Goal: Information Seeking & Learning: Learn about a topic

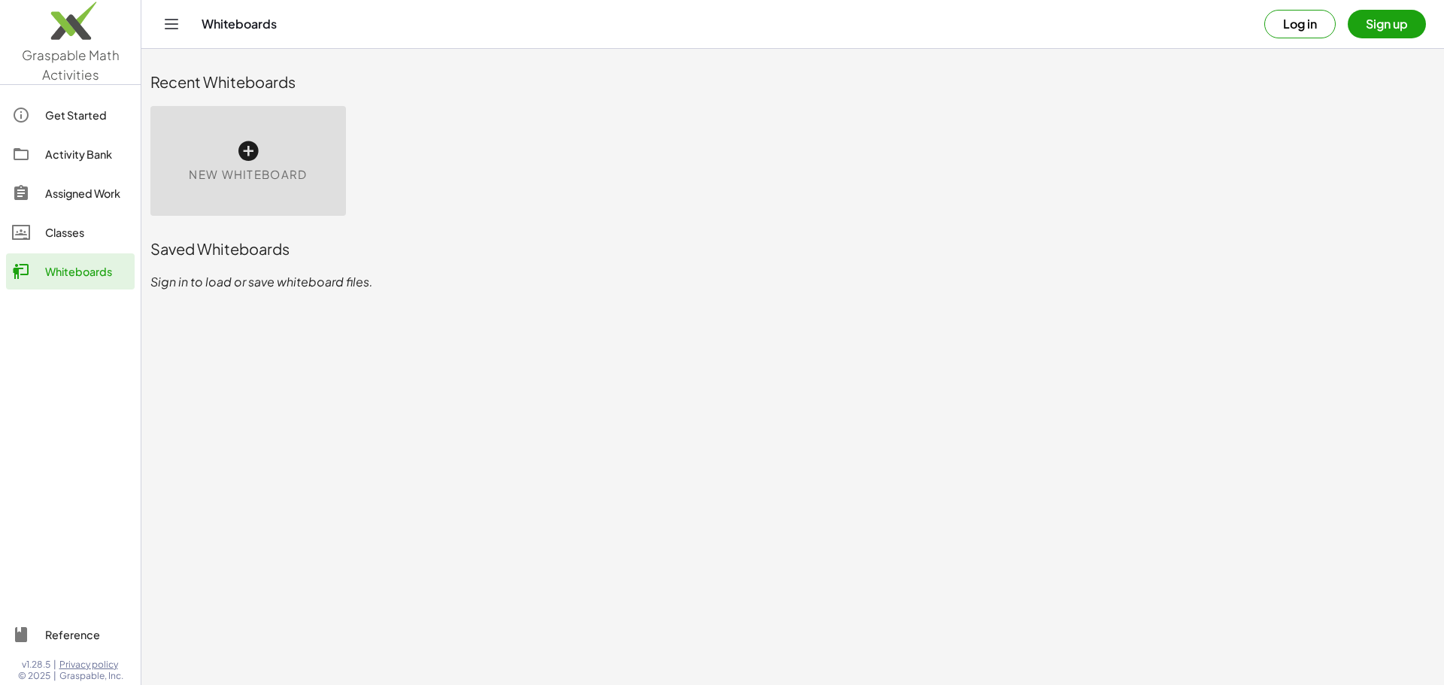
click at [50, 227] on div "Classes" at bounding box center [86, 232] width 83 height 18
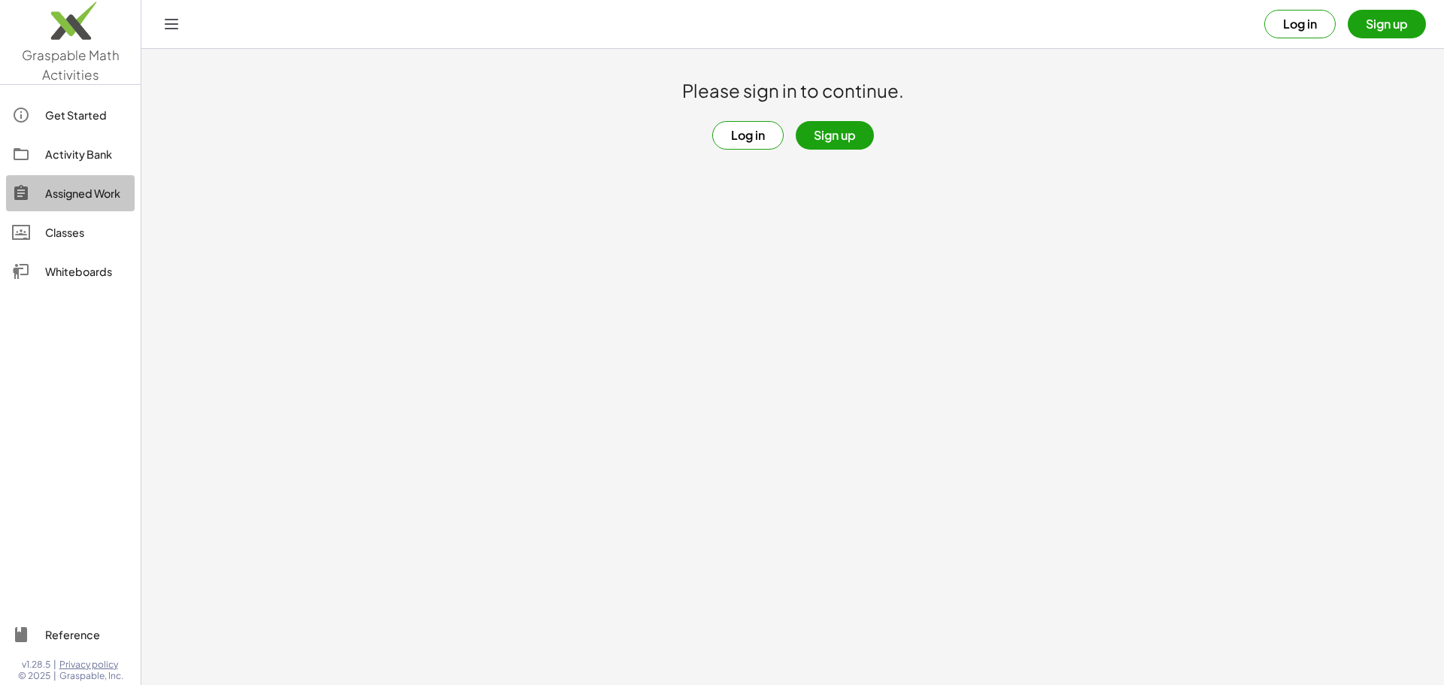
click at [78, 195] on div "Assigned Work" at bounding box center [86, 193] width 83 height 18
click at [65, 159] on div "Activity Bank" at bounding box center [86, 154] width 83 height 18
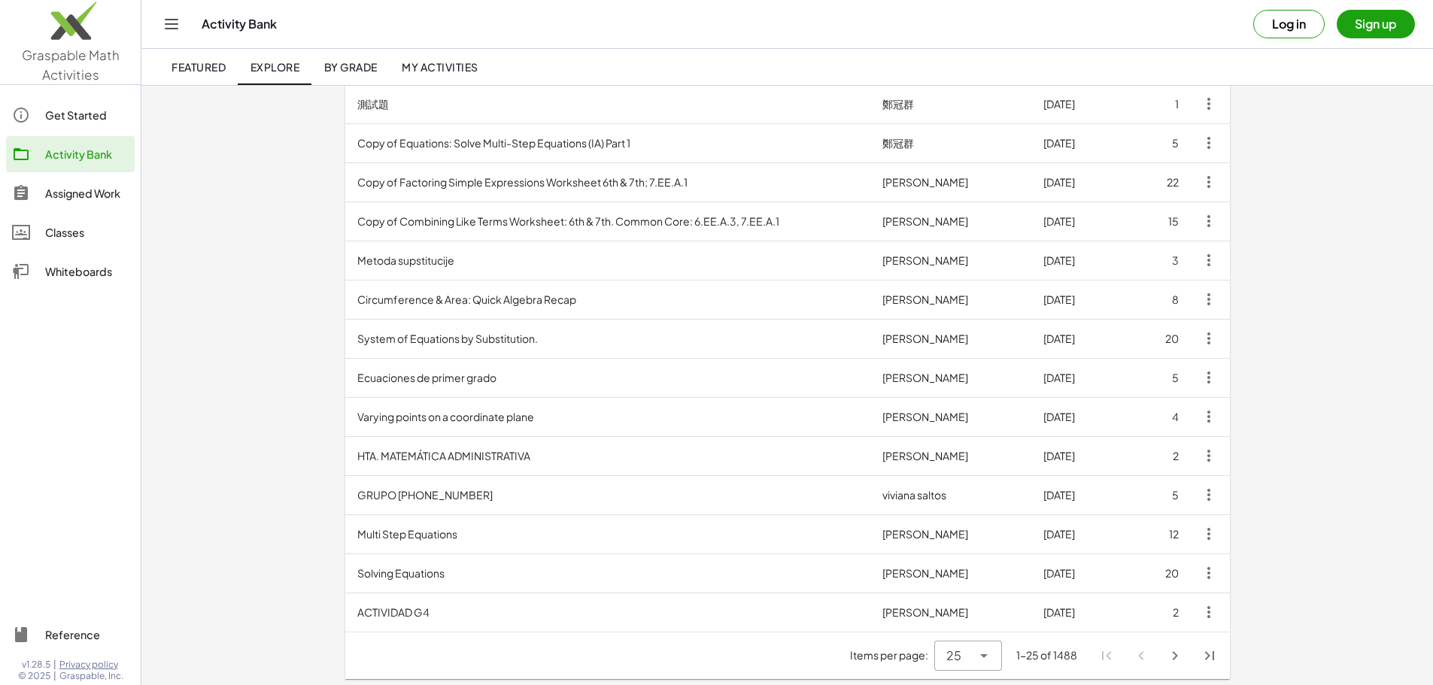
scroll to position [621, 0]
click at [345, 534] on td "Multi Step Equations" at bounding box center [608, 530] width 526 height 39
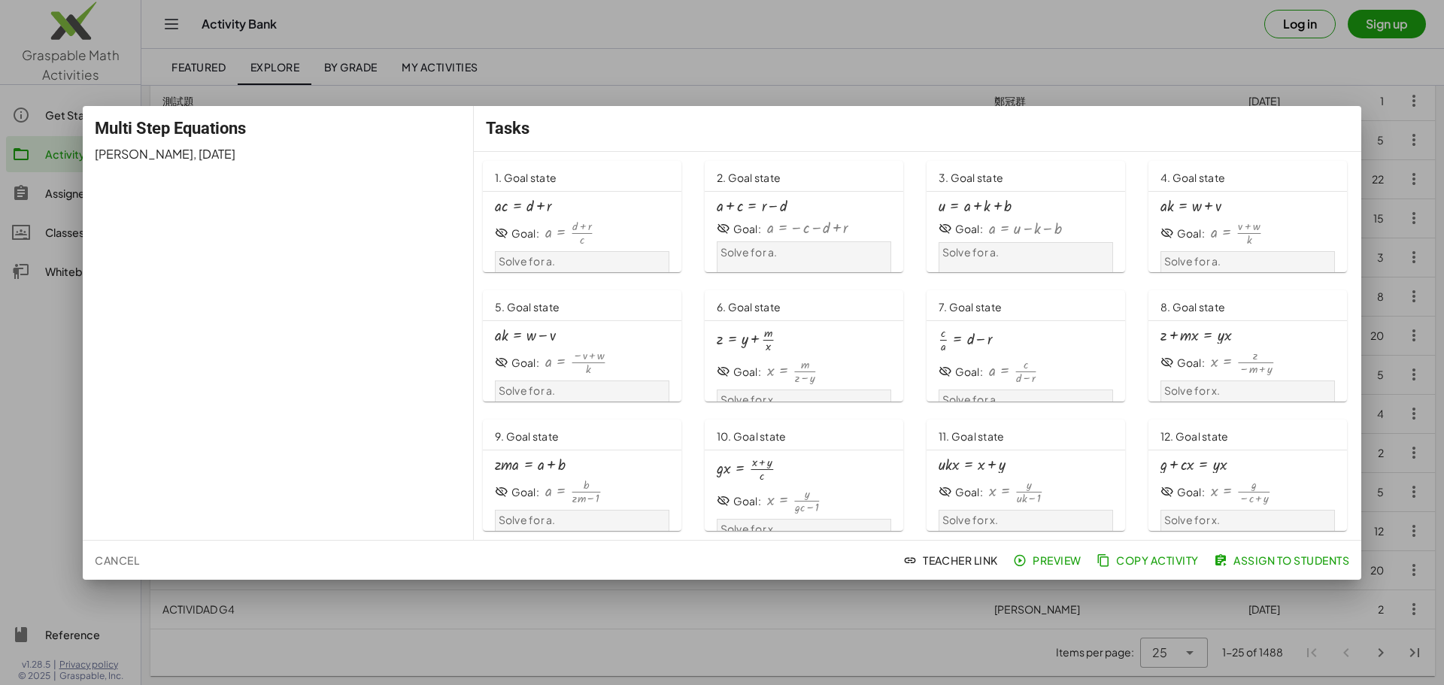
click at [601, 226] on div "Goal: a = · ( + d + r ) · c" at bounding box center [582, 233] width 174 height 26
click at [500, 233] on icon at bounding box center [502, 233] width 14 height 14
click at [710, 71] on div at bounding box center [722, 342] width 1444 height 685
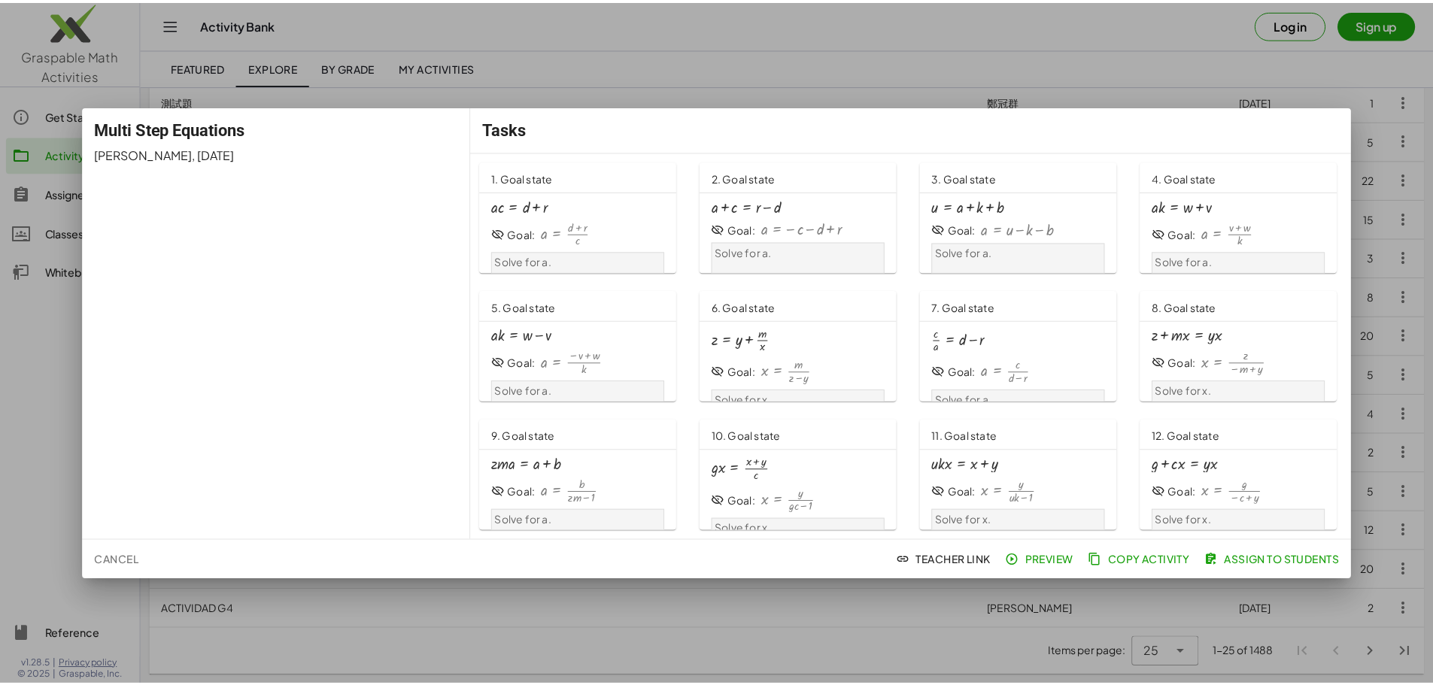
scroll to position [621, 0]
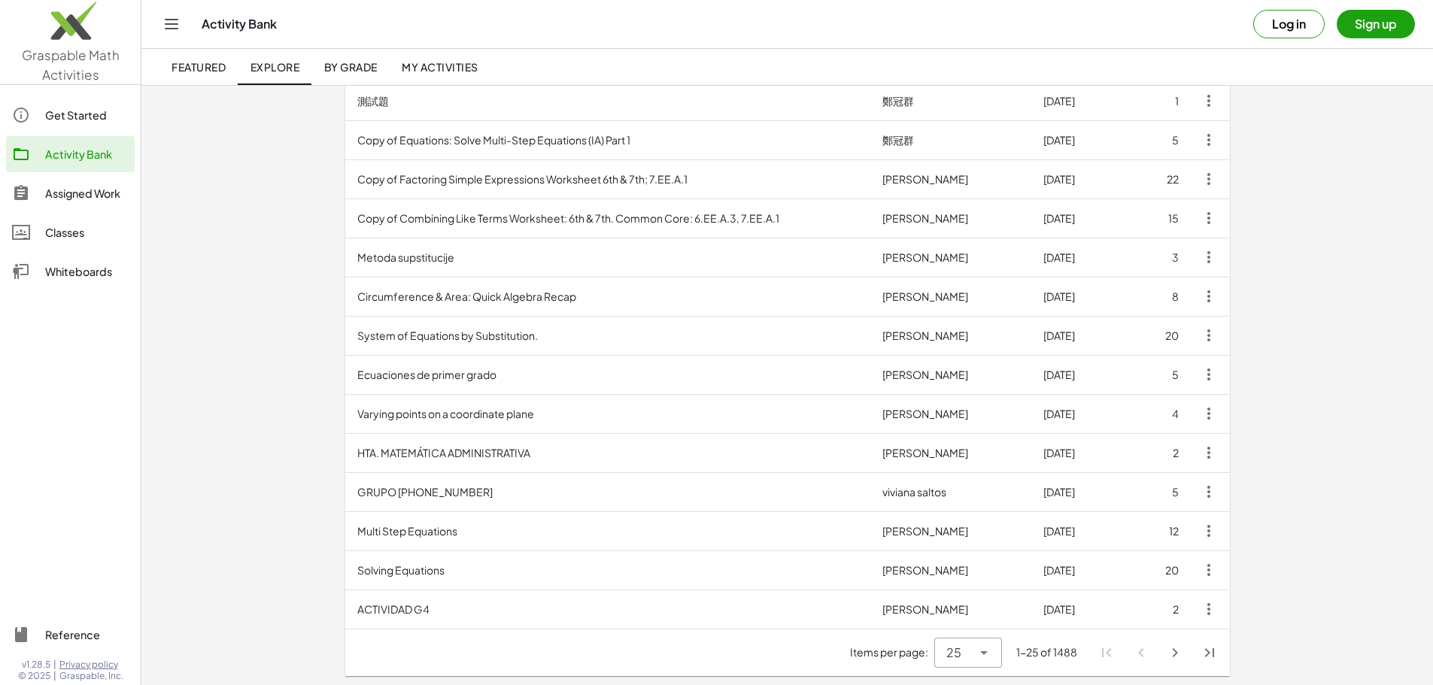
click at [345, 417] on td "Varying points on a coordinate plane" at bounding box center [608, 413] width 526 height 39
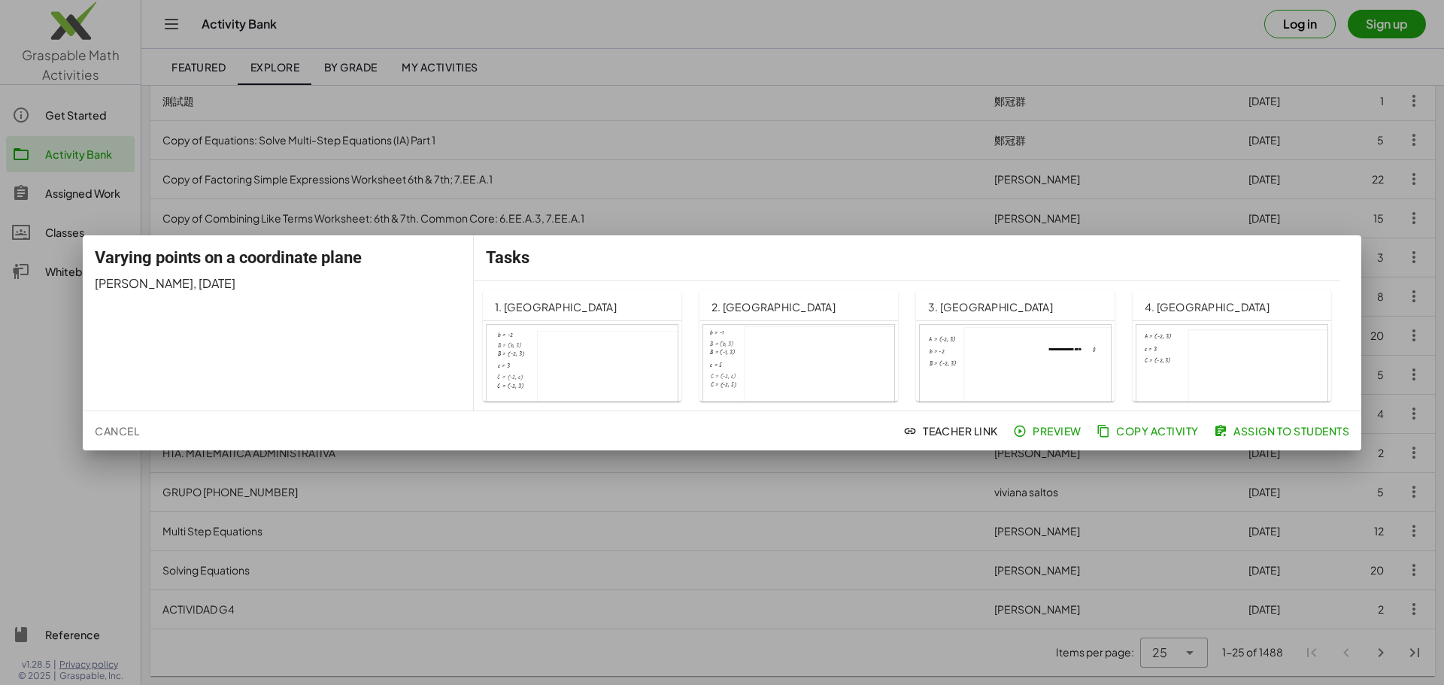
click at [574, 207] on div at bounding box center [722, 342] width 1444 height 685
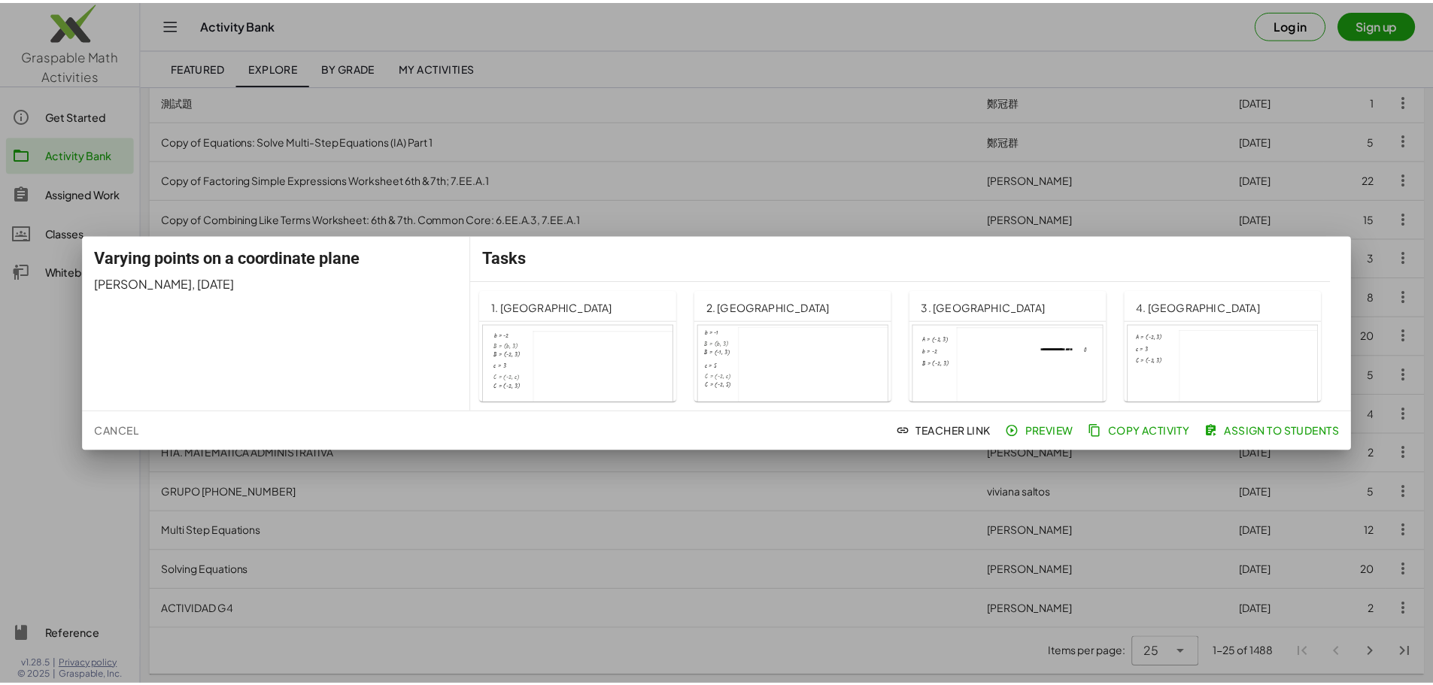
scroll to position [621, 0]
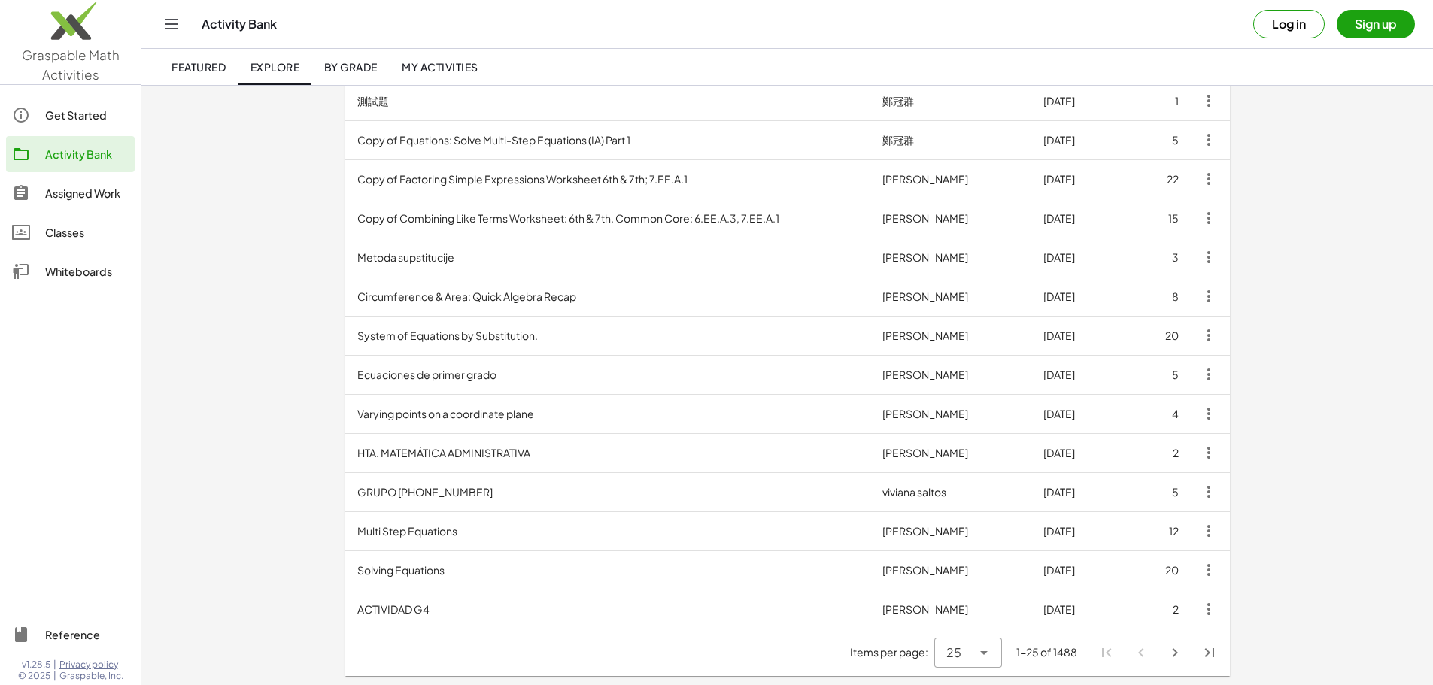
click at [423, 62] on span "My Activities" at bounding box center [440, 67] width 77 height 14
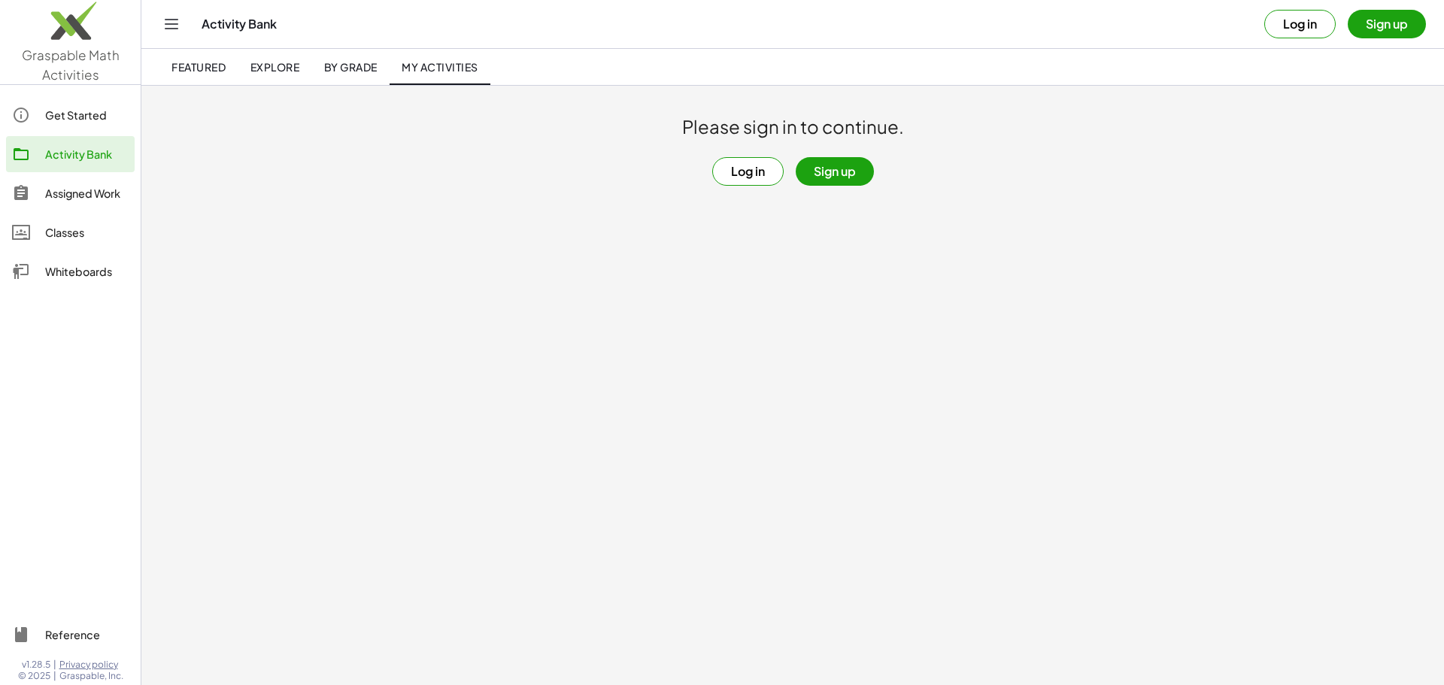
click at [60, 117] on div "Get Started" at bounding box center [86, 115] width 83 height 18
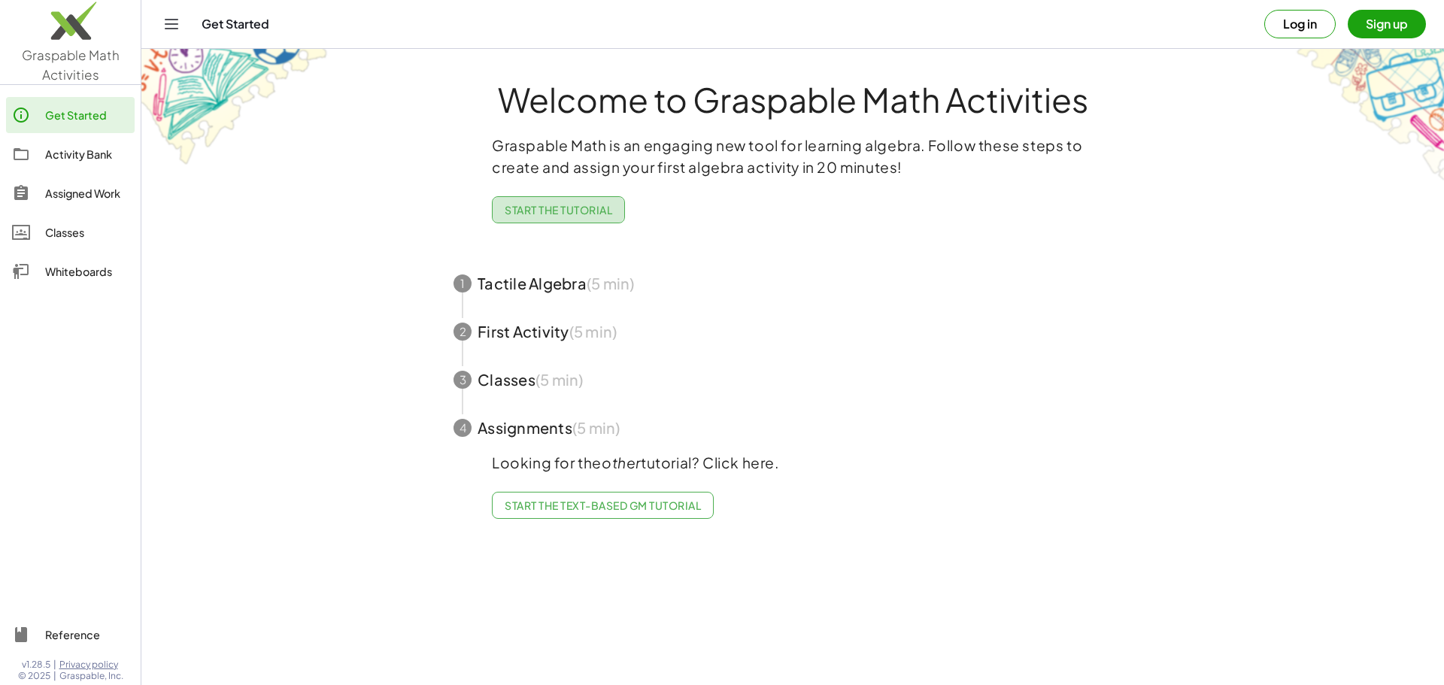
click at [533, 205] on span "Start the Tutorial" at bounding box center [559, 210] width 108 height 14
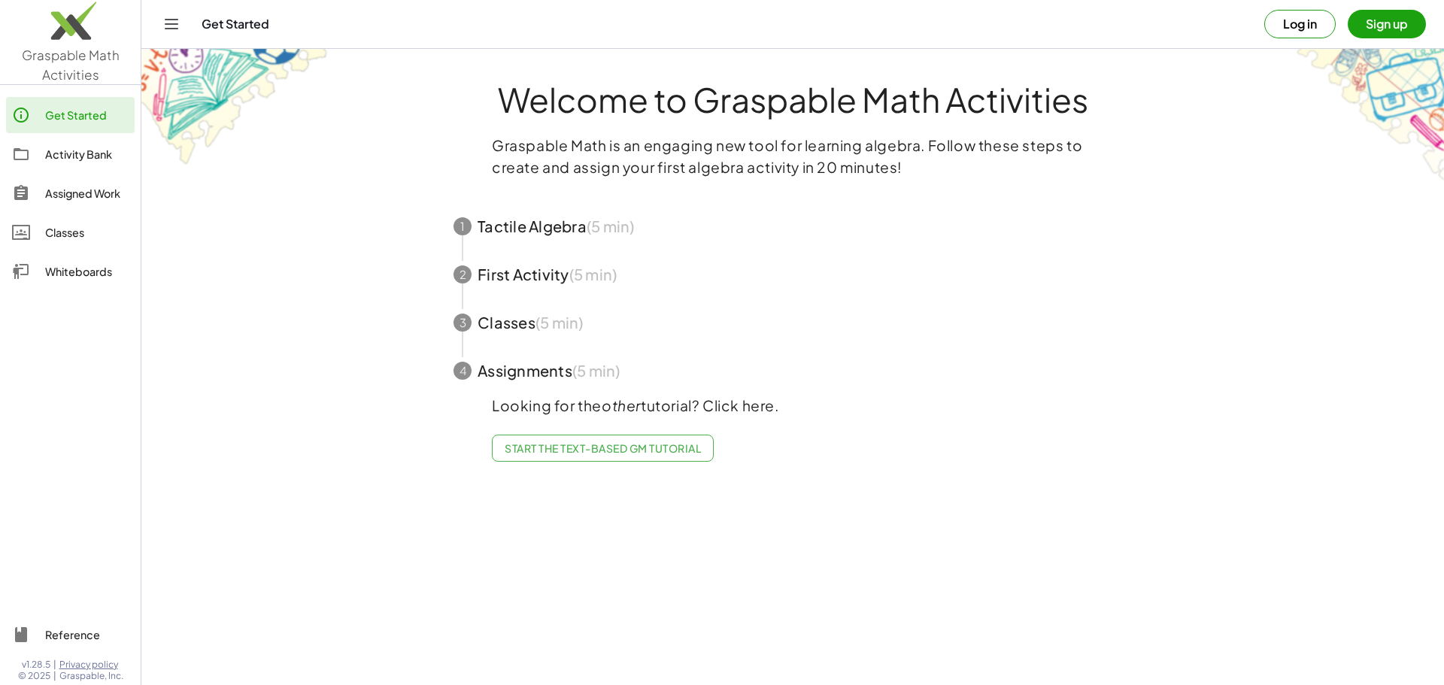
click at [530, 232] on span "button" at bounding box center [792, 226] width 715 height 48
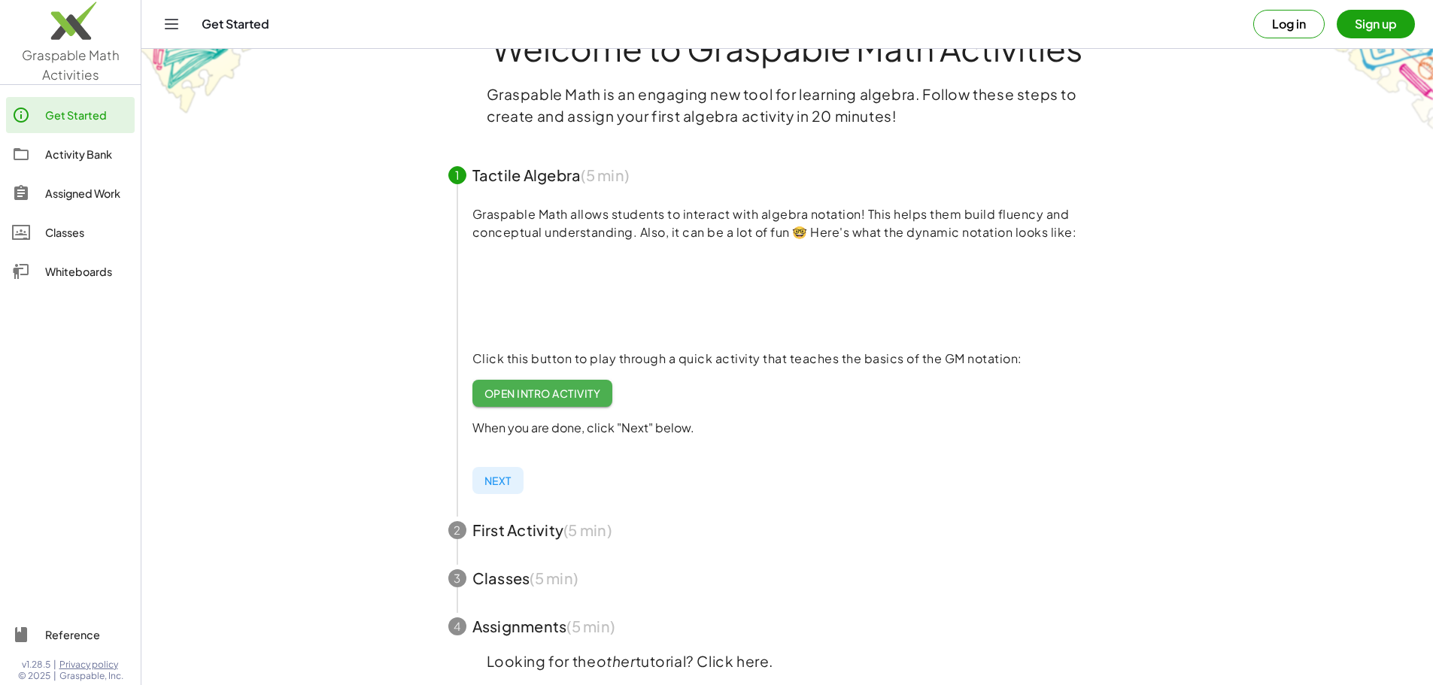
scroll to position [75, 0]
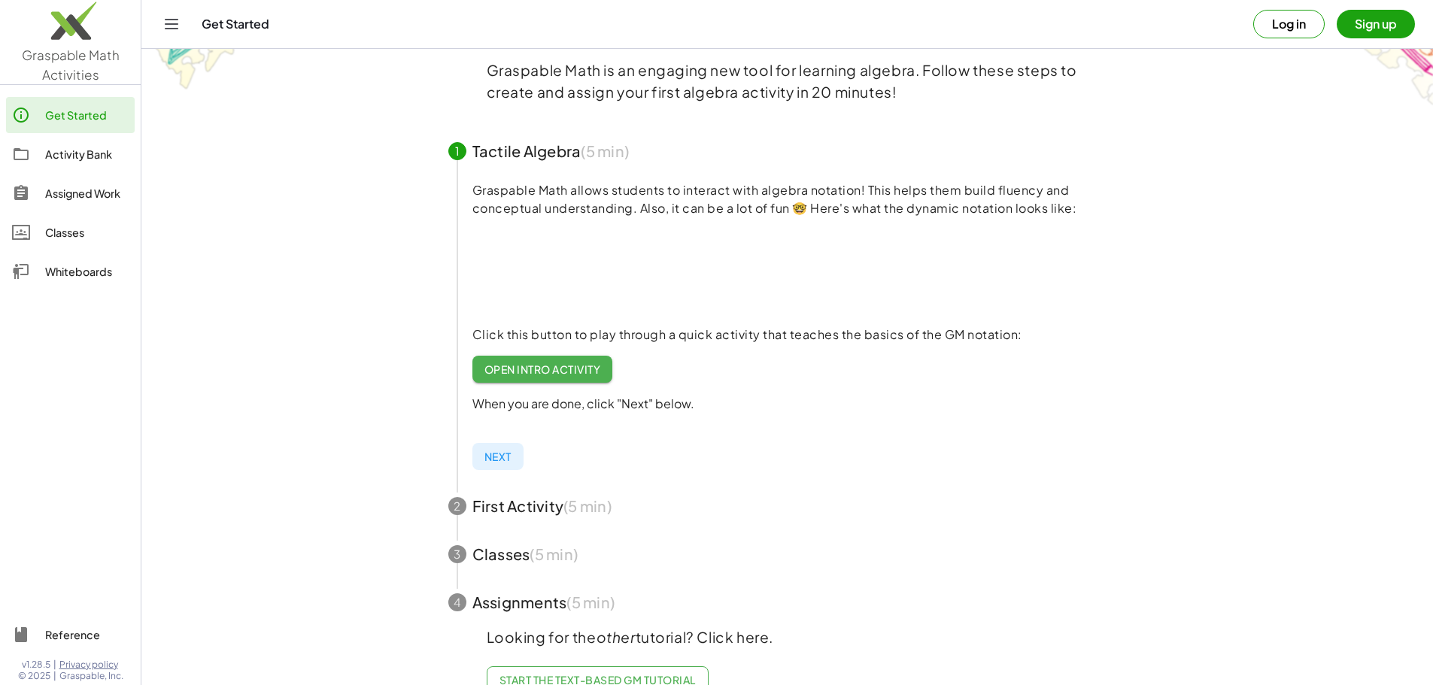
click at [557, 367] on span "Open Intro Activity" at bounding box center [542, 370] width 117 height 14
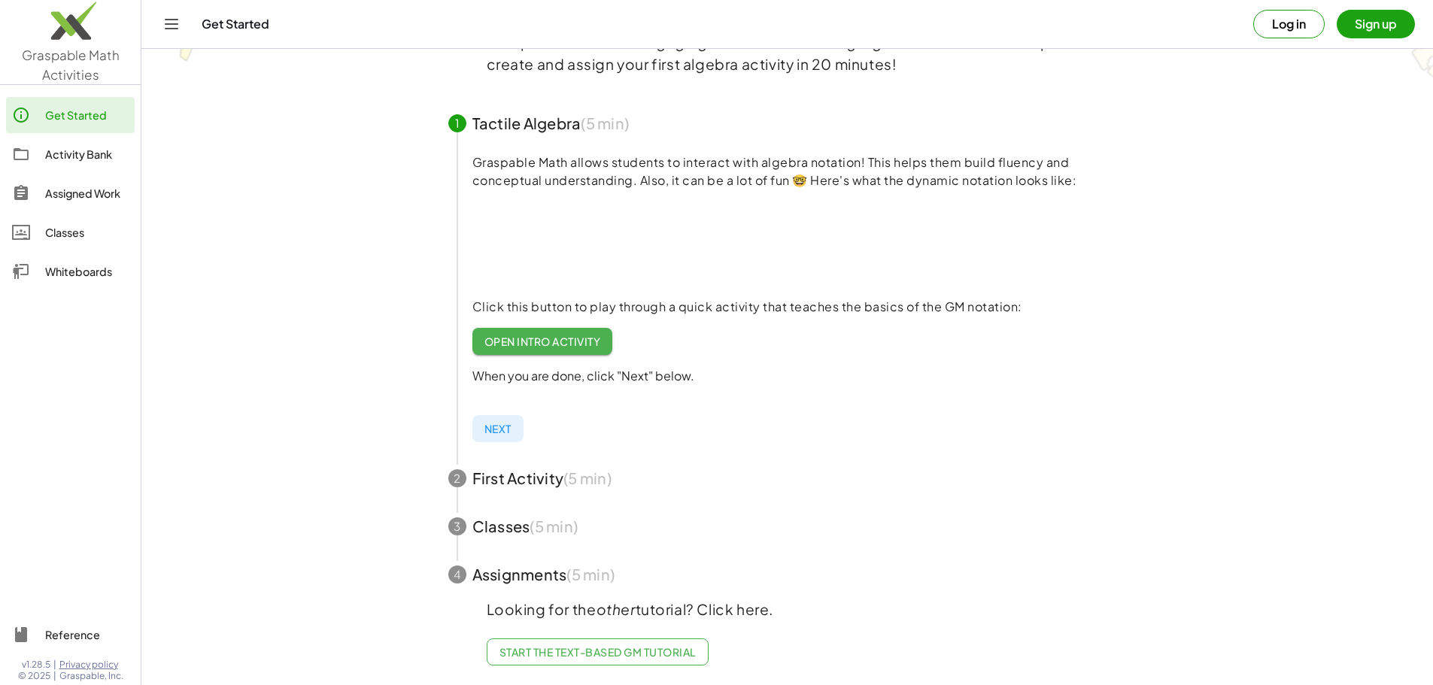
scroll to position [116, 0]
click at [485, 420] on span "Next" at bounding box center [497, 427] width 27 height 14
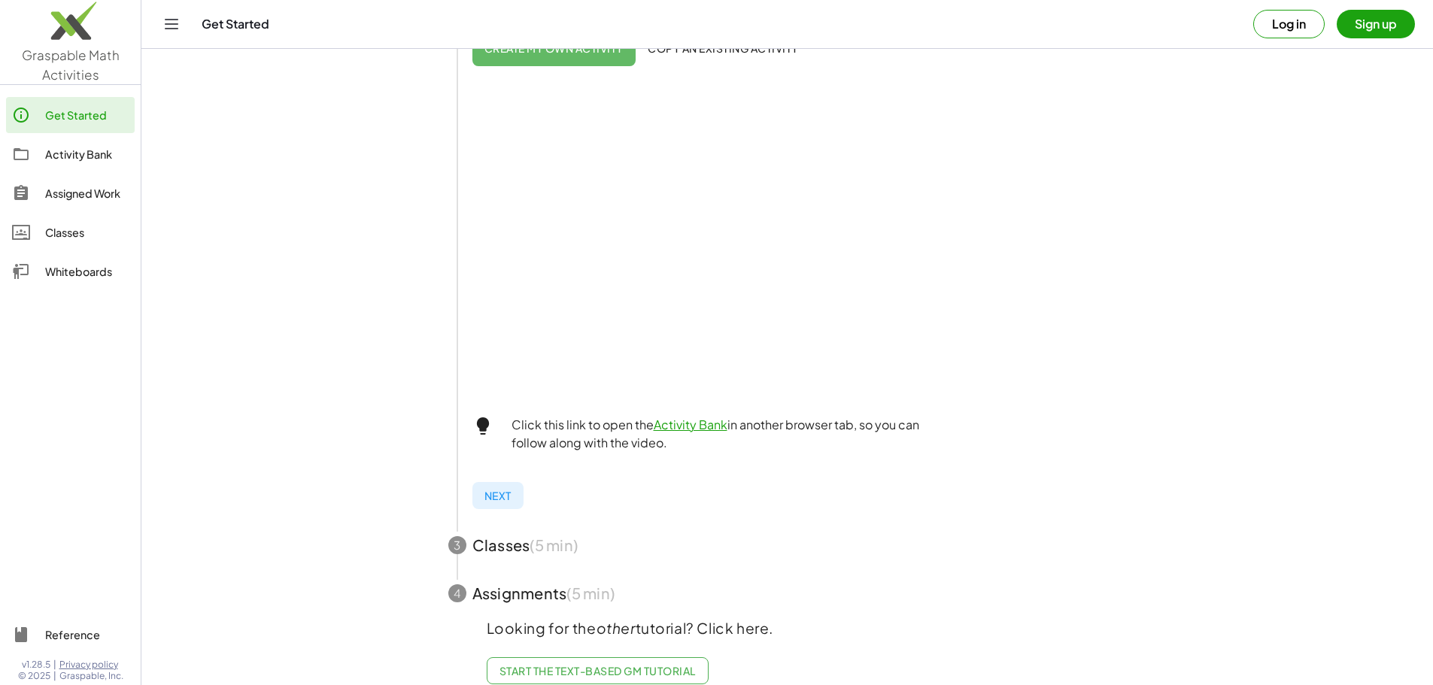
scroll to position [414, 0]
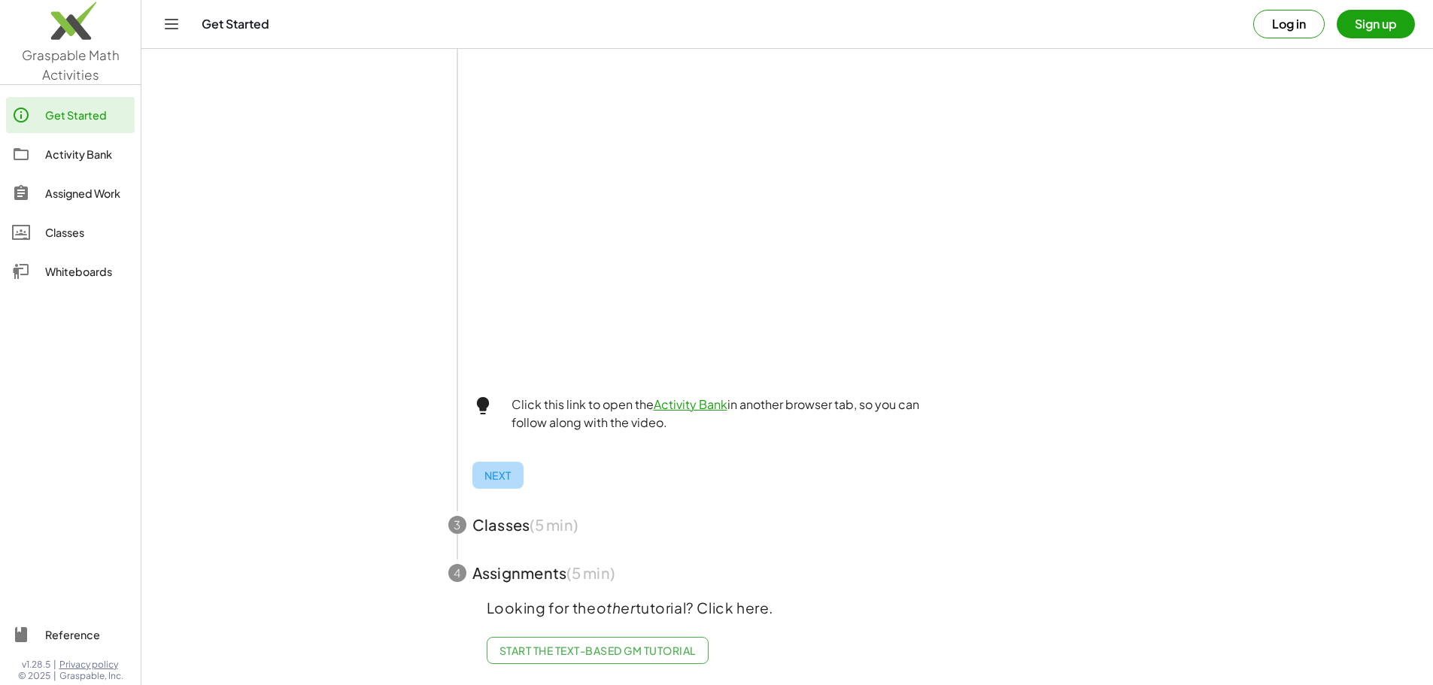
click at [500, 469] on span "Next" at bounding box center [497, 476] width 27 height 14
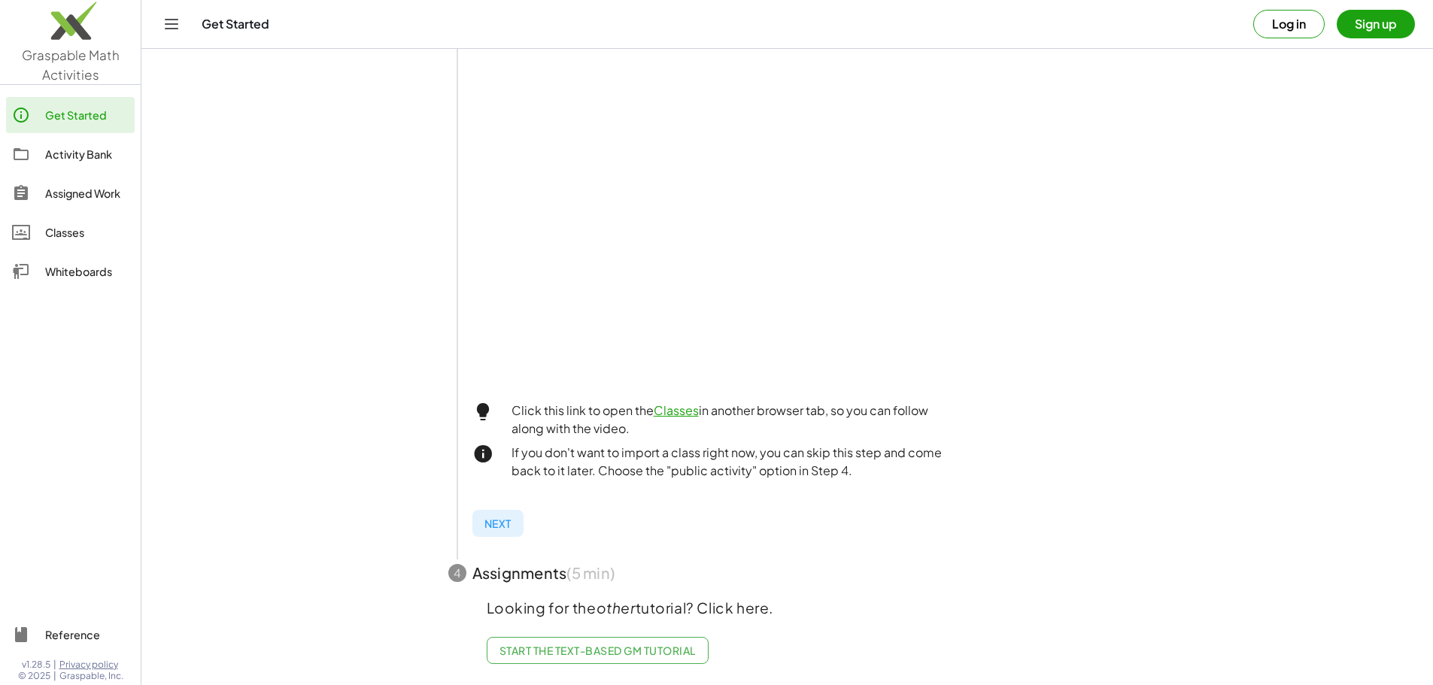
scroll to position [354, 0]
click at [499, 517] on span "Next" at bounding box center [497, 524] width 27 height 14
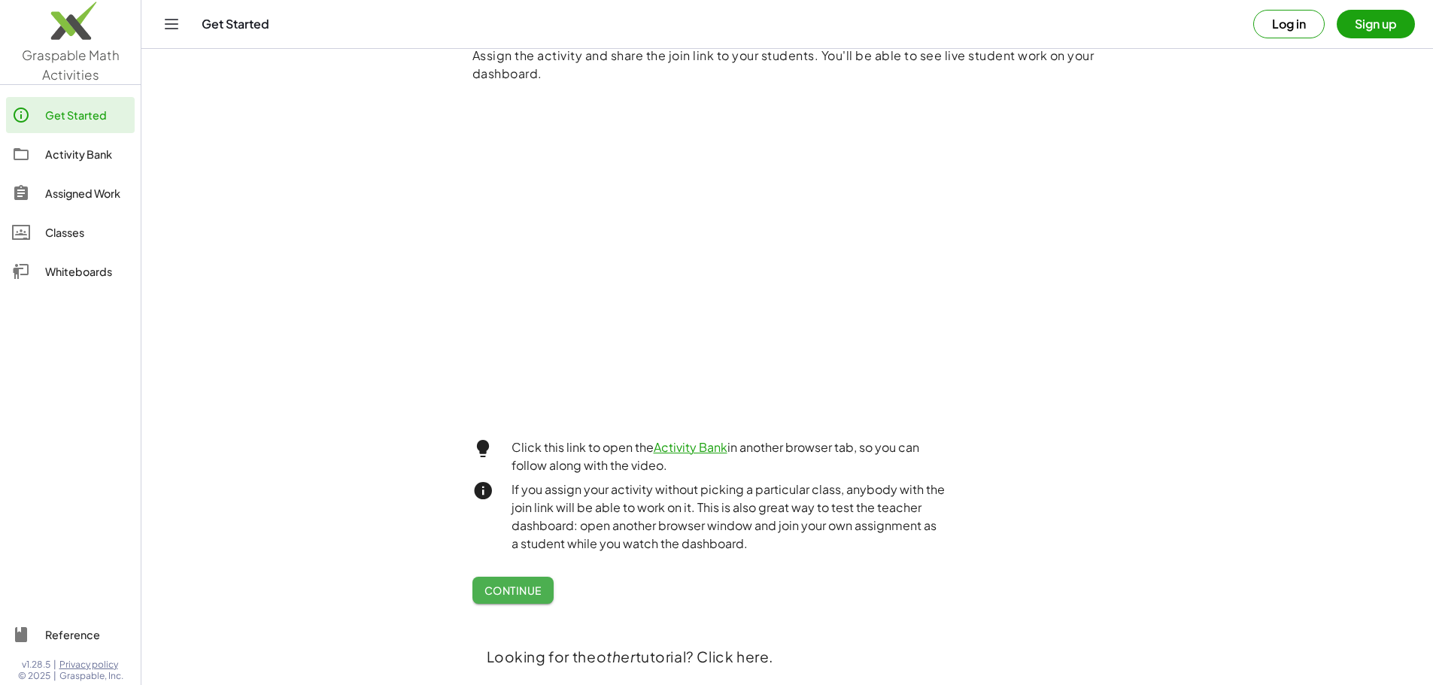
scroll to position [414, 0]
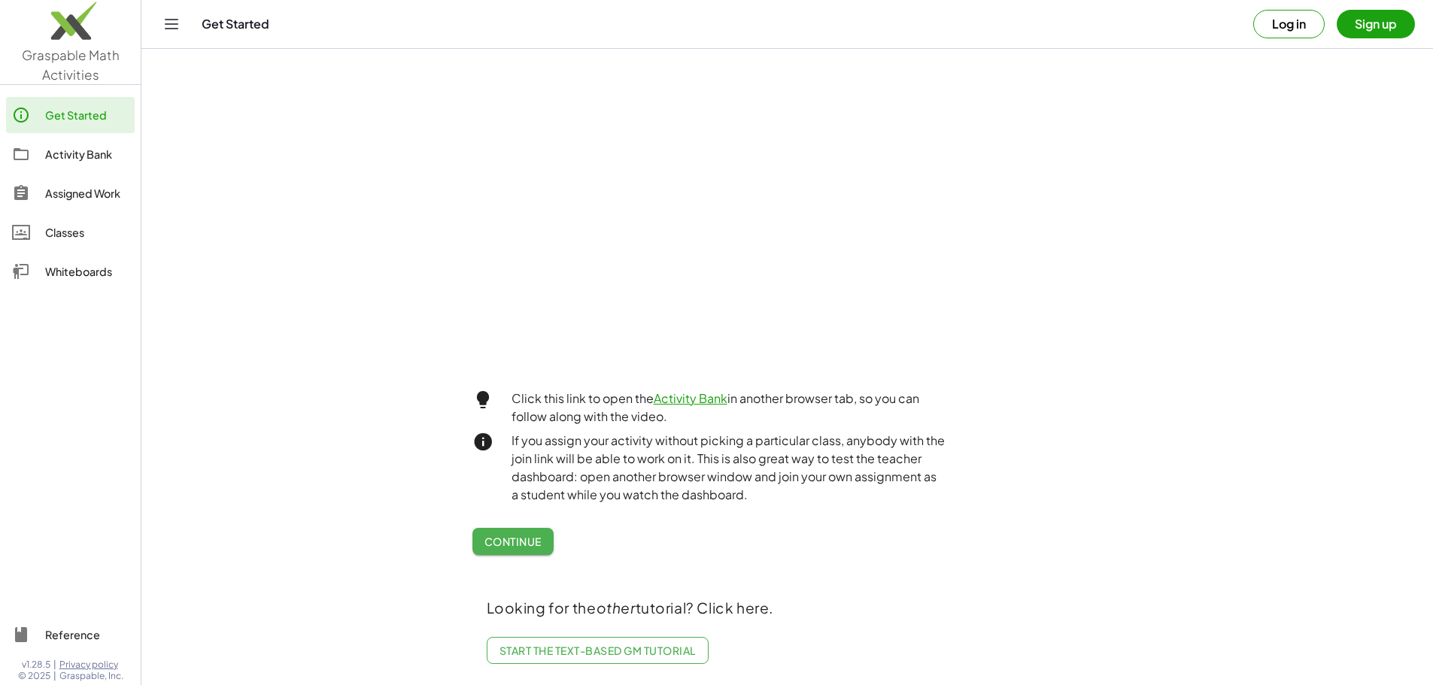
click at [505, 535] on span "Continue" at bounding box center [512, 542] width 57 height 14
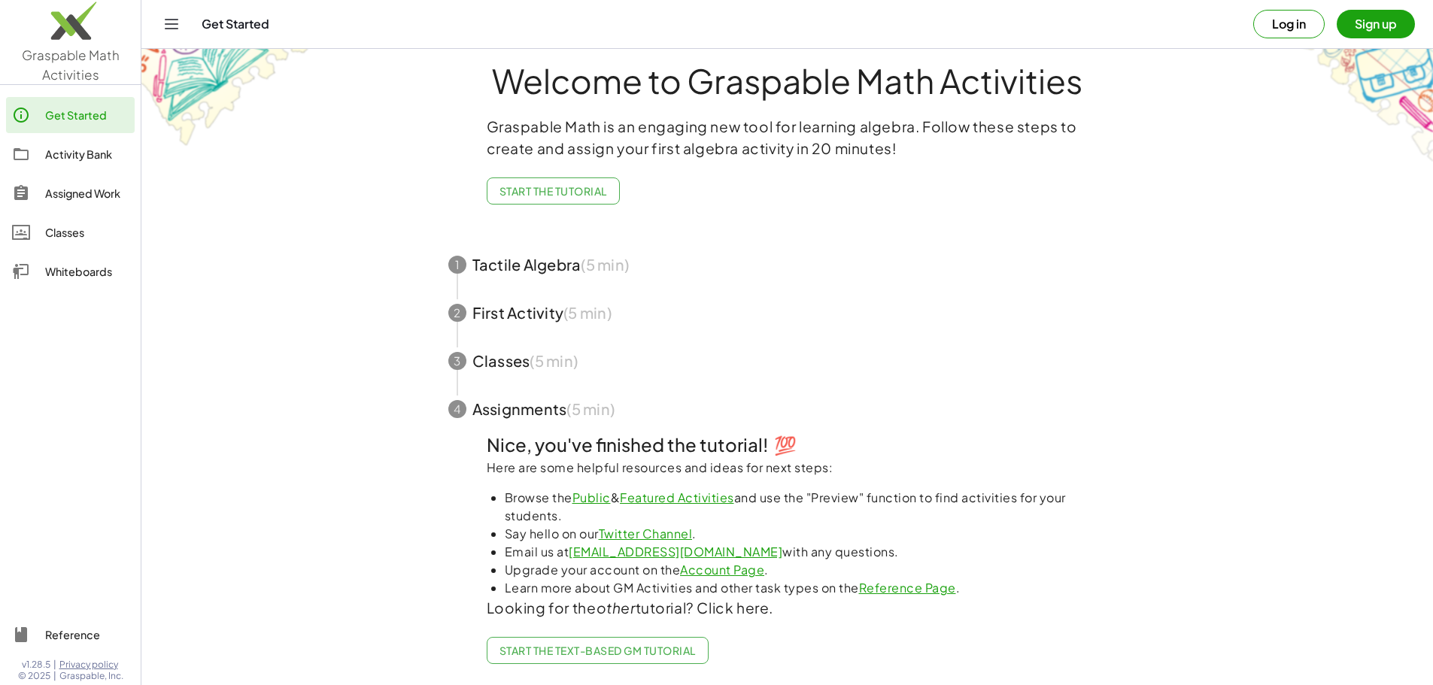
scroll to position [30, 0]
click at [67, 283] on link "Whiteboards" at bounding box center [70, 271] width 129 height 36
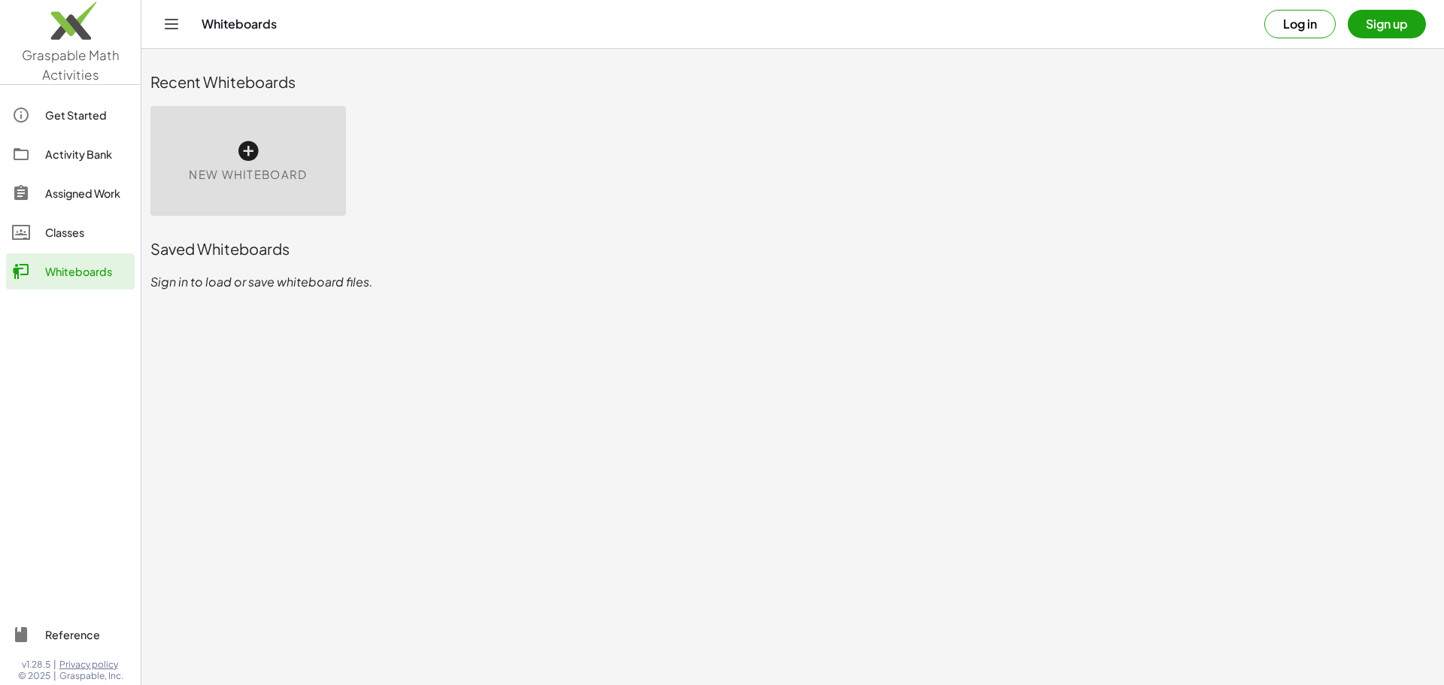
click at [52, 234] on div "Classes" at bounding box center [86, 232] width 83 height 18
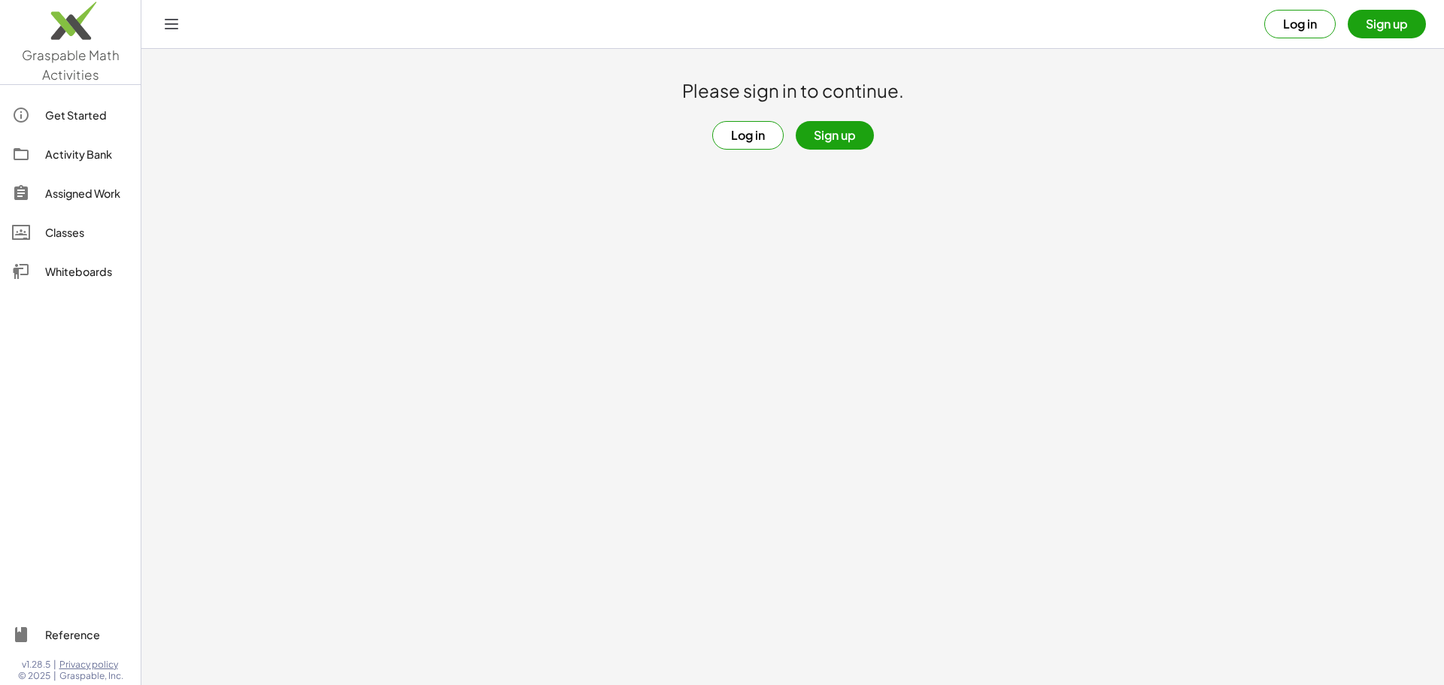
click at [59, 272] on div "Whiteboards" at bounding box center [86, 271] width 83 height 18
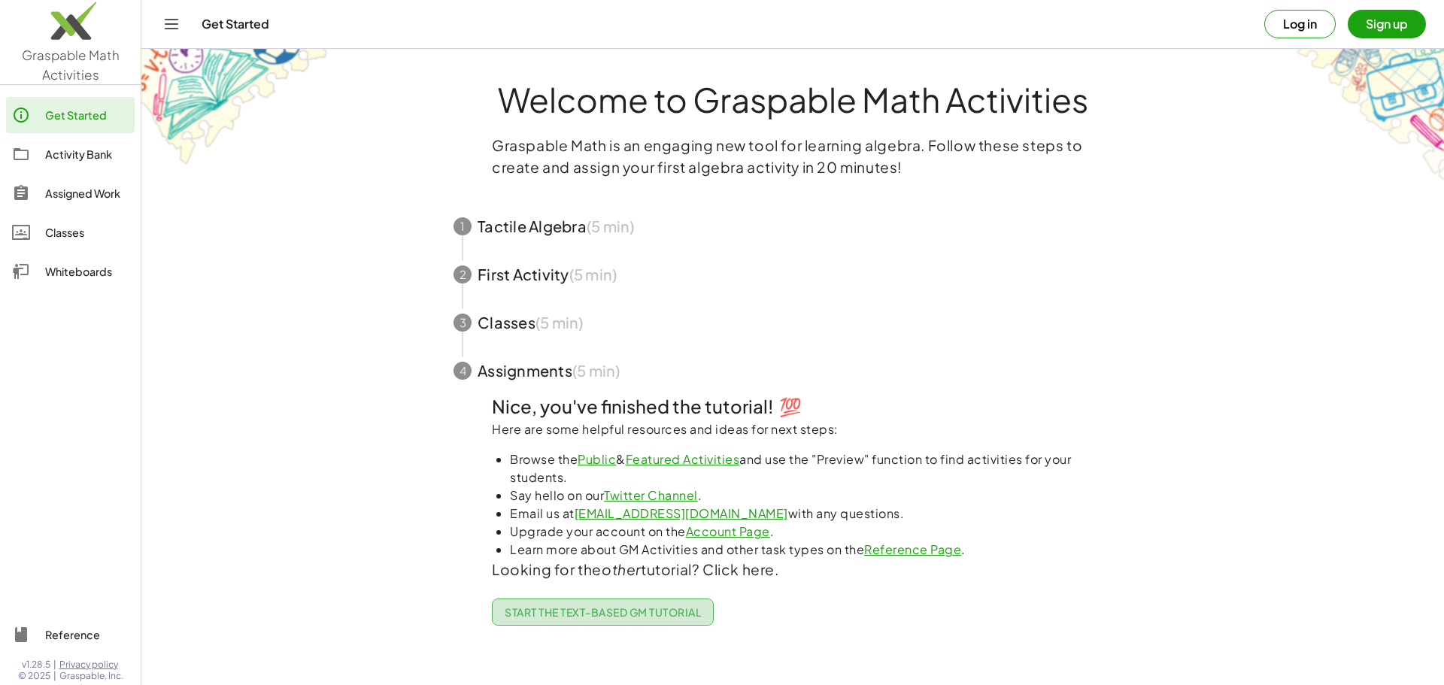
click at [577, 607] on span "Start the Text-based GM Tutorial" at bounding box center [603, 612] width 196 height 14
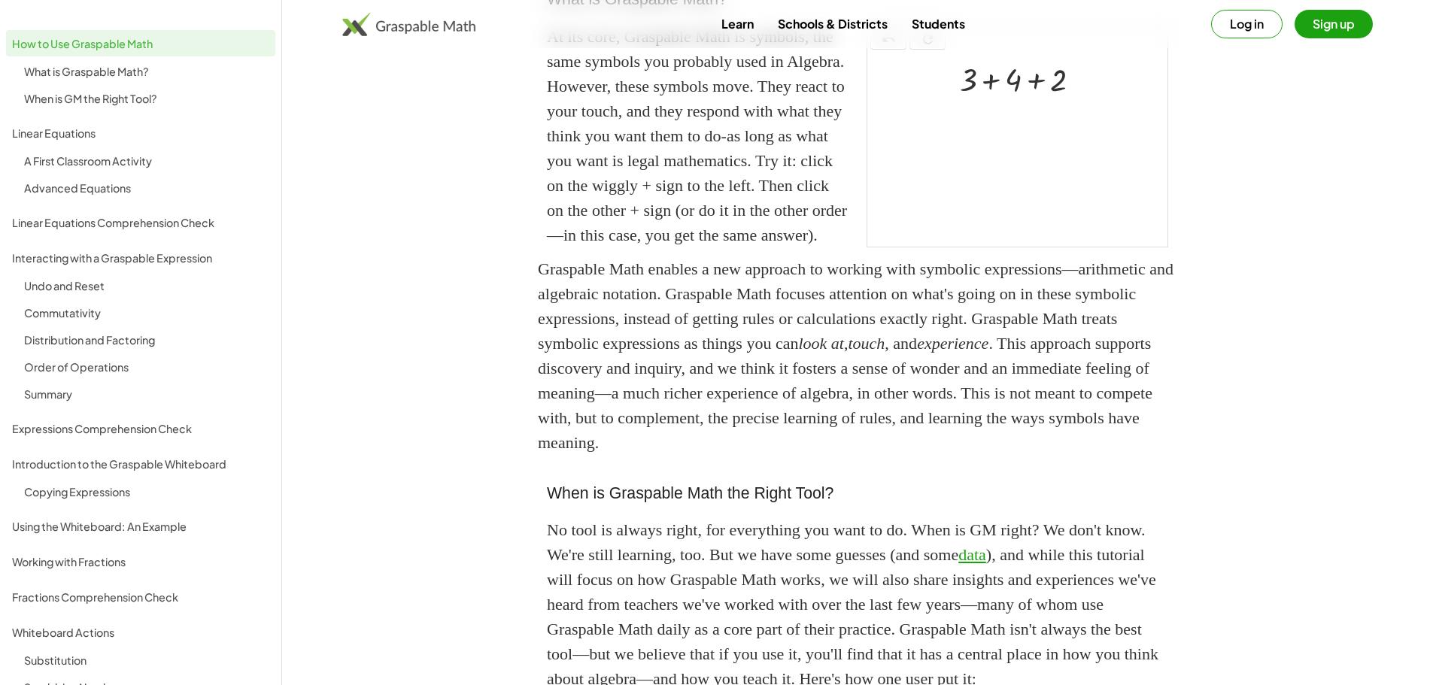
scroll to position [226, 0]
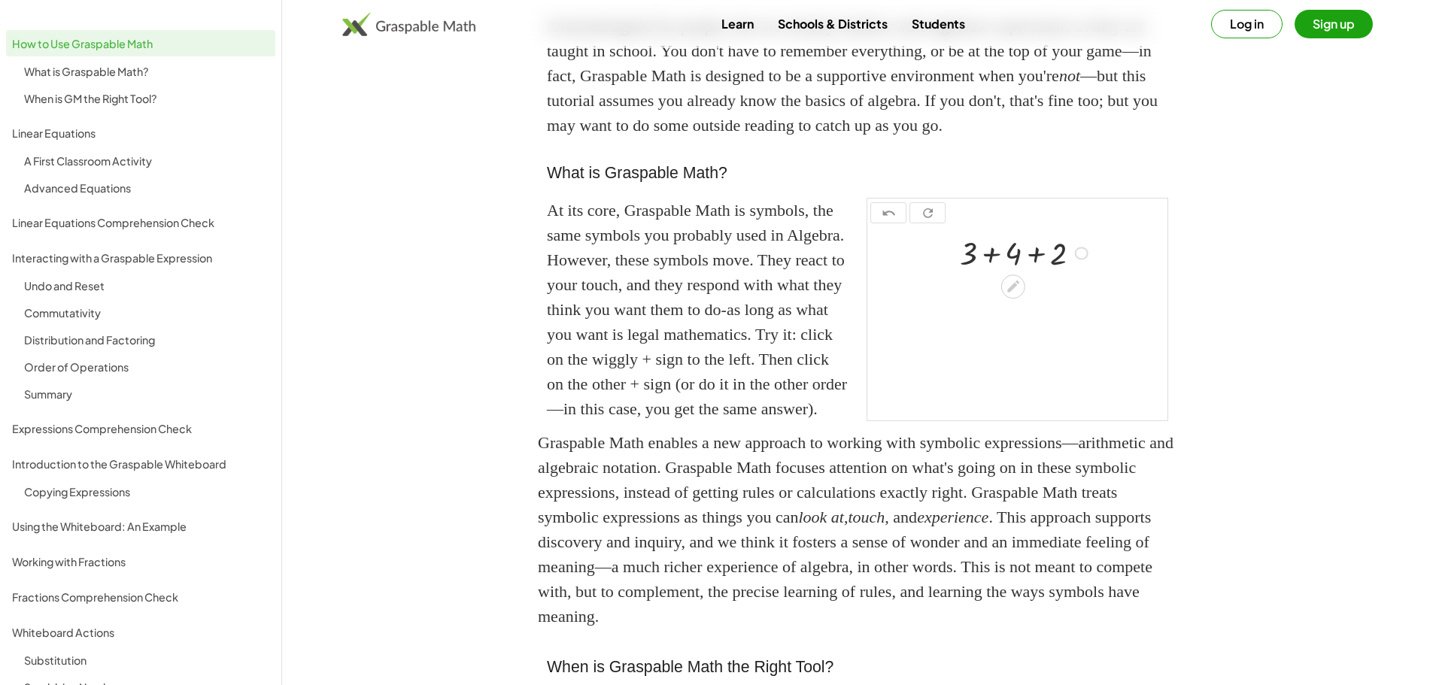
click at [1082, 260] on div at bounding box center [1082, 254] width 14 height 14
click at [1131, 252] on span "Fix a mistake" at bounding box center [1142, 246] width 62 height 12
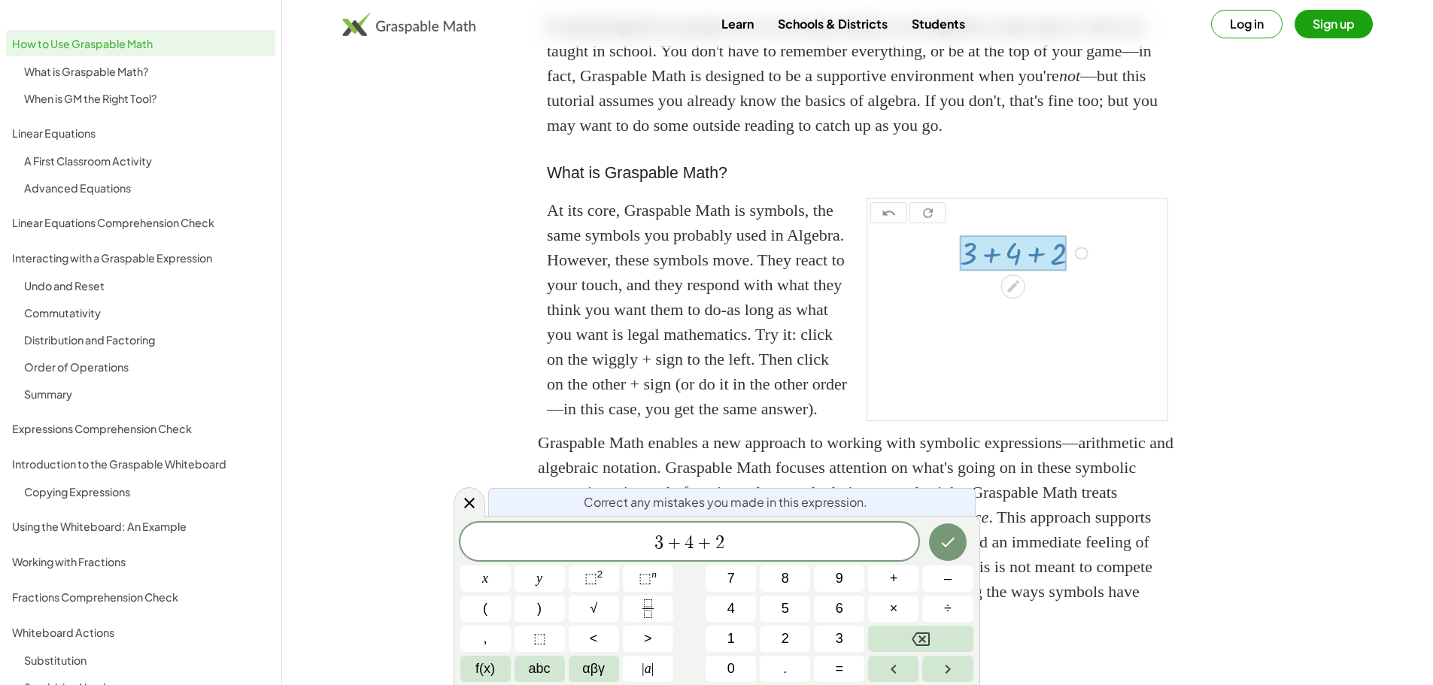
click at [989, 271] on div at bounding box center [1013, 253] width 107 height 35
click at [993, 271] on div at bounding box center [1013, 253] width 107 height 35
click at [994, 271] on div at bounding box center [1013, 253] width 107 height 35
click at [1015, 293] on icon at bounding box center [1013, 287] width 12 height 12
click at [994, 273] on div at bounding box center [1026, 252] width 148 height 42
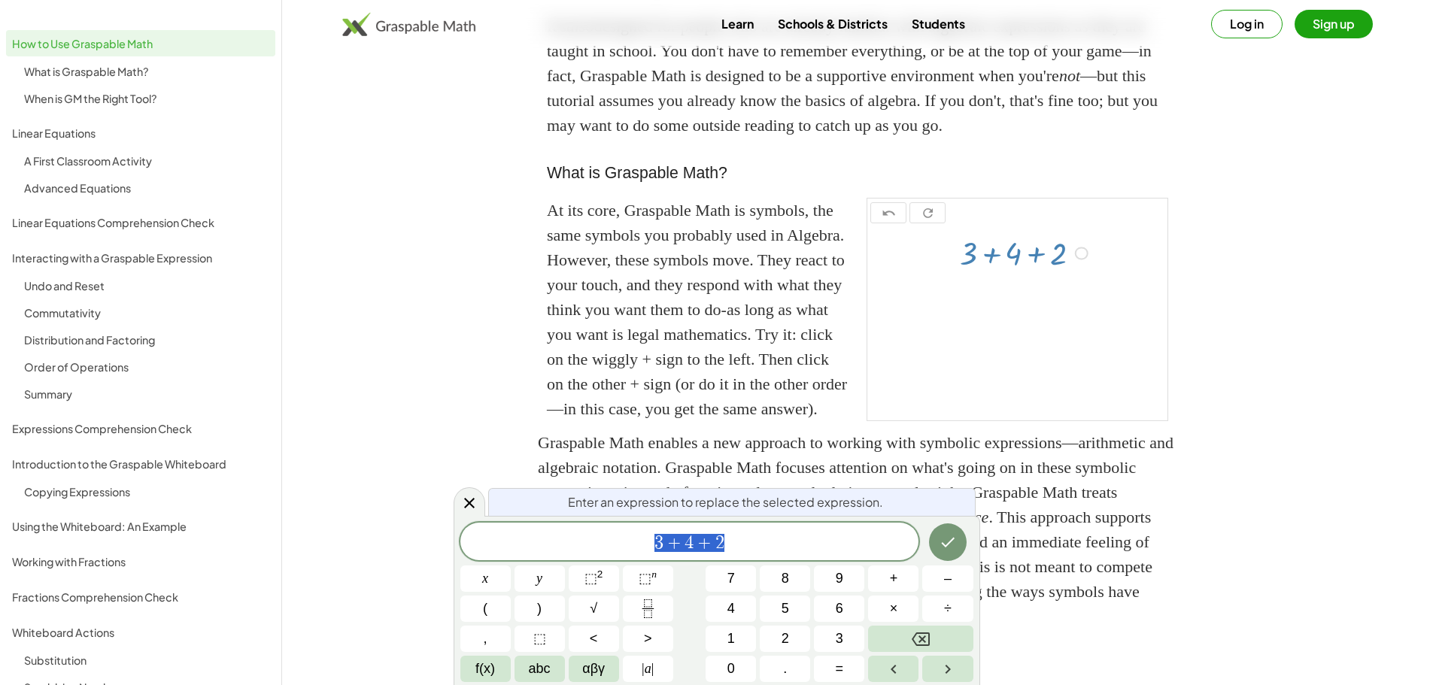
click at [993, 273] on div at bounding box center [1026, 252] width 148 height 42
click at [945, 534] on icon "Done" at bounding box center [948, 542] width 18 height 18
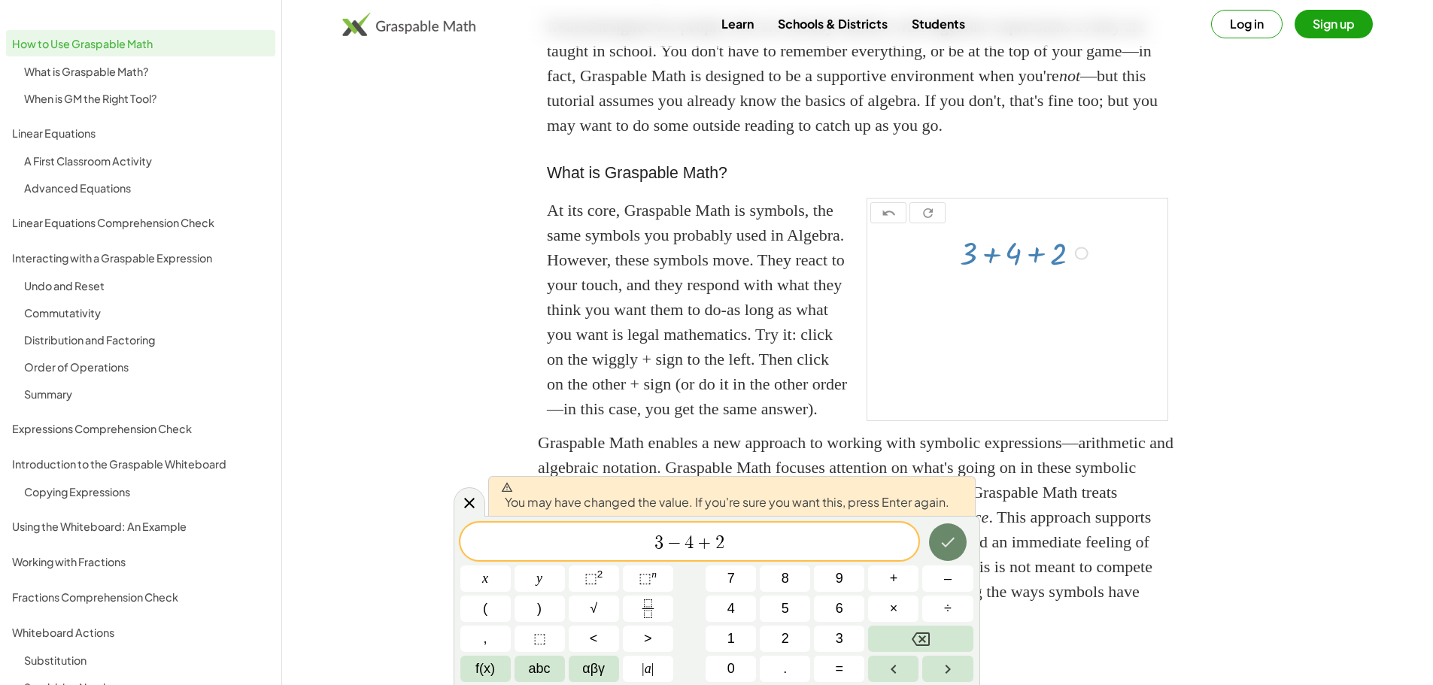
click at [945, 539] on icon "Done" at bounding box center [948, 542] width 18 height 18
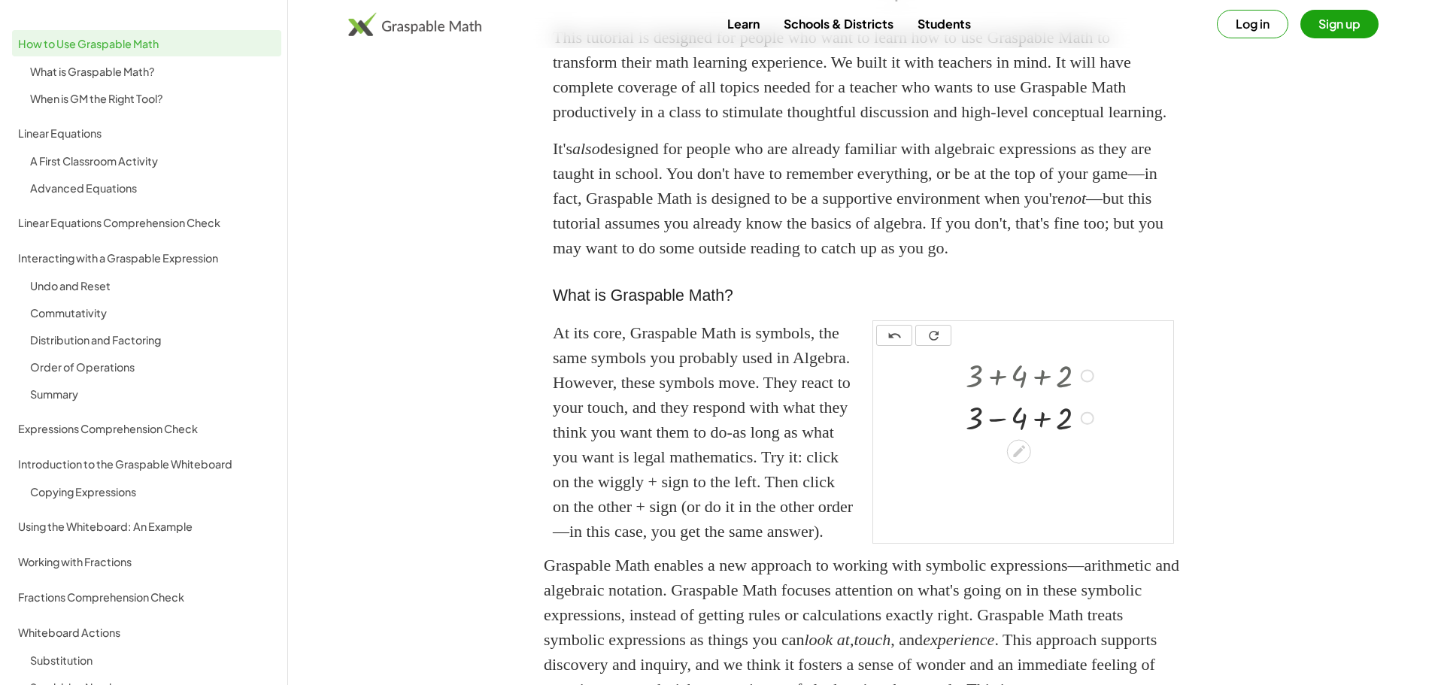
scroll to position [0, 0]
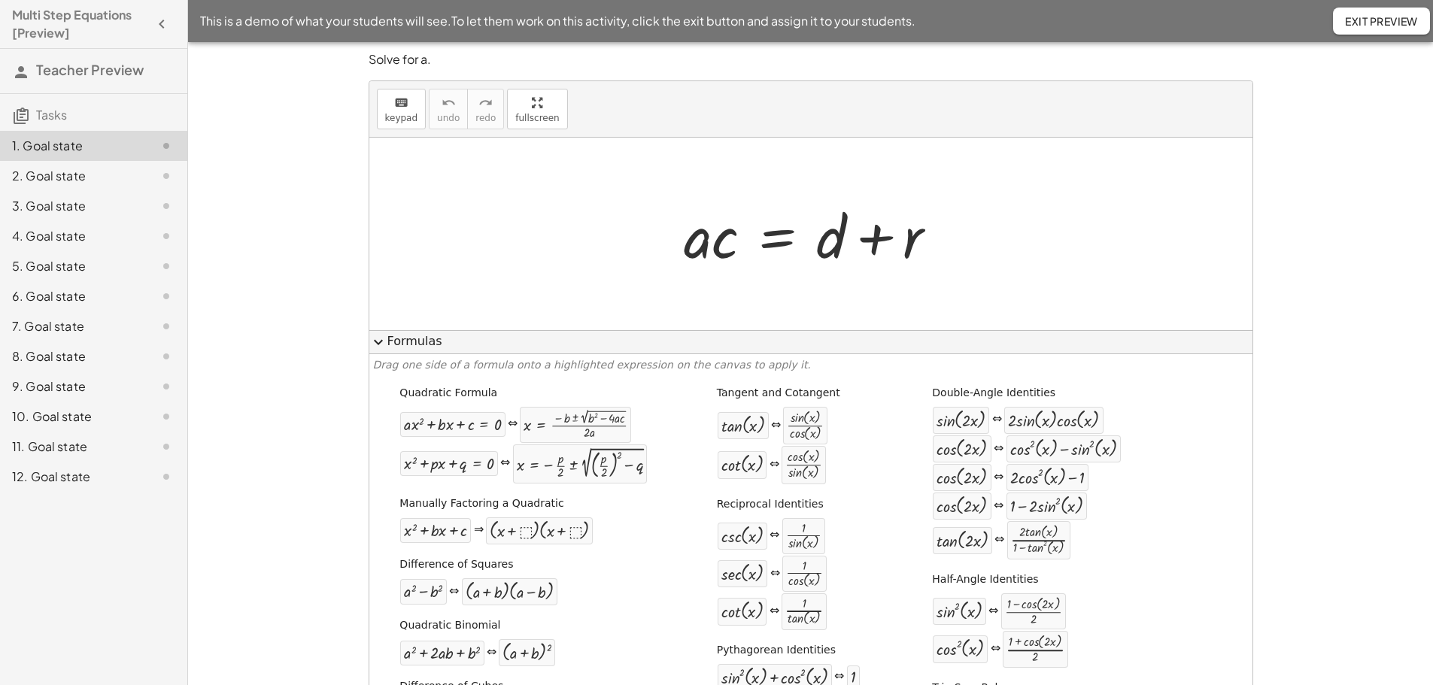
click at [709, 244] on div at bounding box center [816, 234] width 281 height 77
drag, startPoint x: 892, startPoint y: 239, endPoint x: 905, endPoint y: 239, distance: 12.8
click at [896, 239] on div at bounding box center [816, 234] width 281 height 77
click at [916, 239] on div at bounding box center [816, 234] width 281 height 77
drag, startPoint x: 900, startPoint y: 241, endPoint x: 1000, endPoint y: 241, distance: 99.3
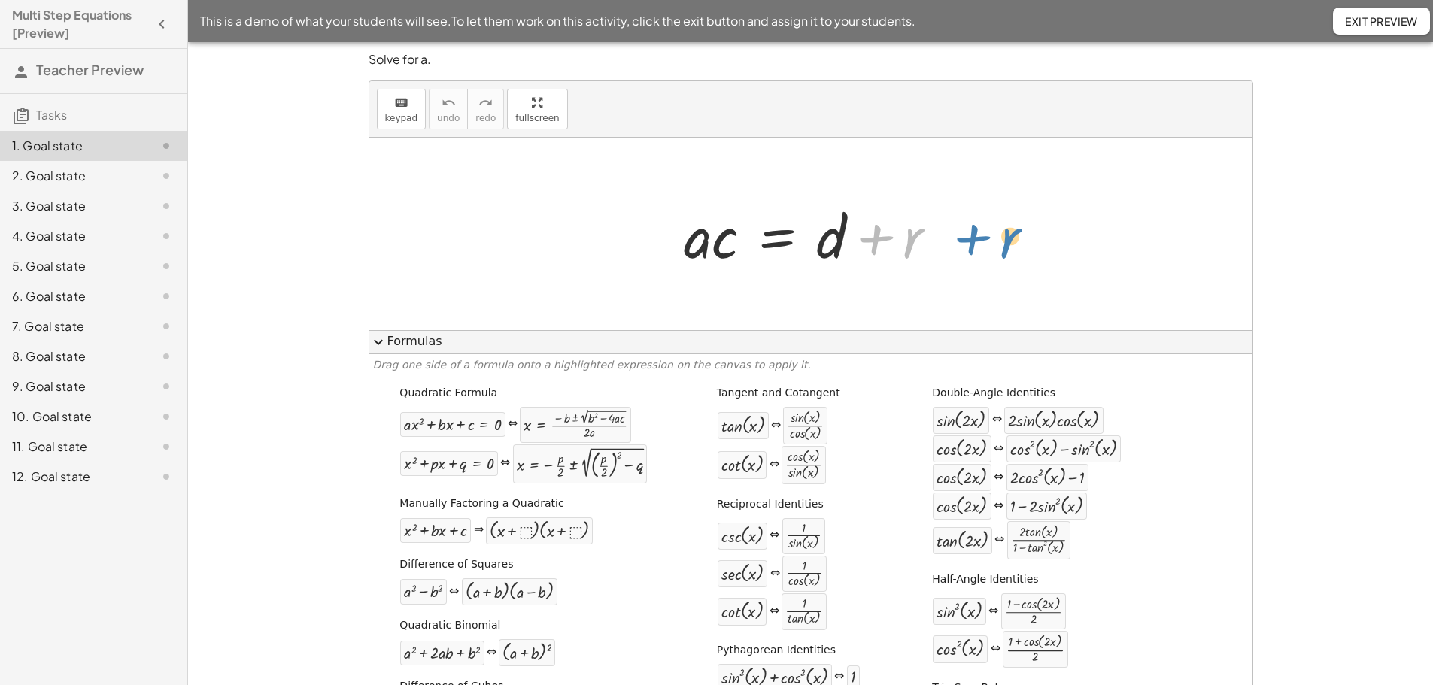
click at [1000, 241] on div "+ r · a · c = + d + r" at bounding box center [810, 234] width 883 height 193
drag, startPoint x: 833, startPoint y: 240, endPoint x: 976, endPoint y: 236, distance: 142.2
drag, startPoint x: 724, startPoint y: 250, endPoint x: 666, endPoint y: 253, distance: 58.7
click at [666, 253] on div "· a · c = + d + r · c · a · c = + d + r" at bounding box center [810, 234] width 299 height 85
drag, startPoint x: 687, startPoint y: 249, endPoint x: 734, endPoint y: 248, distance: 46.6
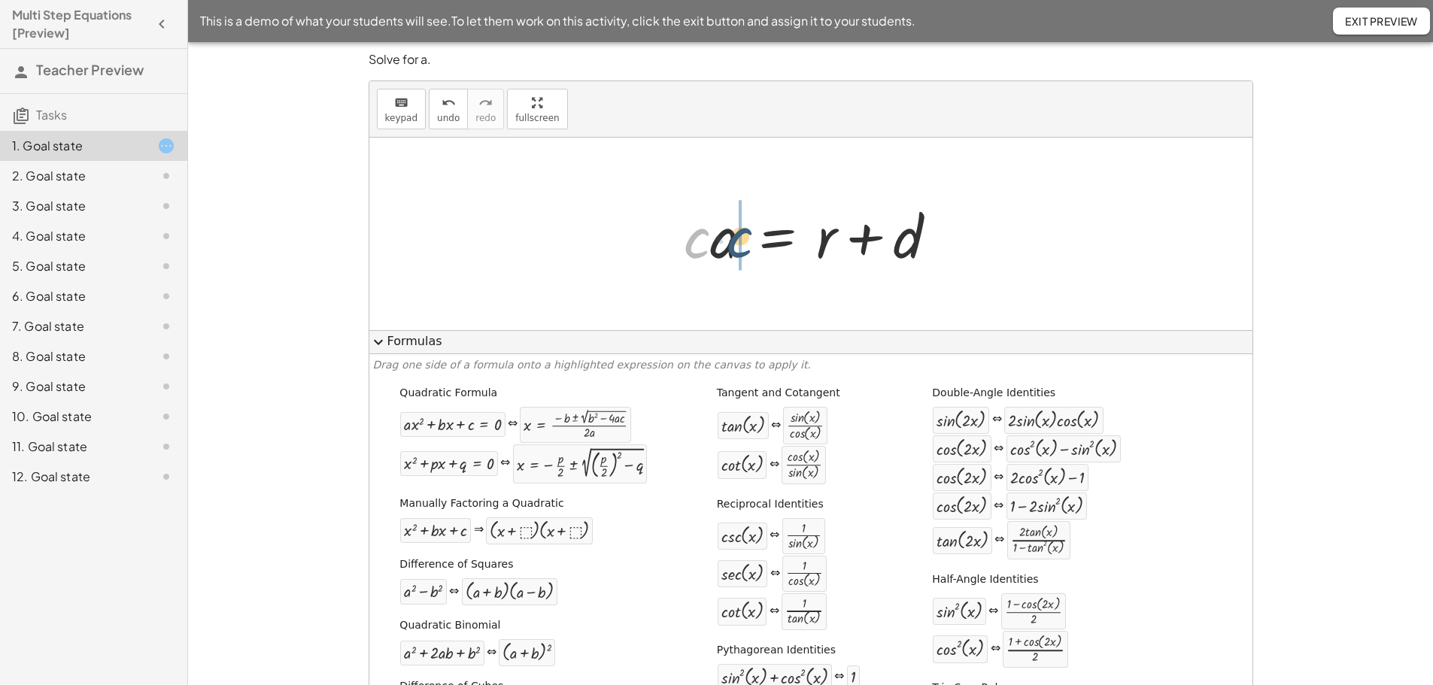
click at [734, 248] on div at bounding box center [816, 234] width 281 height 77
click at [739, 529] on div at bounding box center [742, 536] width 42 height 20
click at [756, 536] on div at bounding box center [742, 536] width 42 height 20
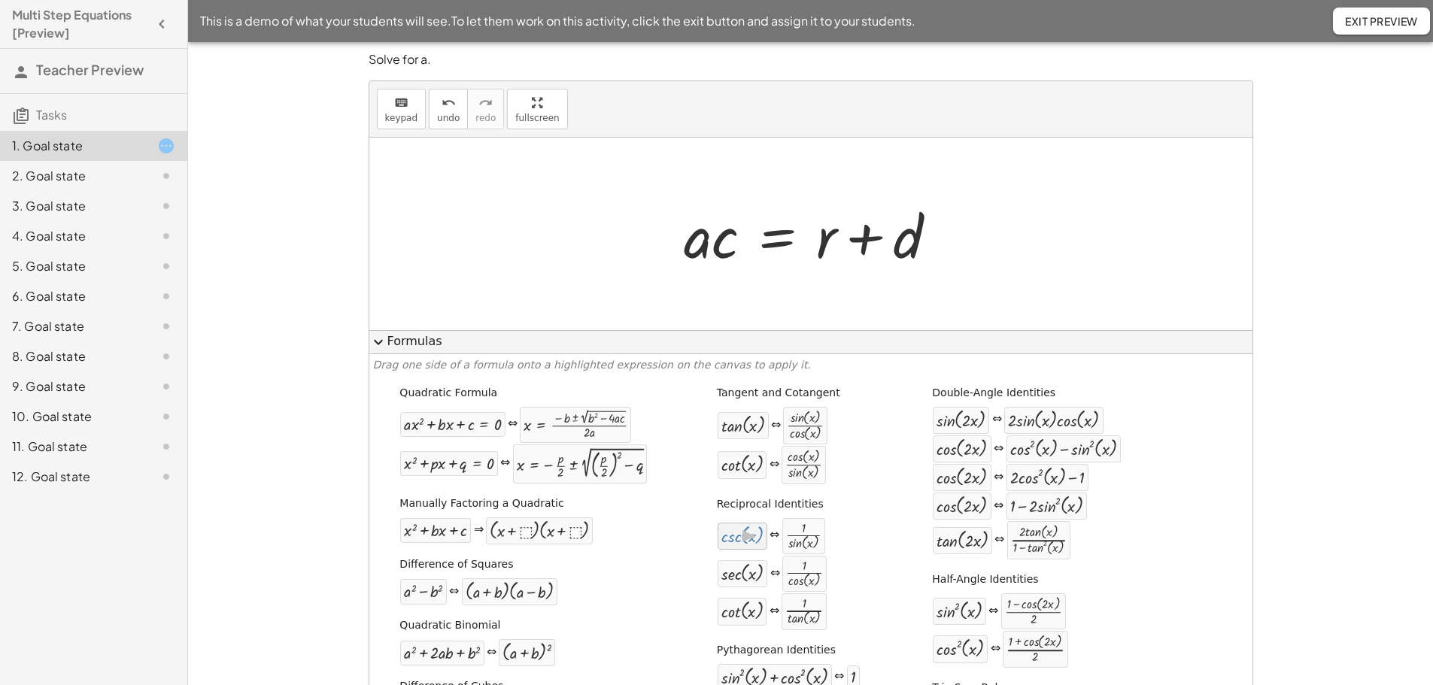
click at [756, 535] on div at bounding box center [742, 536] width 42 height 20
click at [795, 534] on div at bounding box center [803, 536] width 35 height 29
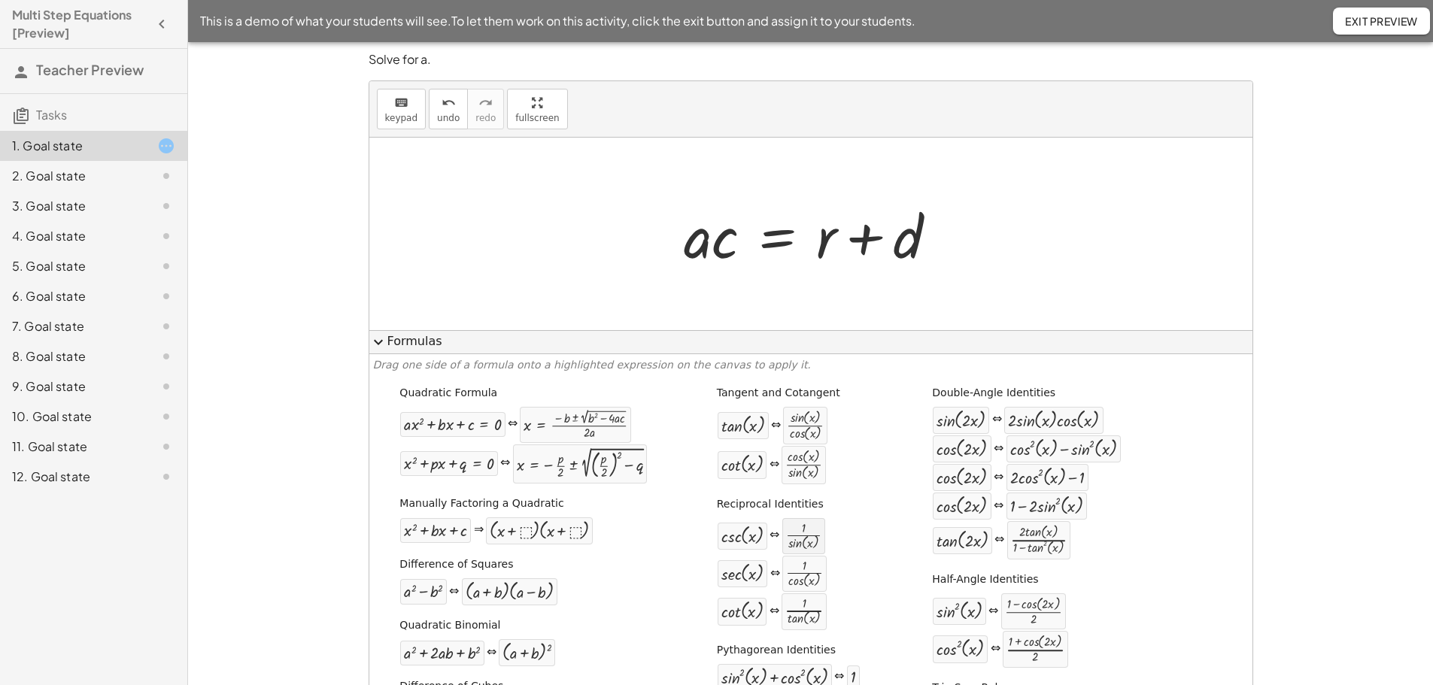
click at [795, 534] on div at bounding box center [803, 536] width 35 height 29
click at [796, 537] on div at bounding box center [803, 536] width 35 height 29
drag, startPoint x: 797, startPoint y: 536, endPoint x: 806, endPoint y: 536, distance: 9.0
click at [62, 178] on div "2. Goal state" at bounding box center [72, 176] width 121 height 18
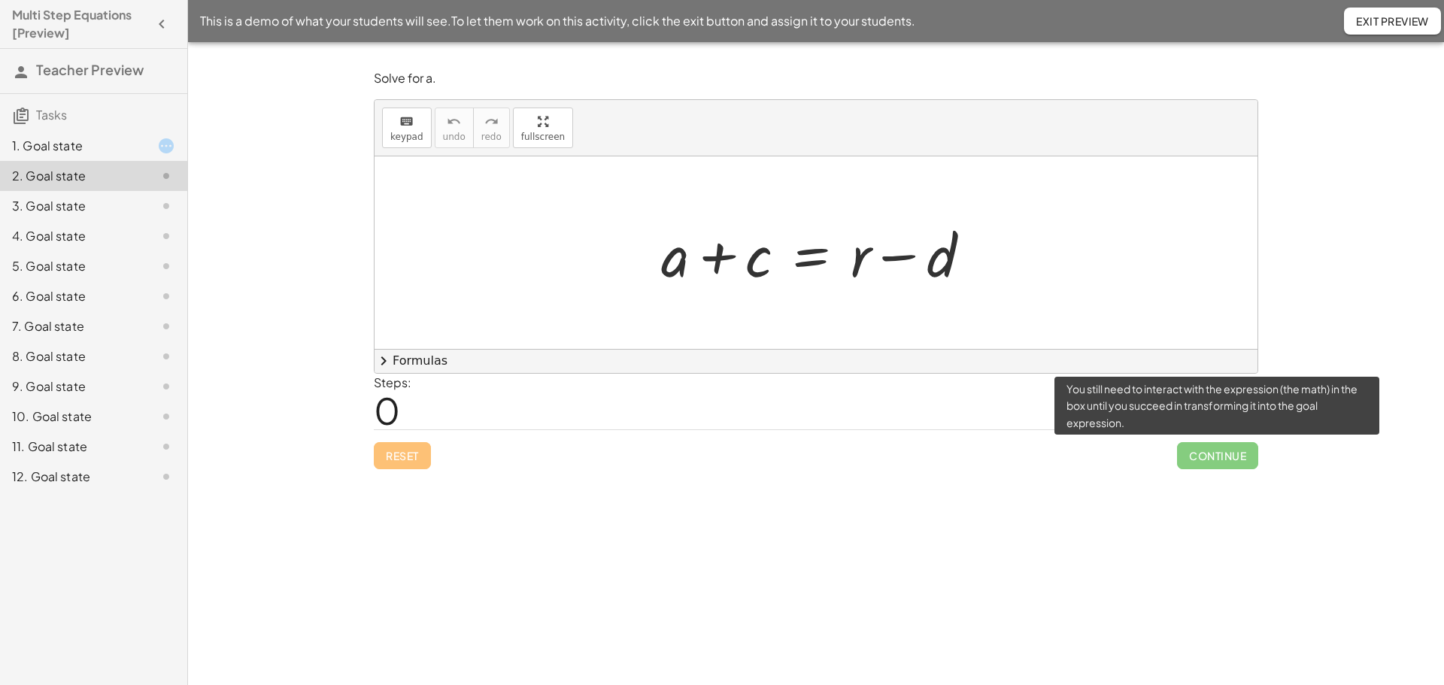
click at [1225, 457] on span "Continue" at bounding box center [1217, 455] width 81 height 27
click at [1224, 457] on span "Continue" at bounding box center [1217, 455] width 81 height 27
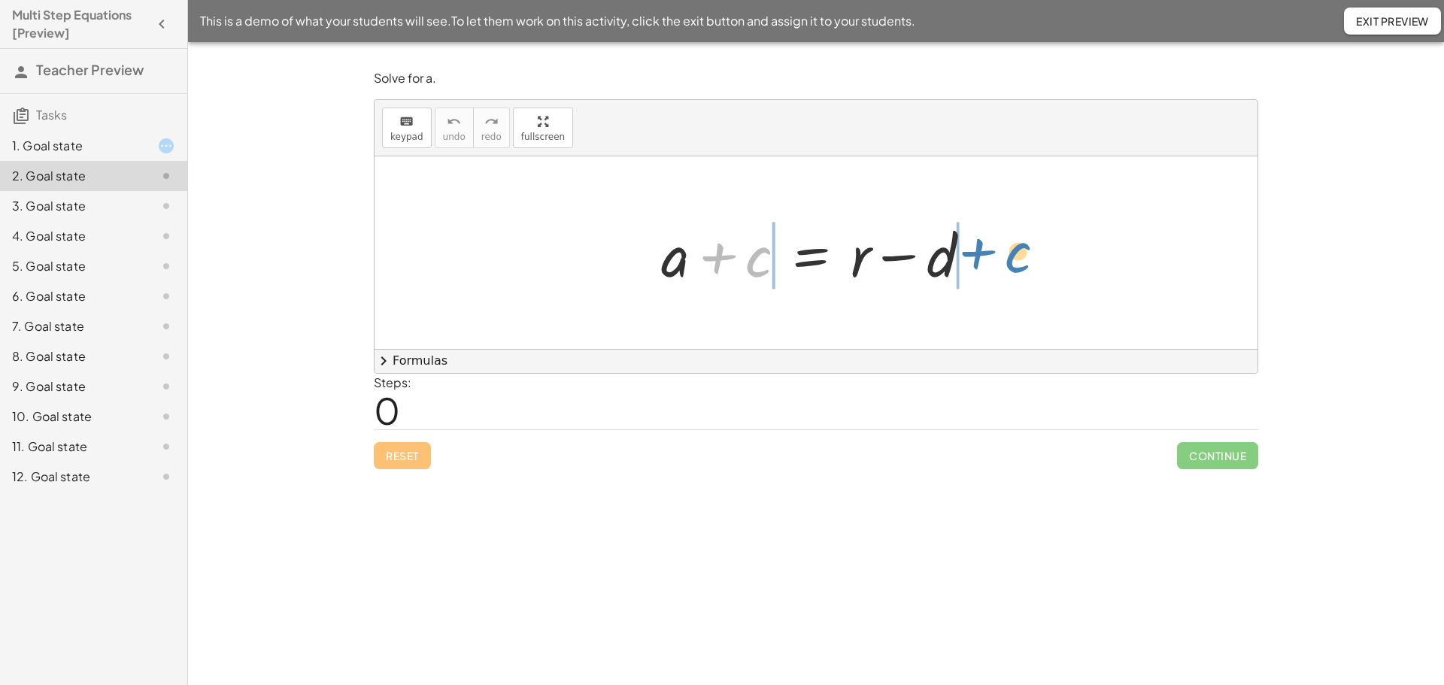
drag, startPoint x: 757, startPoint y: 272, endPoint x: 1017, endPoint y: 268, distance: 259.5
click at [1017, 268] on div "+ c + a + c = + r − d" at bounding box center [816, 252] width 883 height 193
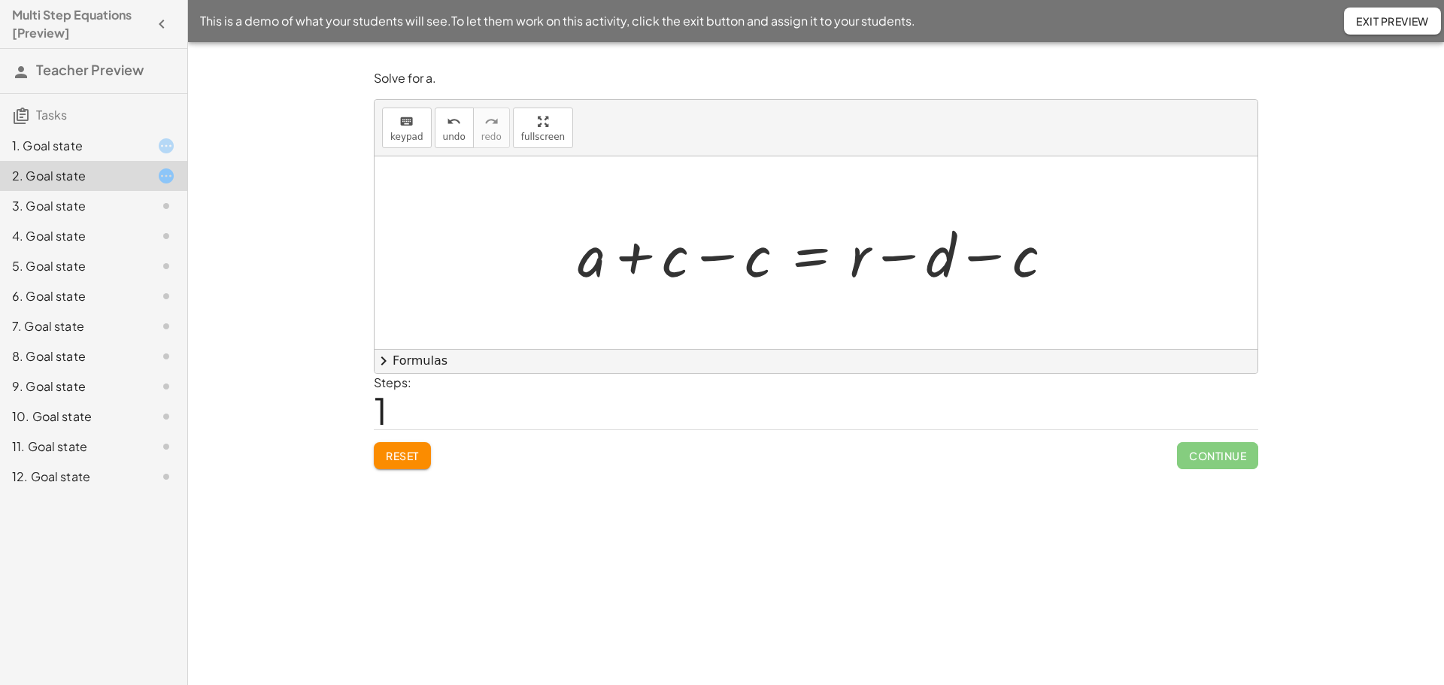
click at [716, 259] on div at bounding box center [821, 252] width 502 height 77
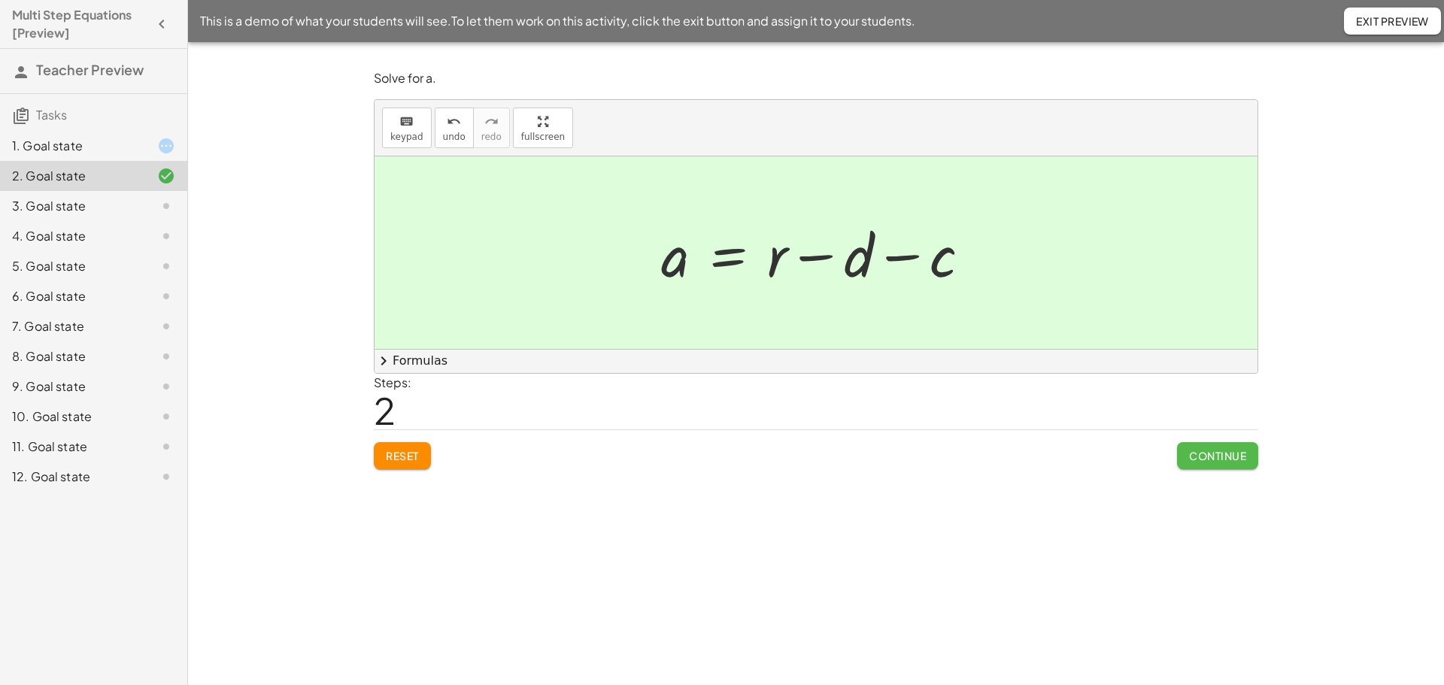
click at [1214, 454] on span "Continue" at bounding box center [1217, 456] width 57 height 14
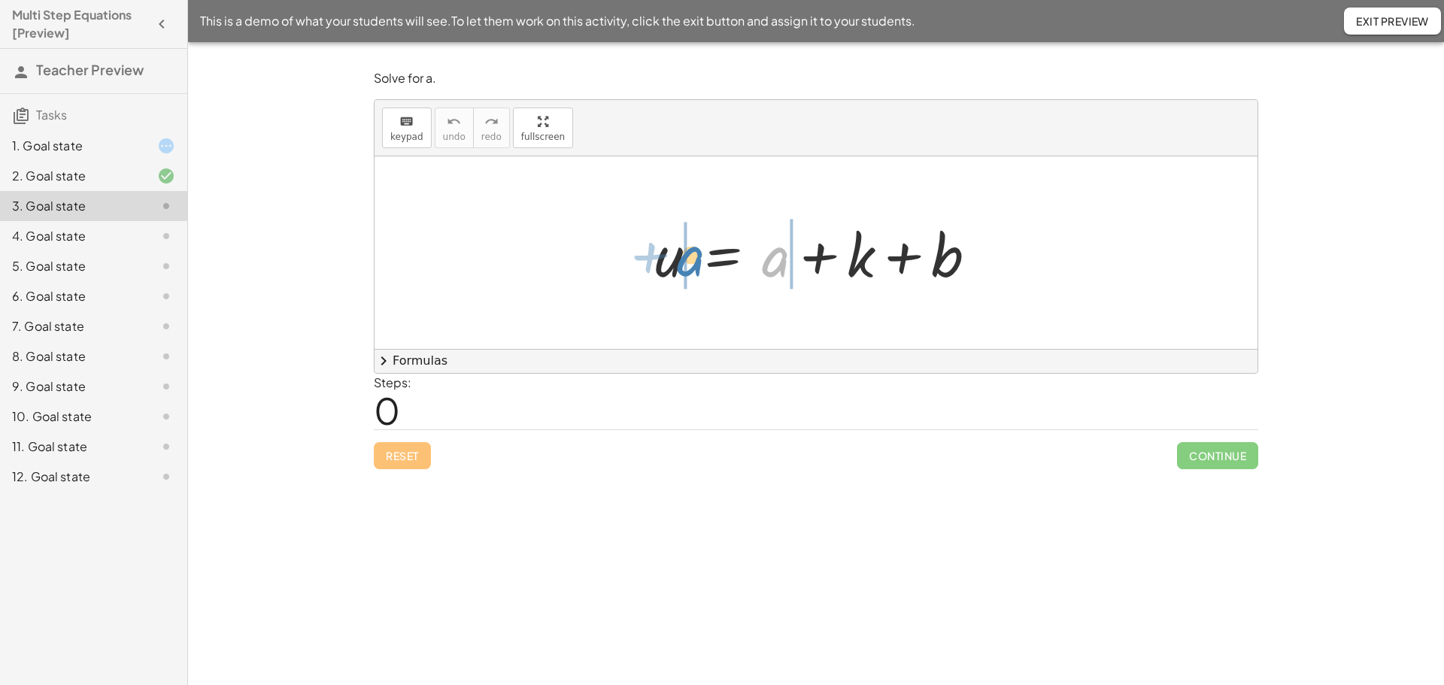
drag, startPoint x: 777, startPoint y: 269, endPoint x: 692, endPoint y: 269, distance: 85.0
click at [692, 269] on div at bounding box center [822, 252] width 349 height 77
drag, startPoint x: 866, startPoint y: 256, endPoint x: 715, endPoint y: 257, distance: 151.2
click at [715, 257] on div at bounding box center [822, 252] width 349 height 77
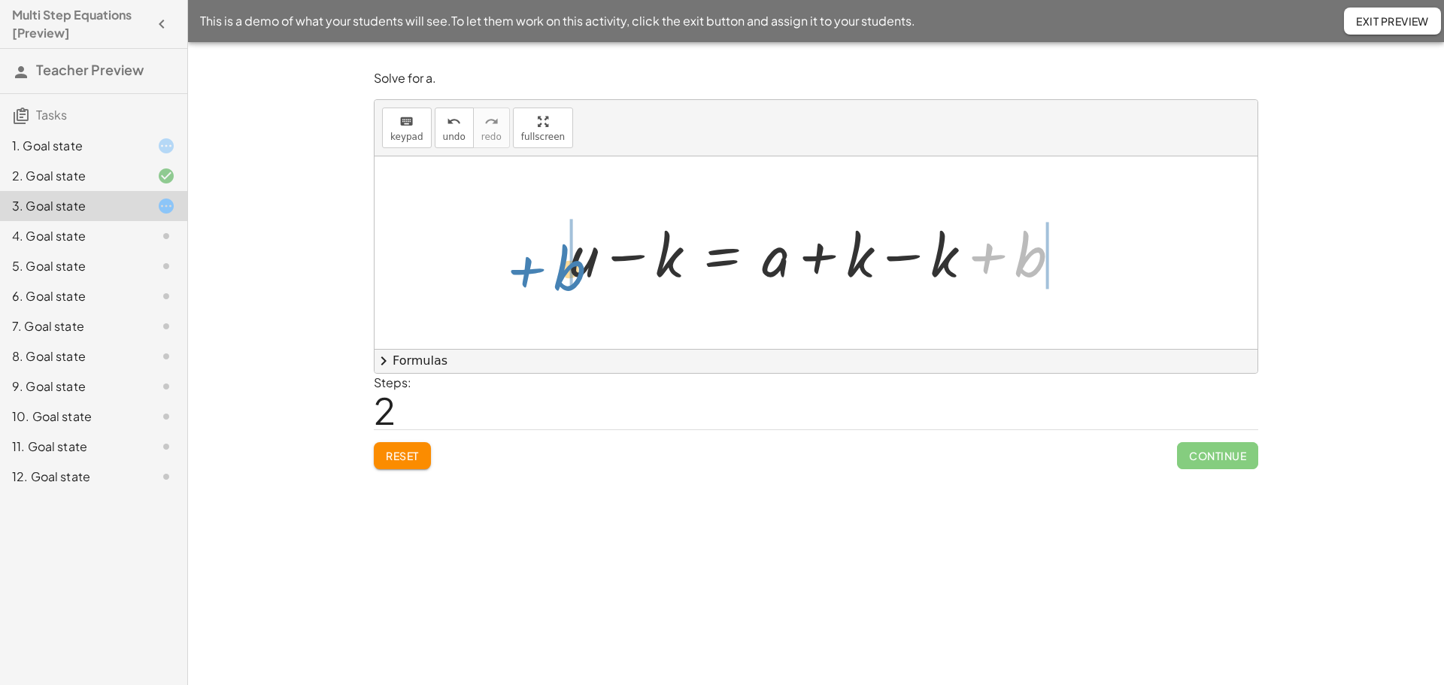
drag, startPoint x: 1033, startPoint y: 258, endPoint x: 572, endPoint y: 270, distance: 461.2
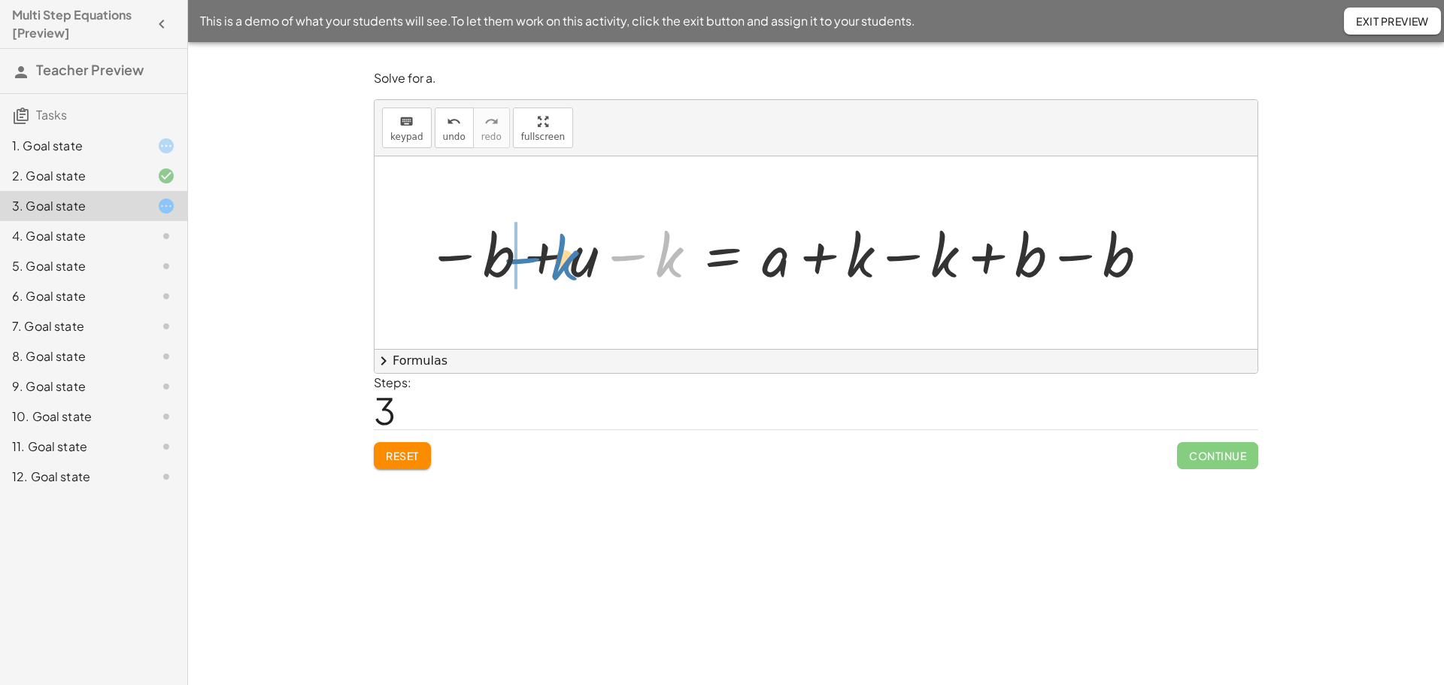
drag, startPoint x: 666, startPoint y: 262, endPoint x: 560, endPoint y: 265, distance: 105.3
click at [560, 265] on div at bounding box center [788, 252] width 739 height 77
drag, startPoint x: 500, startPoint y: 275, endPoint x: 702, endPoint y: 272, distance: 201.6
click at [702, 272] on div at bounding box center [788, 252] width 739 height 77
drag, startPoint x: 505, startPoint y: 262, endPoint x: 710, endPoint y: 265, distance: 204.6
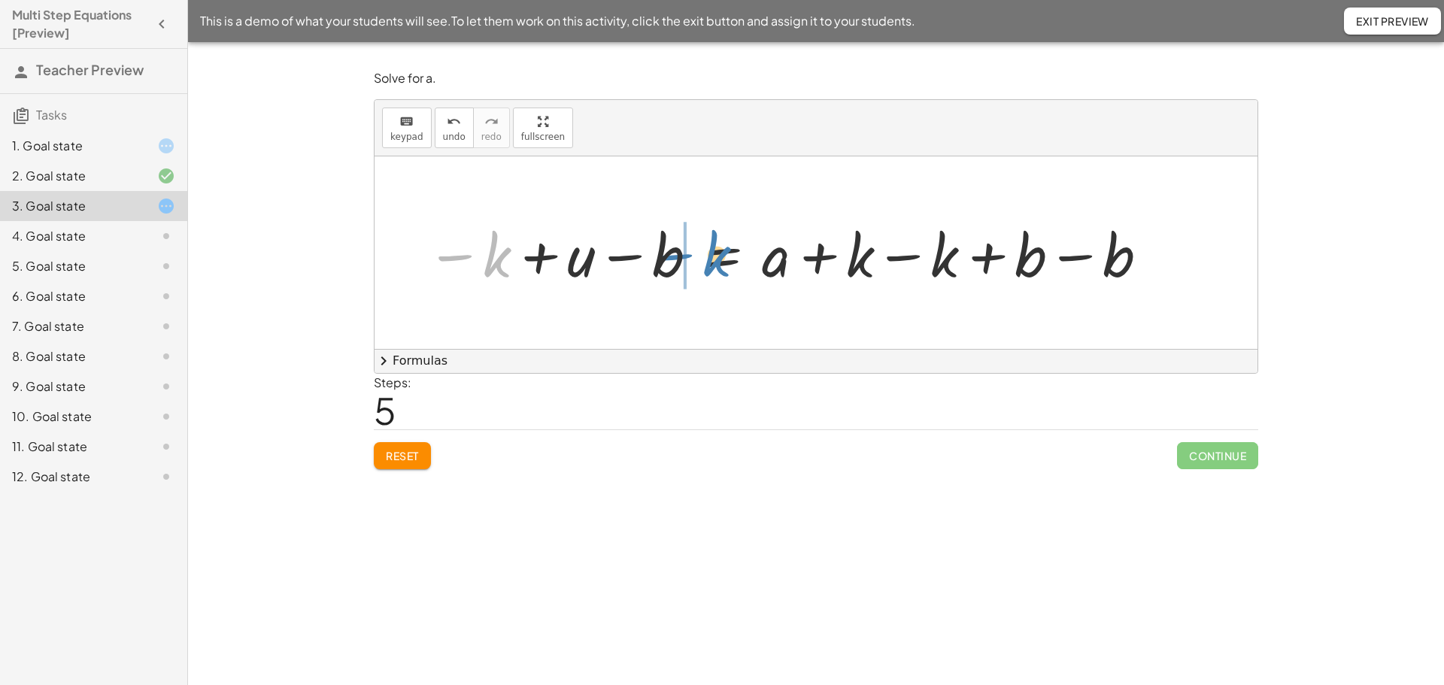
click at [710, 265] on div at bounding box center [788, 252] width 739 height 77
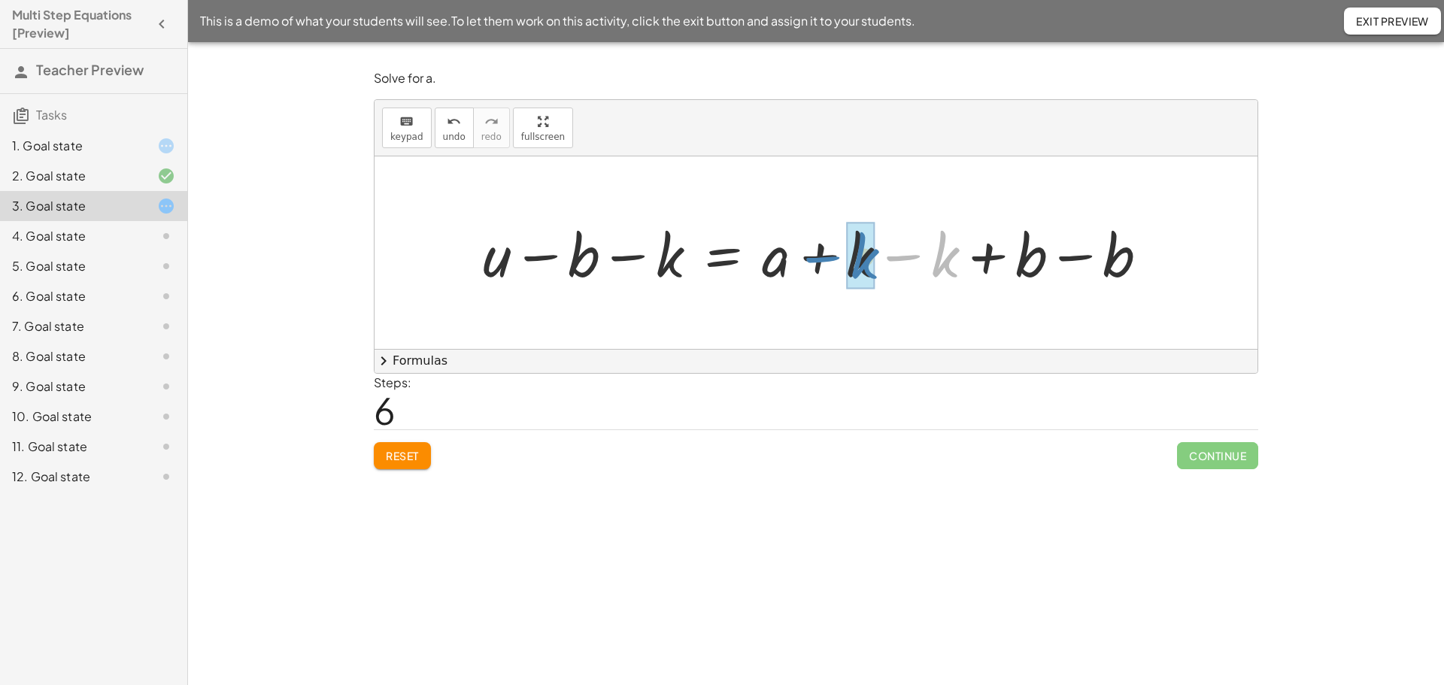
drag, startPoint x: 943, startPoint y: 261, endPoint x: 863, endPoint y: 262, distance: 80.5
drag, startPoint x: 961, startPoint y: 263, endPoint x: 872, endPoint y: 266, distance: 89.5
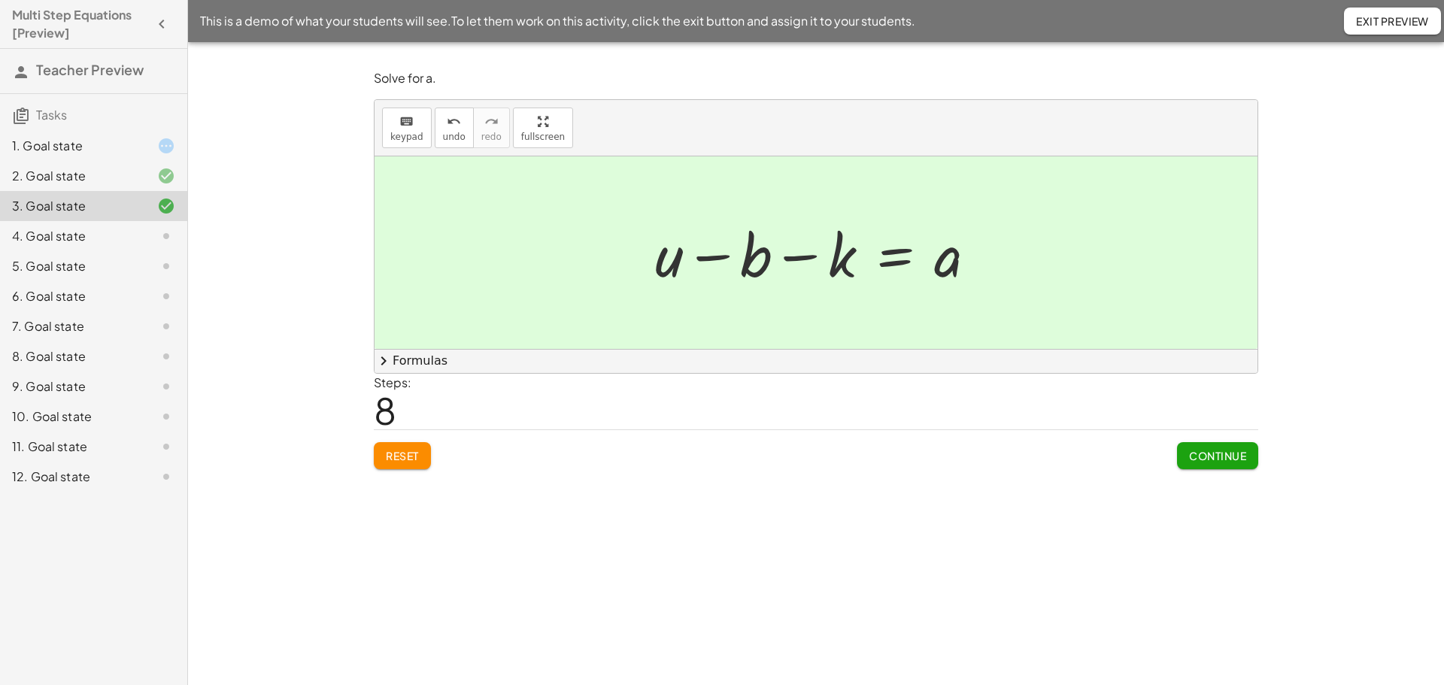
click at [897, 262] on div at bounding box center [822, 252] width 349 height 77
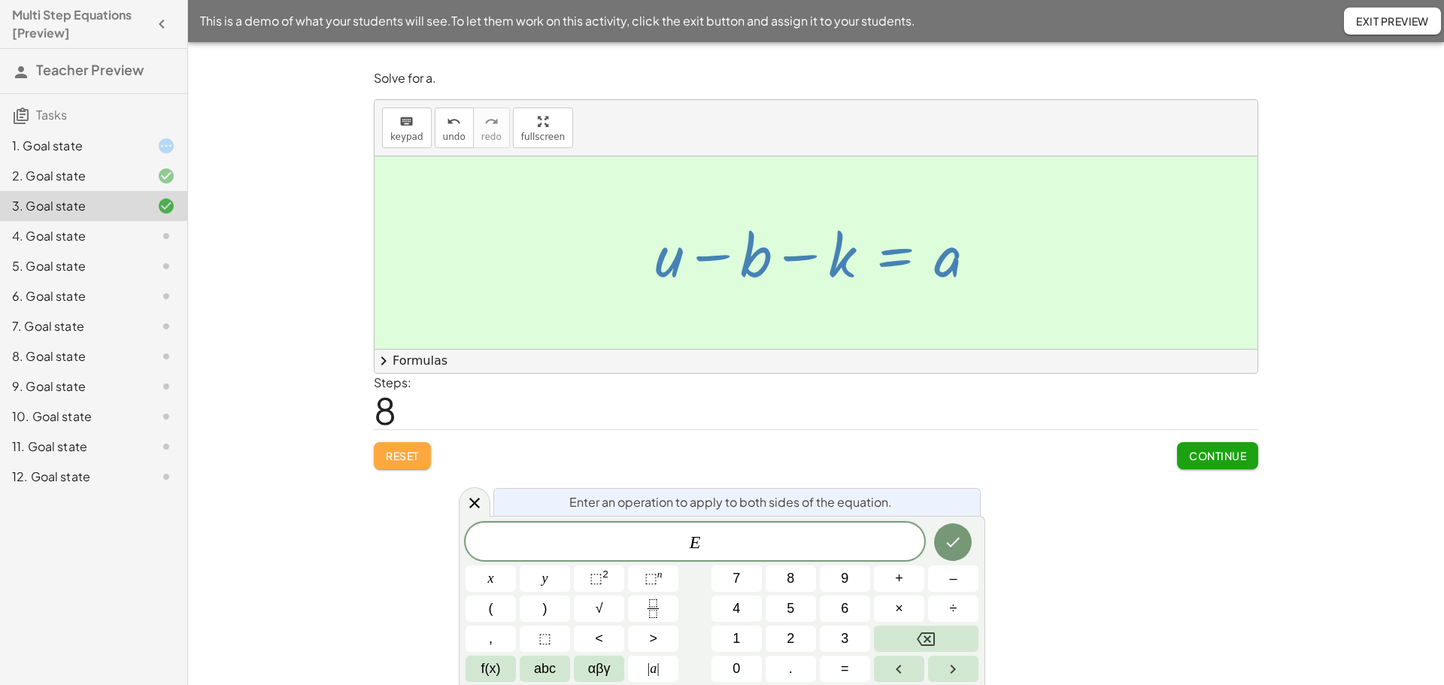
click at [400, 454] on span "Reset" at bounding box center [402, 456] width 33 height 14
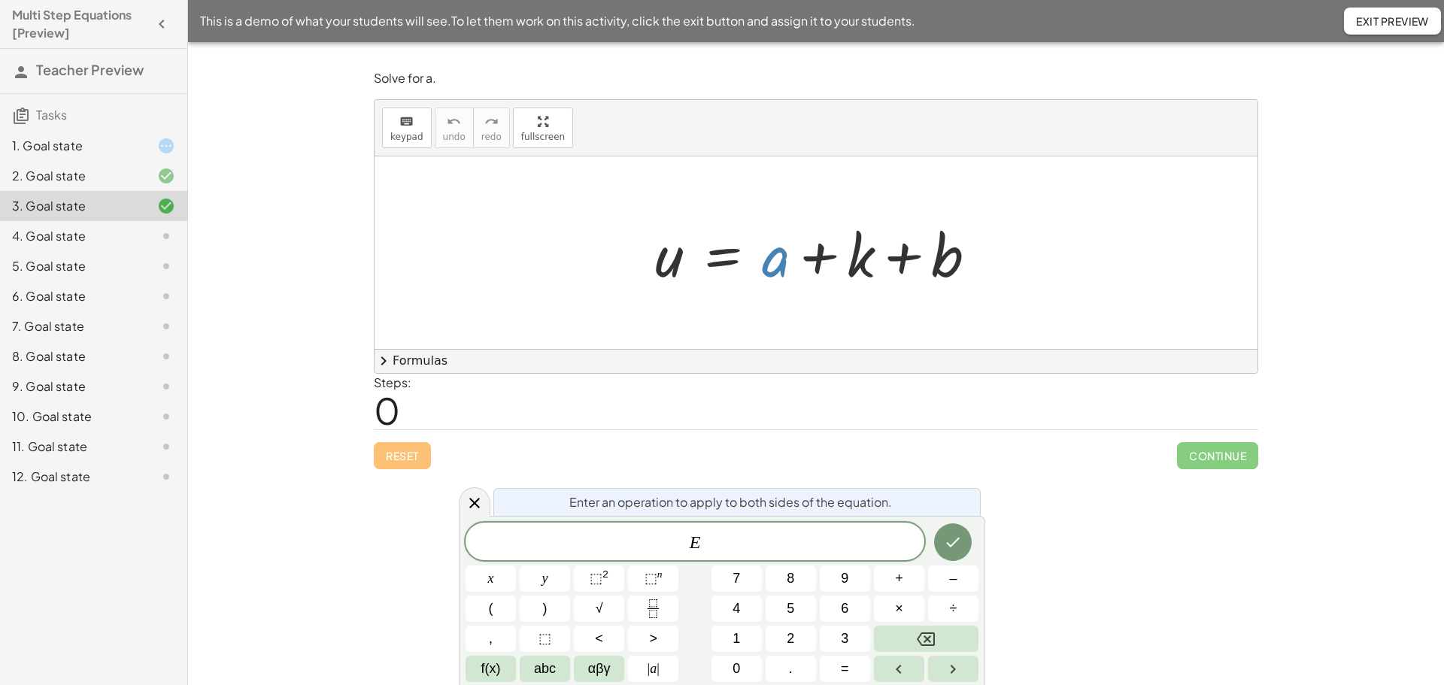
click at [775, 274] on div at bounding box center [822, 252] width 349 height 77
drag, startPoint x: 775, startPoint y: 274, endPoint x: 619, endPoint y: 269, distance: 155.8
click at [619, 269] on div "+ a u = + a + k + b" at bounding box center [816, 252] width 883 height 193
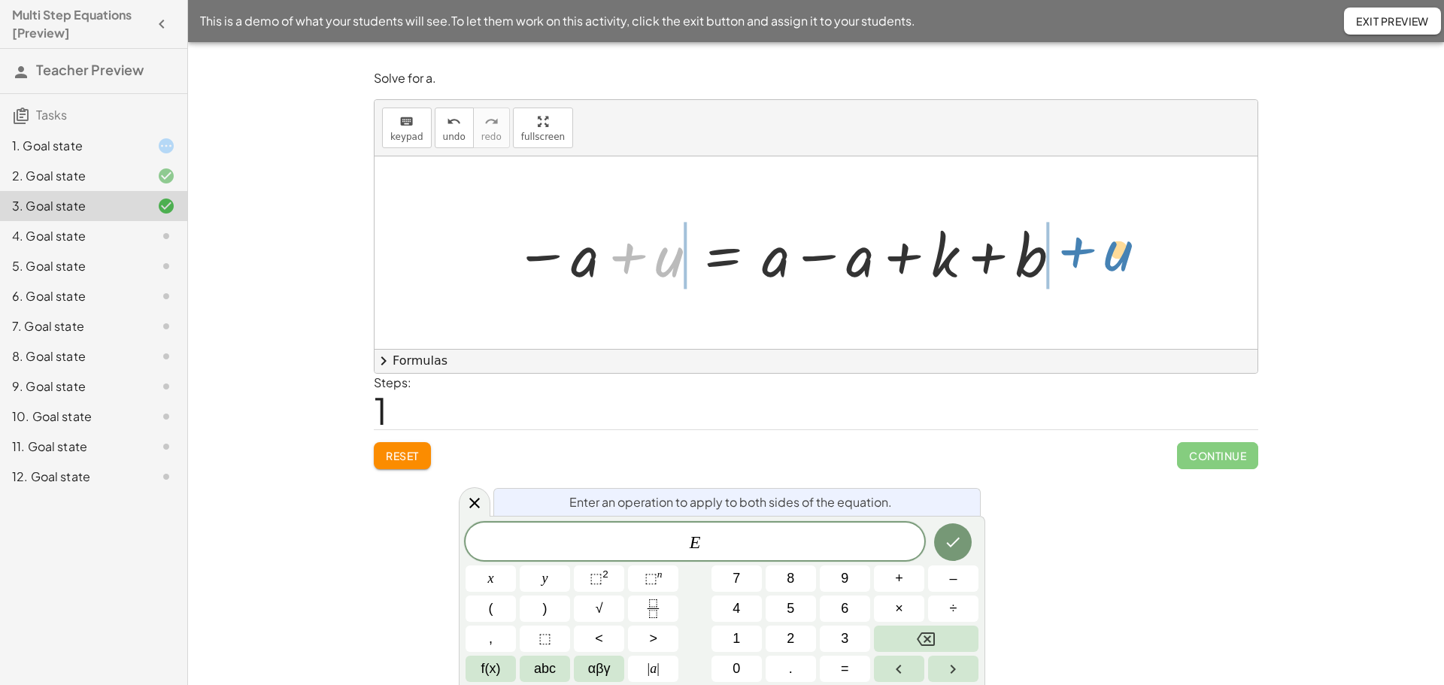
drag, startPoint x: 662, startPoint y: 270, endPoint x: 1112, endPoint y: 265, distance: 450.6
click at [1112, 265] on div "u = + a + k + b + u u = + k + b − a + + a − a" at bounding box center [816, 252] width 883 height 193
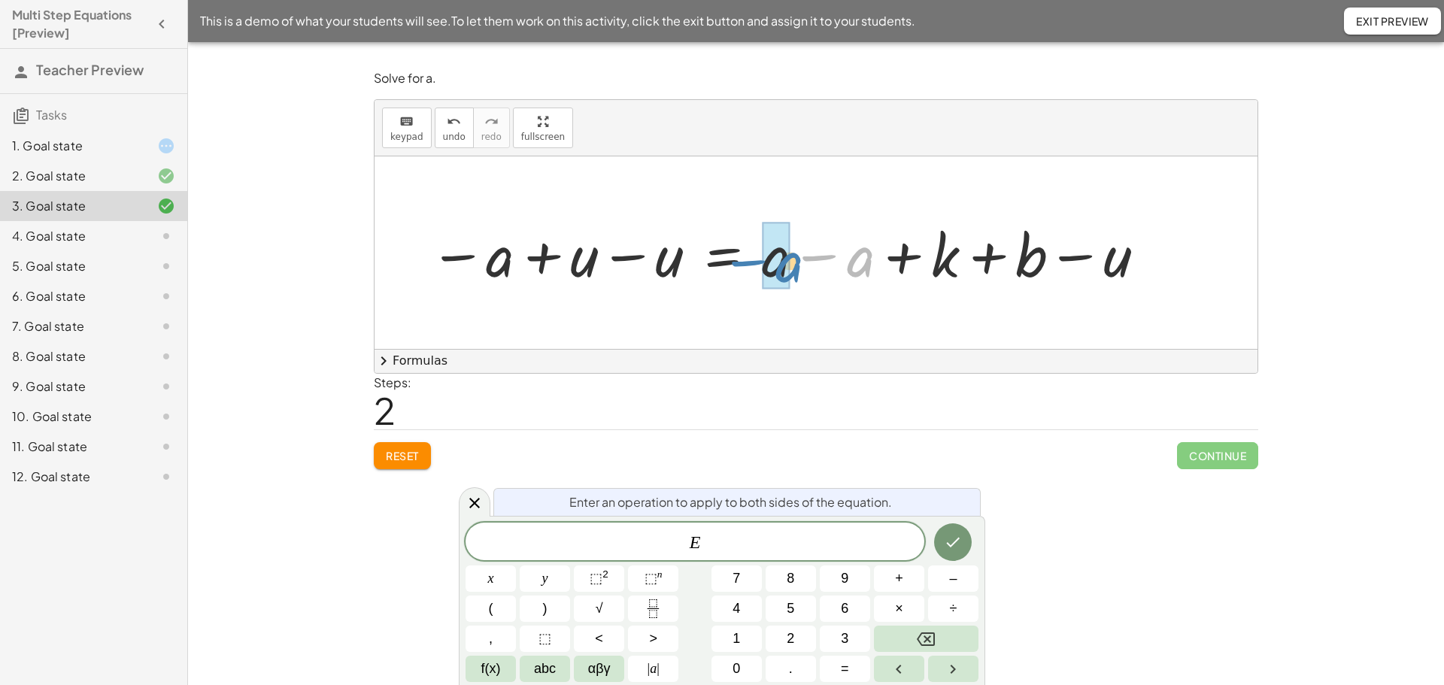
drag, startPoint x: 857, startPoint y: 271, endPoint x: 787, endPoint y: 276, distance: 70.9
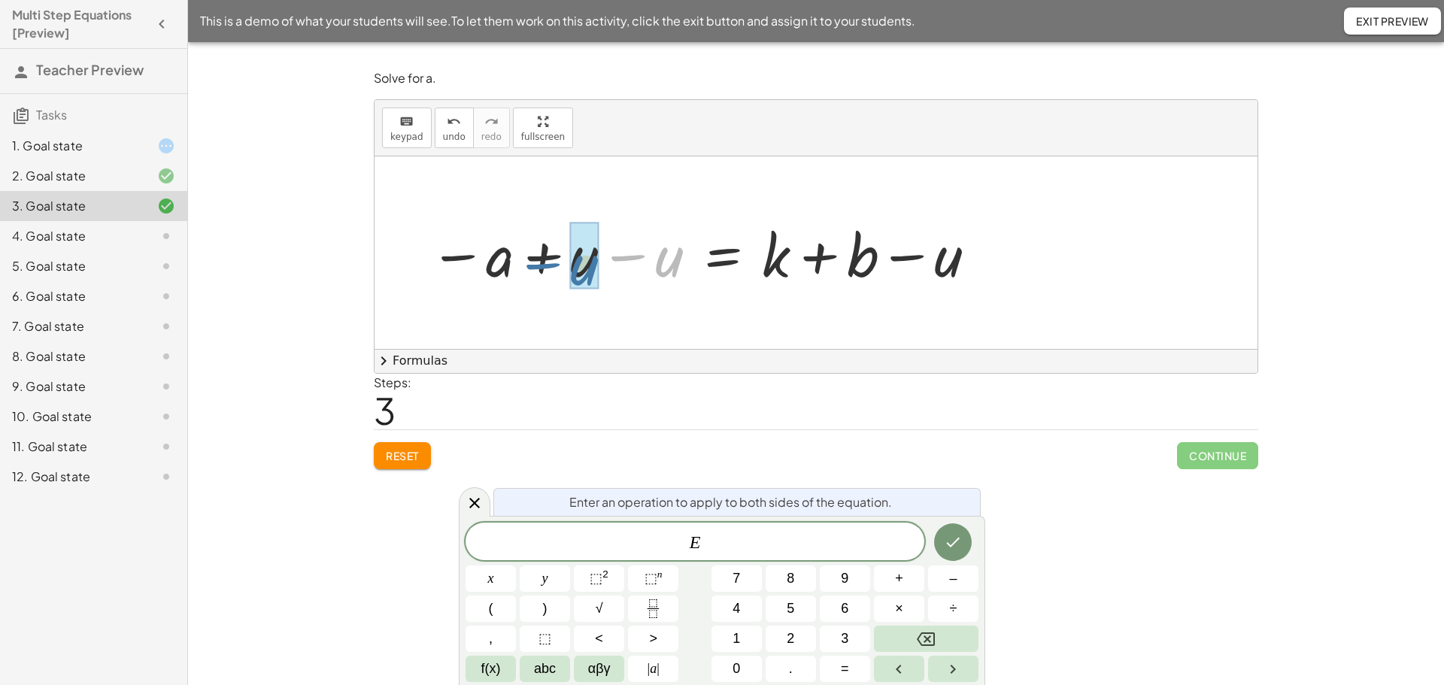
drag, startPoint x: 669, startPoint y: 277, endPoint x: 600, endPoint y: 278, distance: 68.5
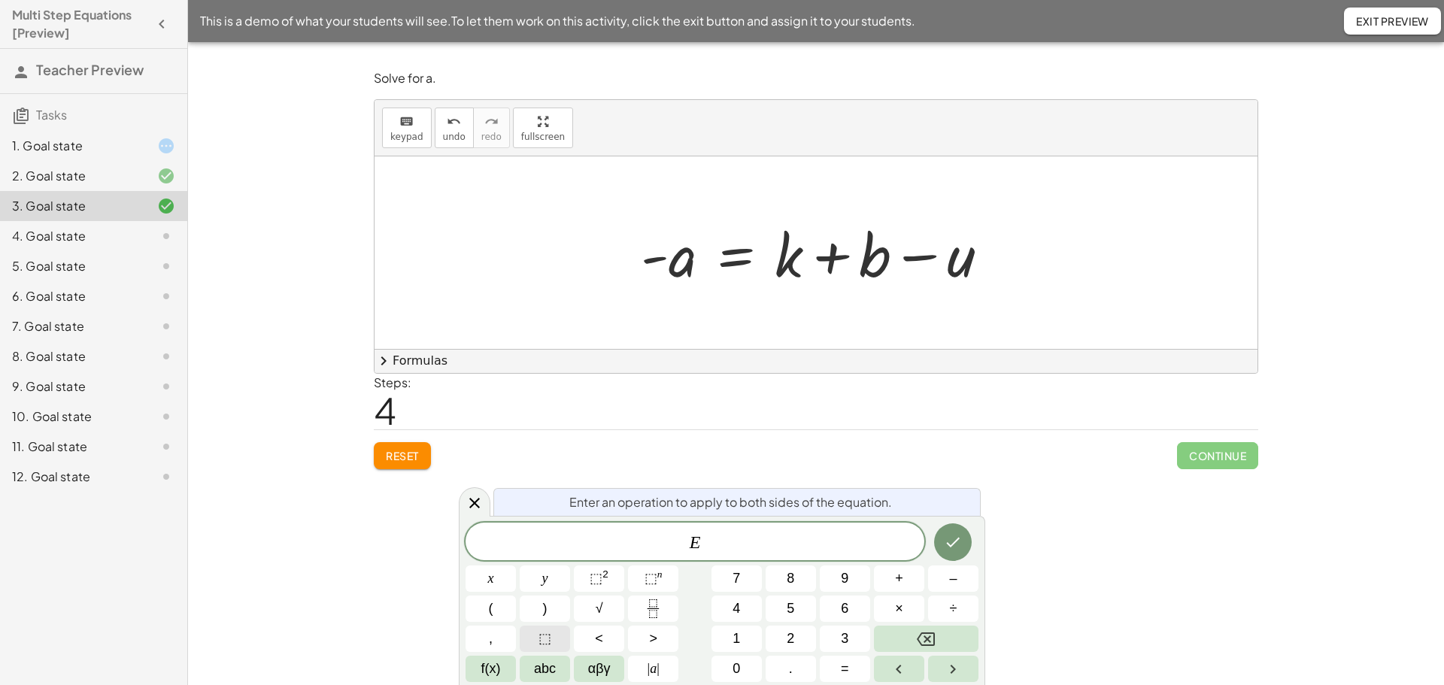
click at [545, 638] on span "⬚" at bounding box center [545, 639] width 13 height 20
click at [954, 533] on button "Done" at bounding box center [953, 542] width 38 height 38
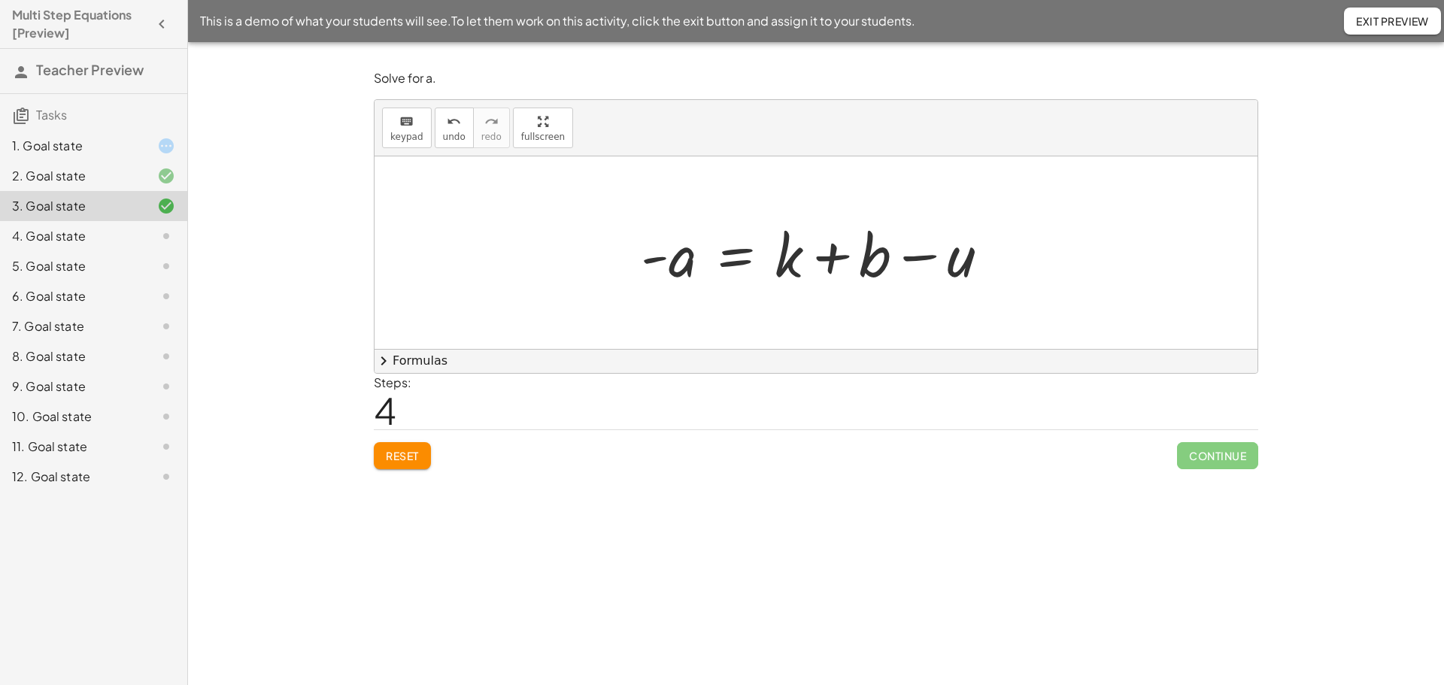
click at [393, 362] on button "chevron_right Formulas" at bounding box center [816, 361] width 883 height 24
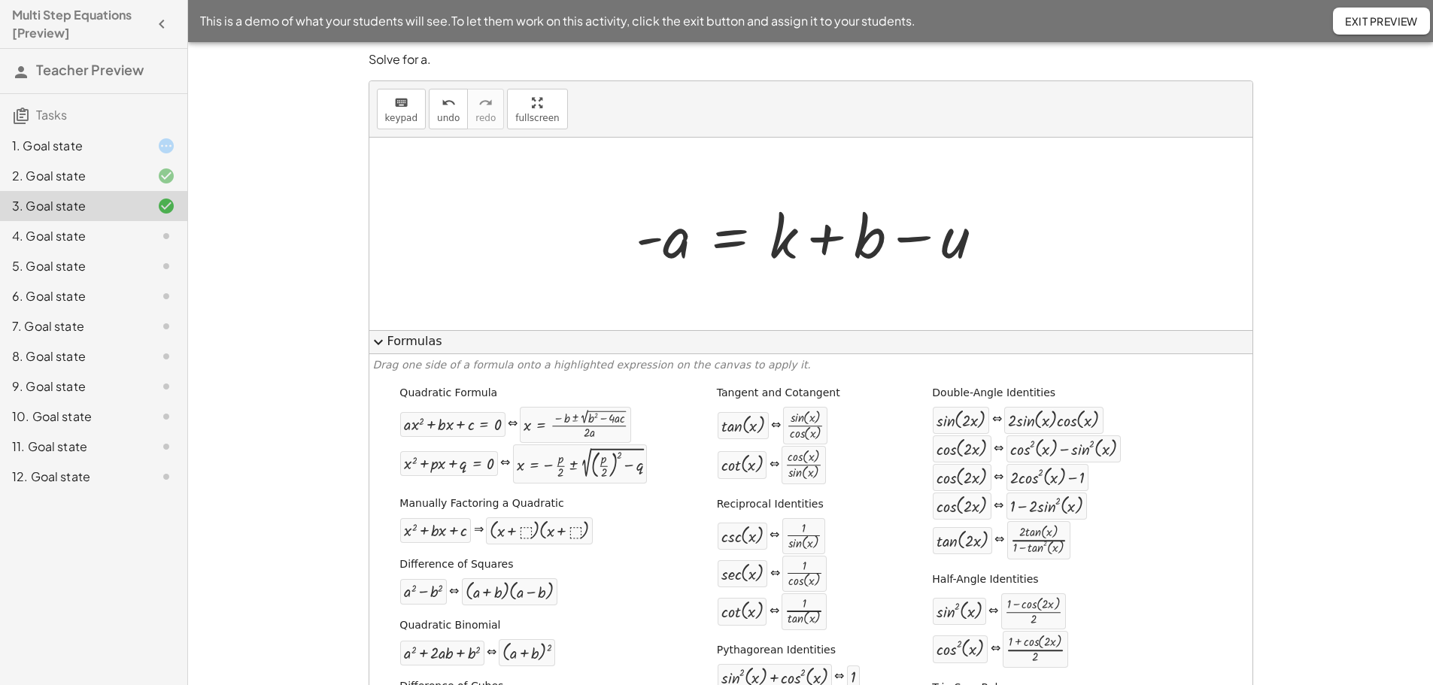
click at [381, 338] on span "expand_more" at bounding box center [378, 342] width 18 height 18
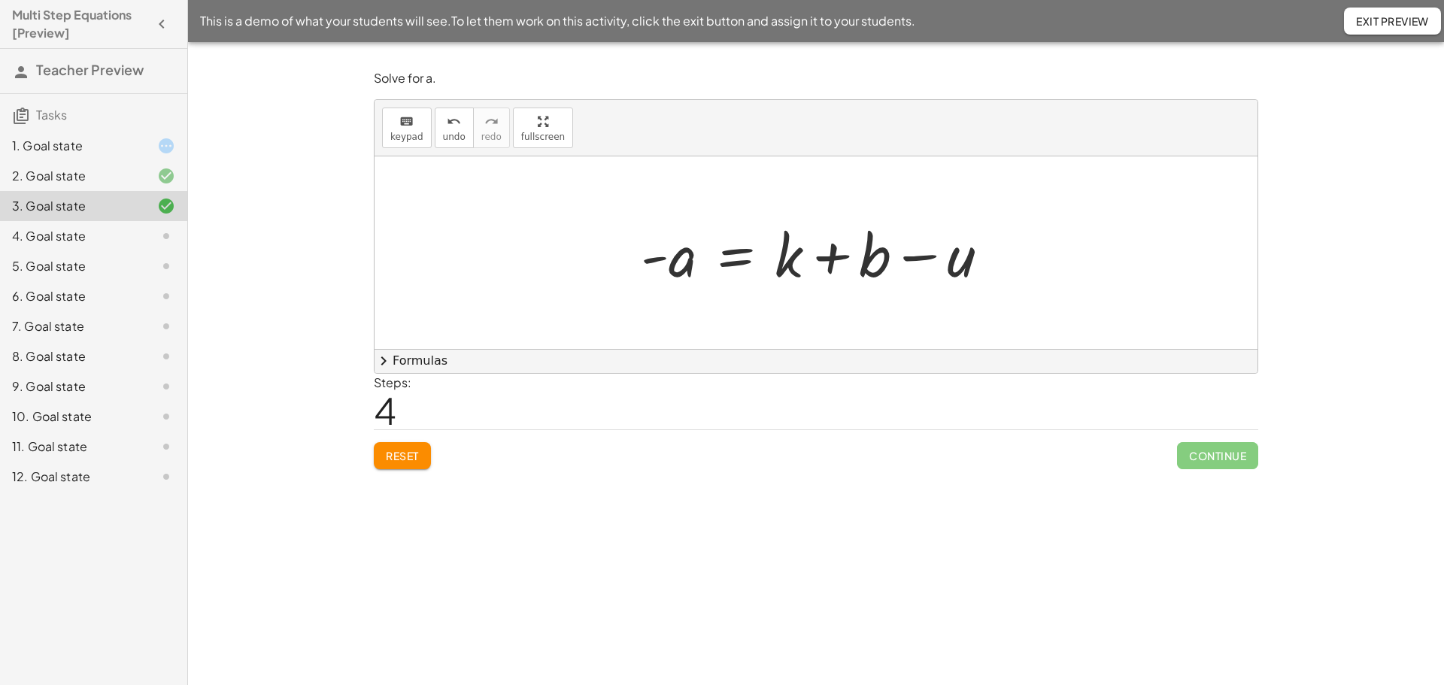
click at [734, 262] on div at bounding box center [821, 252] width 376 height 77
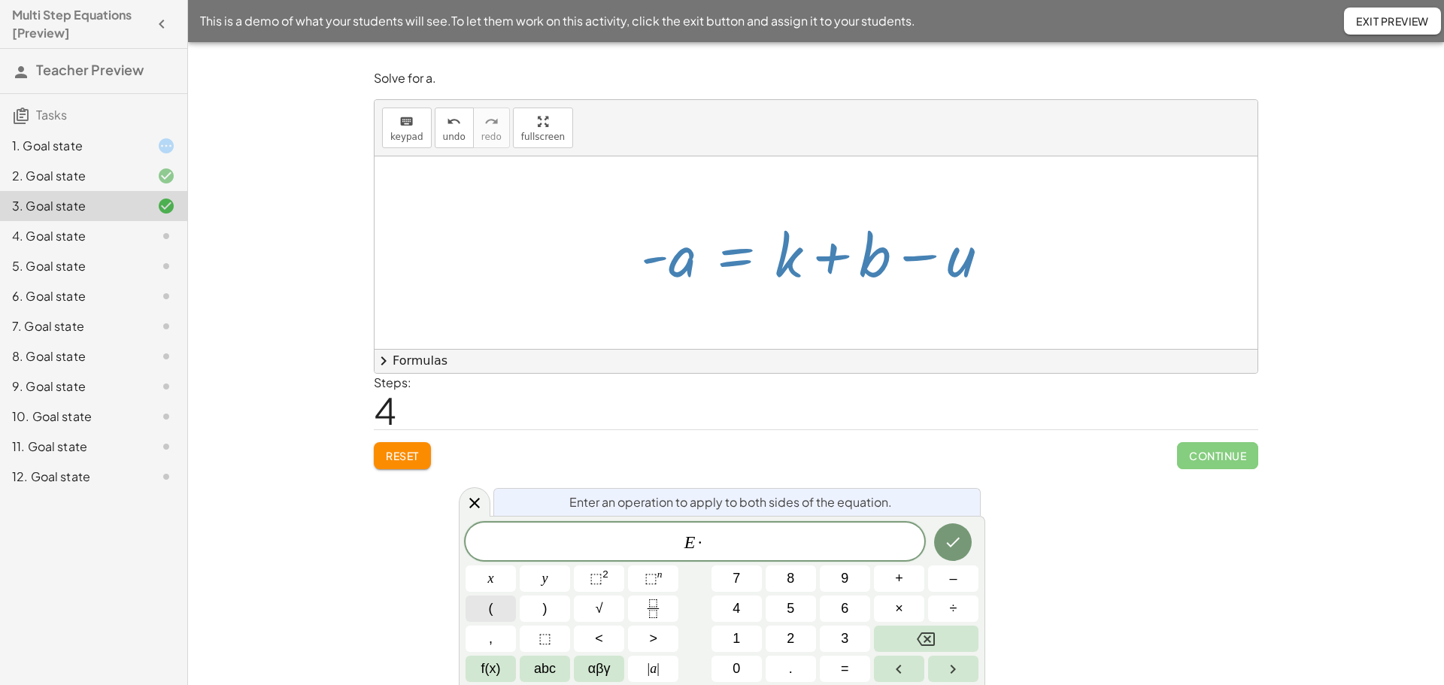
click at [493, 611] on button "(" at bounding box center [491, 609] width 50 height 26
click at [945, 588] on button "–" at bounding box center [953, 579] width 50 height 26
click at [740, 648] on span "1" at bounding box center [737, 639] width 8 height 20
click at [538, 609] on button ")" at bounding box center [545, 609] width 50 height 26
click at [948, 541] on icon "Done" at bounding box center [953, 541] width 18 height 18
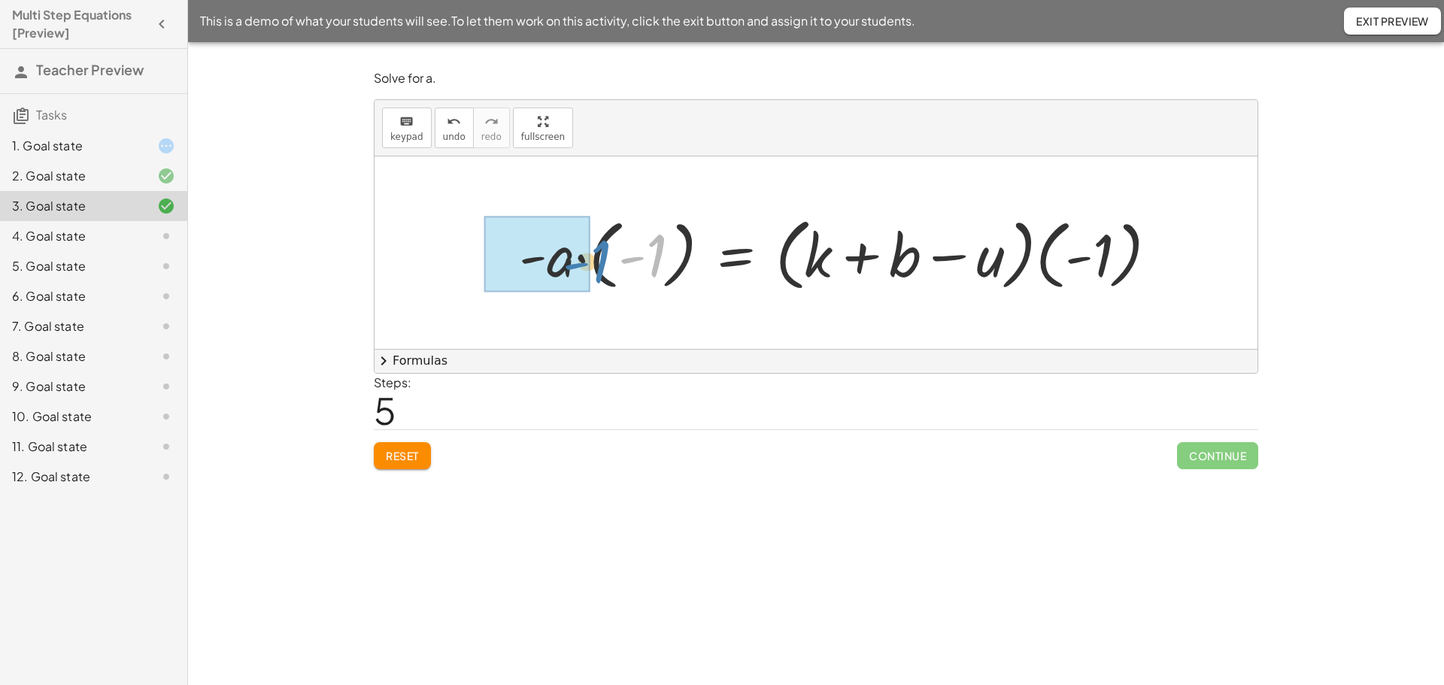
drag, startPoint x: 651, startPoint y: 274, endPoint x: 594, endPoint y: 281, distance: 57.6
click at [594, 281] on div at bounding box center [844, 253] width 666 height 86
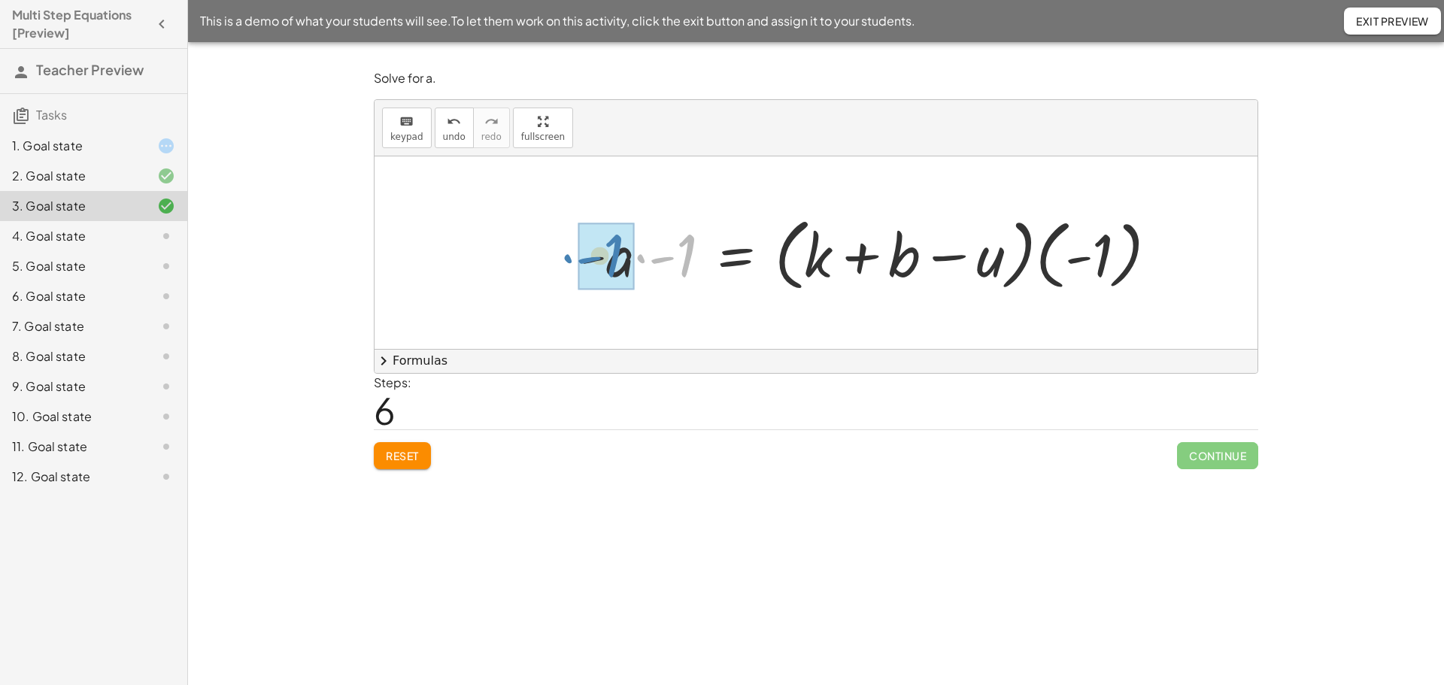
drag, startPoint x: 686, startPoint y: 272, endPoint x: 616, endPoint y: 272, distance: 69.9
drag, startPoint x: 1095, startPoint y: 272, endPoint x: 818, endPoint y: 281, distance: 277.7
click at [818, 281] on div at bounding box center [919, 253] width 516 height 86
drag, startPoint x: 1104, startPoint y: 266, endPoint x: 825, endPoint y: 260, distance: 279.1
click at [825, 261] on div at bounding box center [919, 253] width 516 height 86
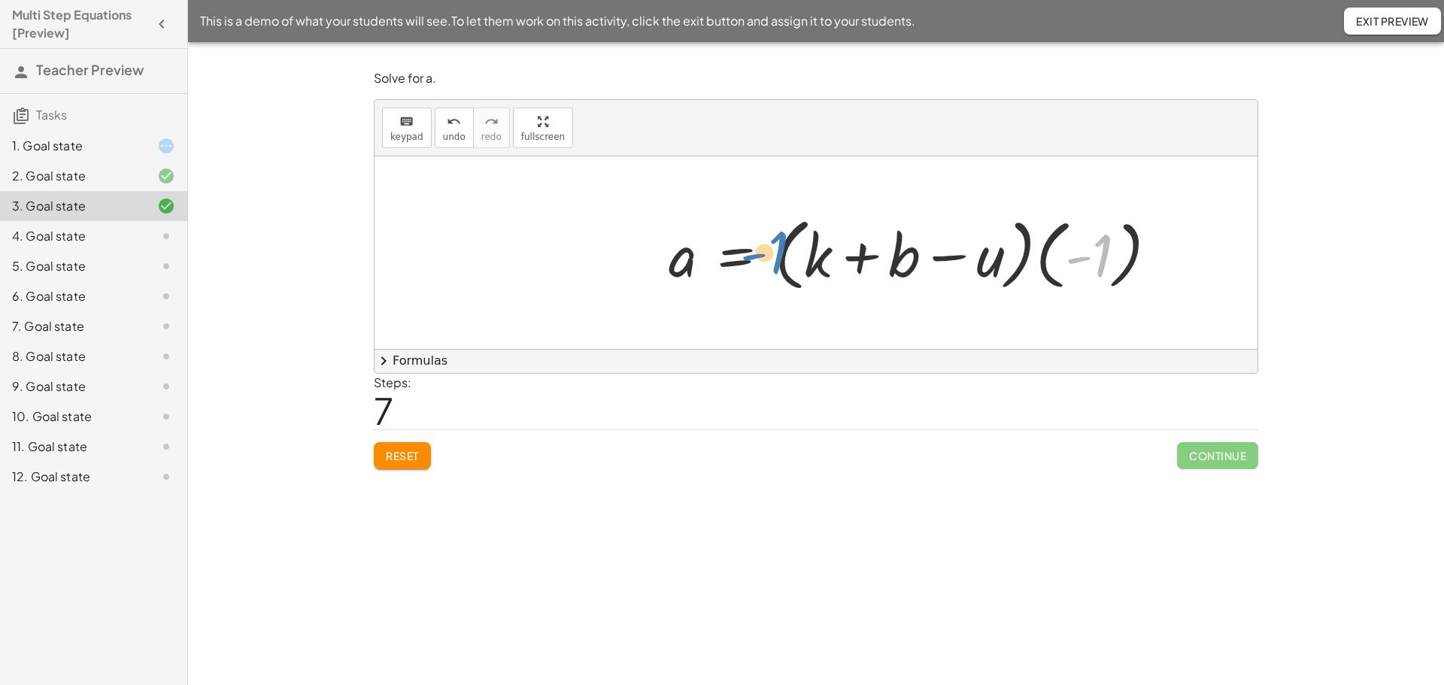
drag, startPoint x: 1102, startPoint y: 259, endPoint x: 777, endPoint y: 256, distance: 324.9
click at [777, 256] on div at bounding box center [919, 253] width 516 height 86
drag, startPoint x: 1102, startPoint y: 254, endPoint x: 766, endPoint y: 246, distance: 336.3
click at [766, 246] on div at bounding box center [919, 253] width 516 height 86
drag, startPoint x: 1097, startPoint y: 251, endPoint x: 991, endPoint y: 255, distance: 106.9
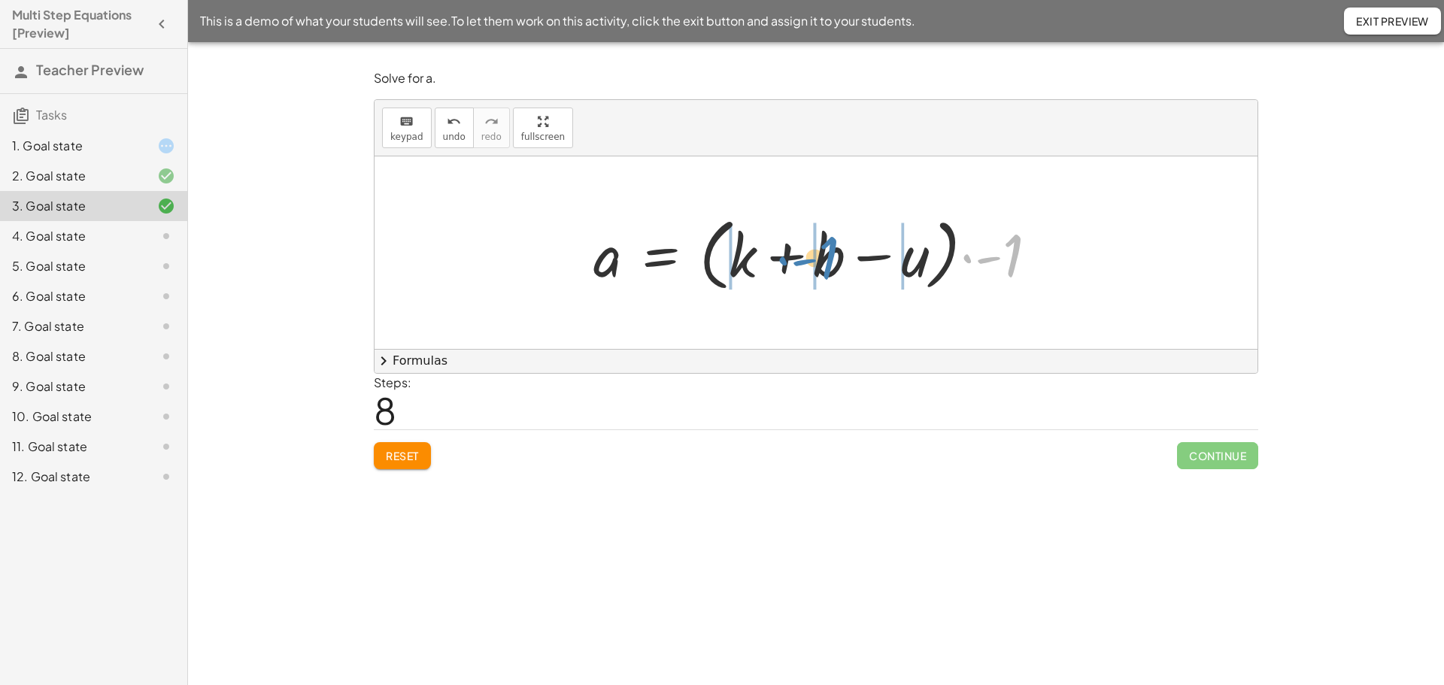
drag, startPoint x: 1014, startPoint y: 259, endPoint x: 830, endPoint y: 261, distance: 184.3
click at [830, 261] on div at bounding box center [821, 253] width 471 height 86
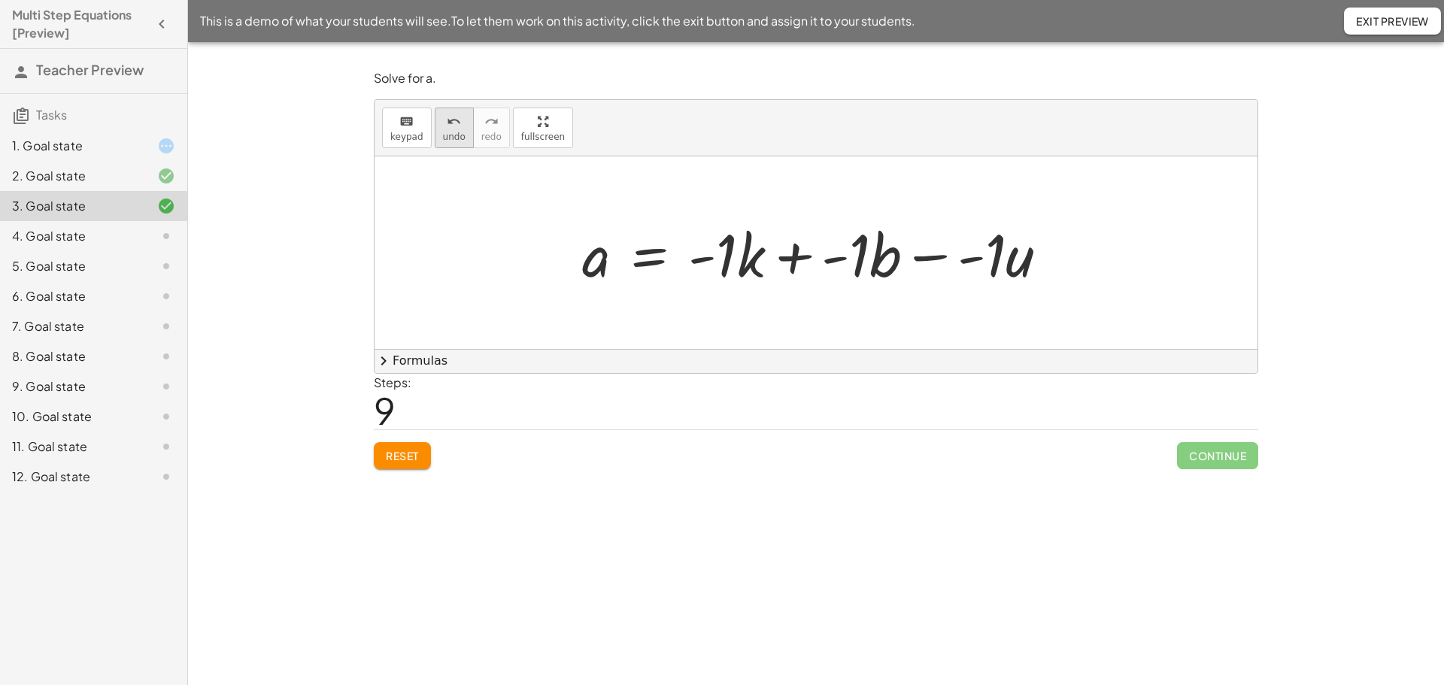
click at [452, 123] on icon "undo" at bounding box center [454, 122] width 14 height 18
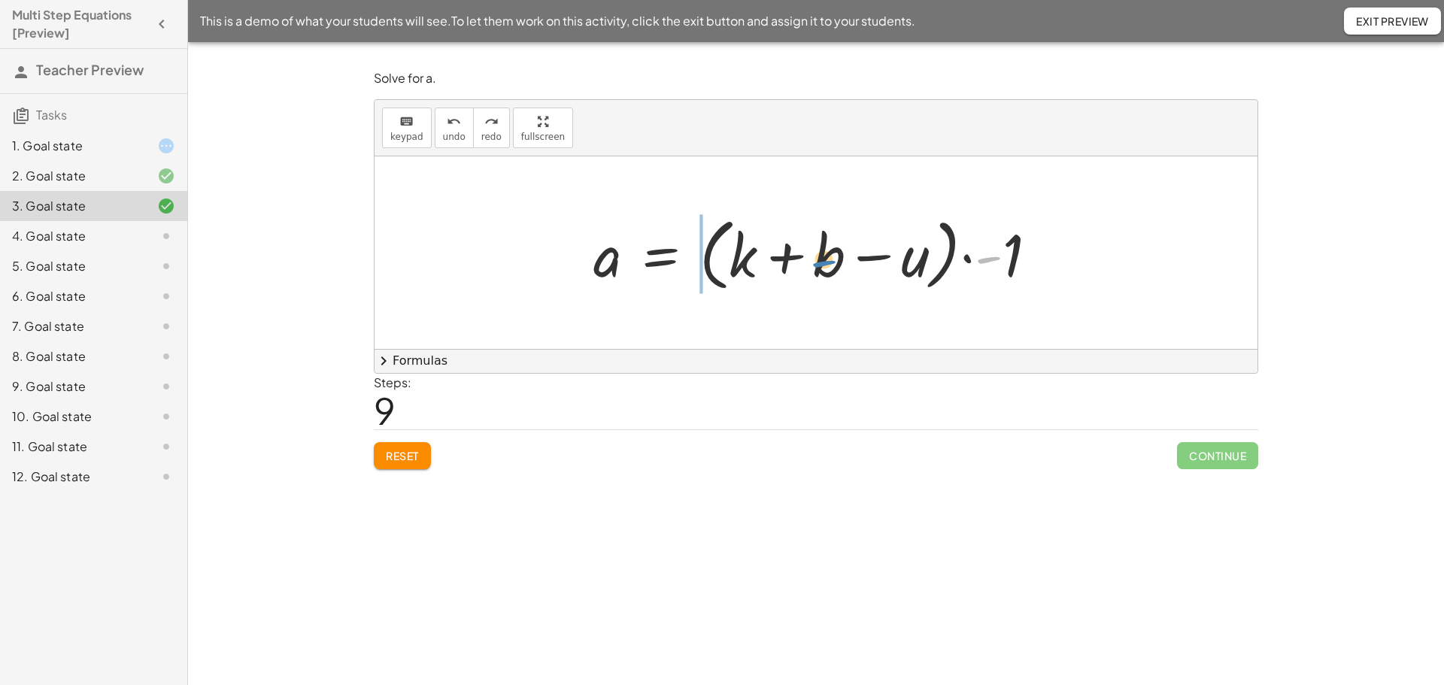
drag, startPoint x: 994, startPoint y: 257, endPoint x: 830, endPoint y: 261, distance: 164.8
click at [830, 261] on div at bounding box center [821, 253] width 471 height 86
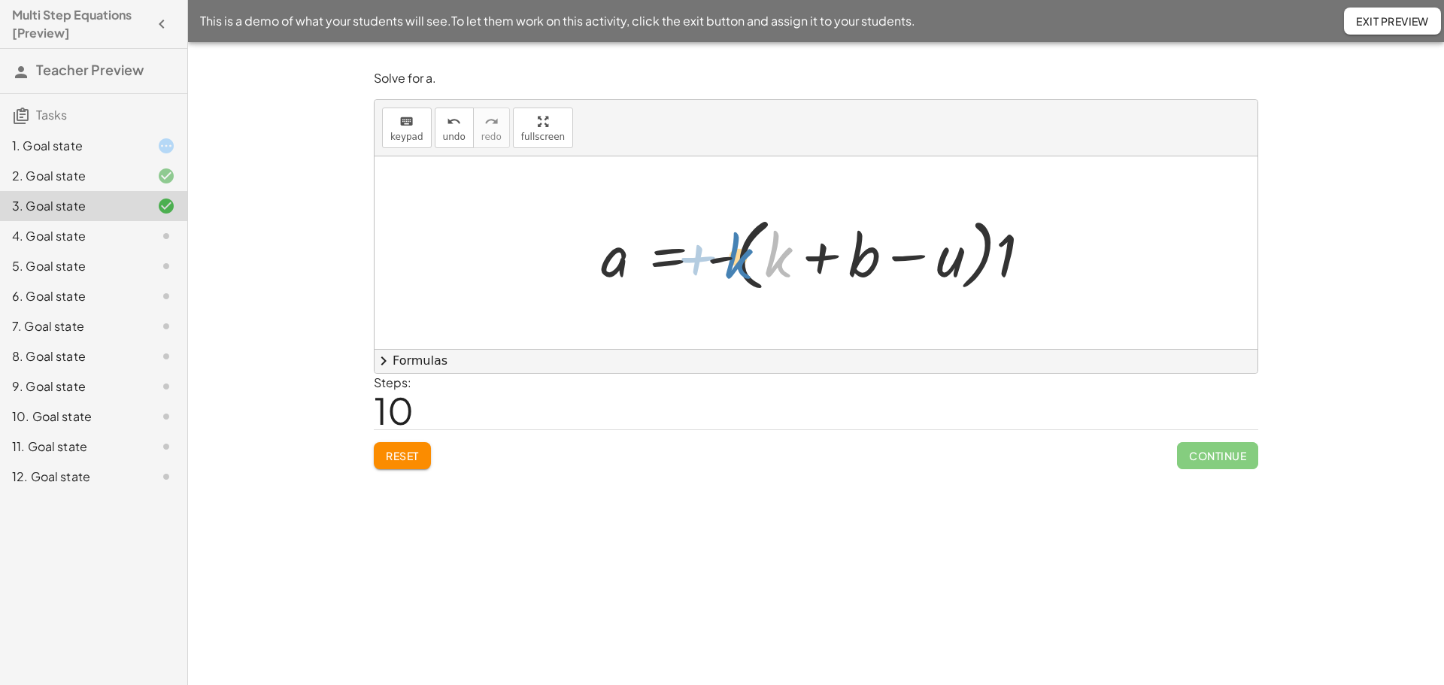
drag, startPoint x: 773, startPoint y: 264, endPoint x: 732, endPoint y: 266, distance: 41.4
click at [732, 266] on div at bounding box center [821, 253] width 457 height 86
drag, startPoint x: 743, startPoint y: 257, endPoint x: 727, endPoint y: 246, distance: 20.0
click at [727, 246] on div at bounding box center [821, 253] width 457 height 86
drag, startPoint x: 780, startPoint y: 251, endPoint x: 724, endPoint y: 250, distance: 55.7
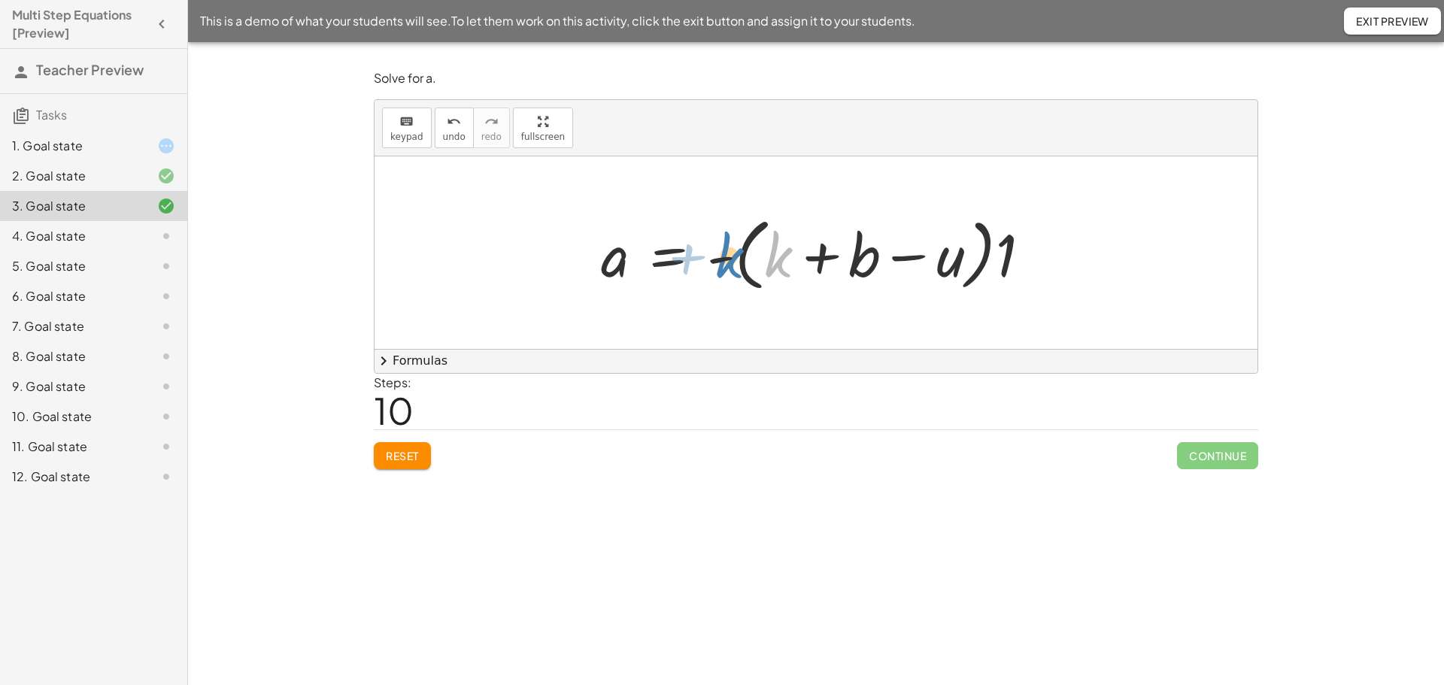
click at [724, 250] on div at bounding box center [821, 253] width 457 height 86
drag, startPoint x: 835, startPoint y: 259, endPoint x: 707, endPoint y: 262, distance: 127.9
click at [707, 262] on div at bounding box center [821, 253] width 457 height 86
drag, startPoint x: 869, startPoint y: 259, endPoint x: 723, endPoint y: 253, distance: 146.8
click at [723, 253] on div at bounding box center [821, 253] width 457 height 86
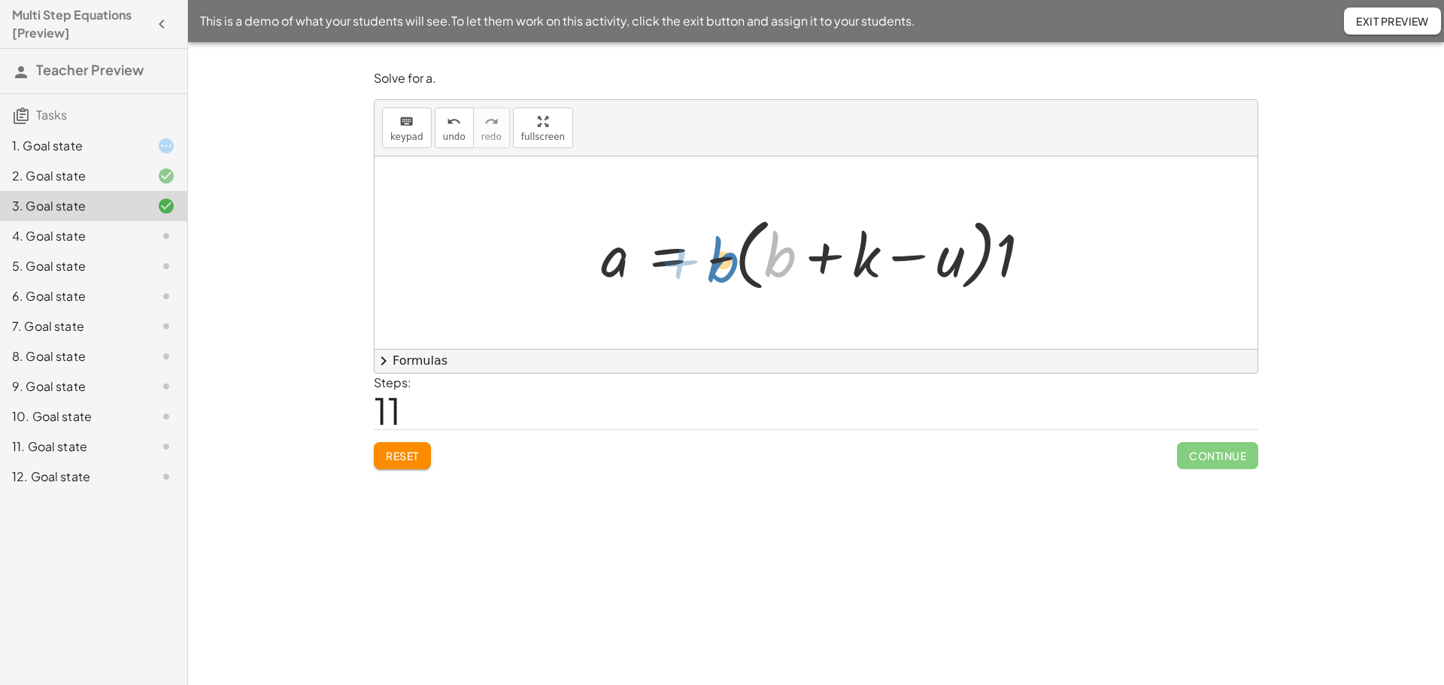
drag, startPoint x: 783, startPoint y: 266, endPoint x: 726, endPoint y: 270, distance: 57.3
click at [726, 270] on div at bounding box center [821, 253] width 457 height 86
click at [784, 259] on div at bounding box center [821, 253] width 457 height 86
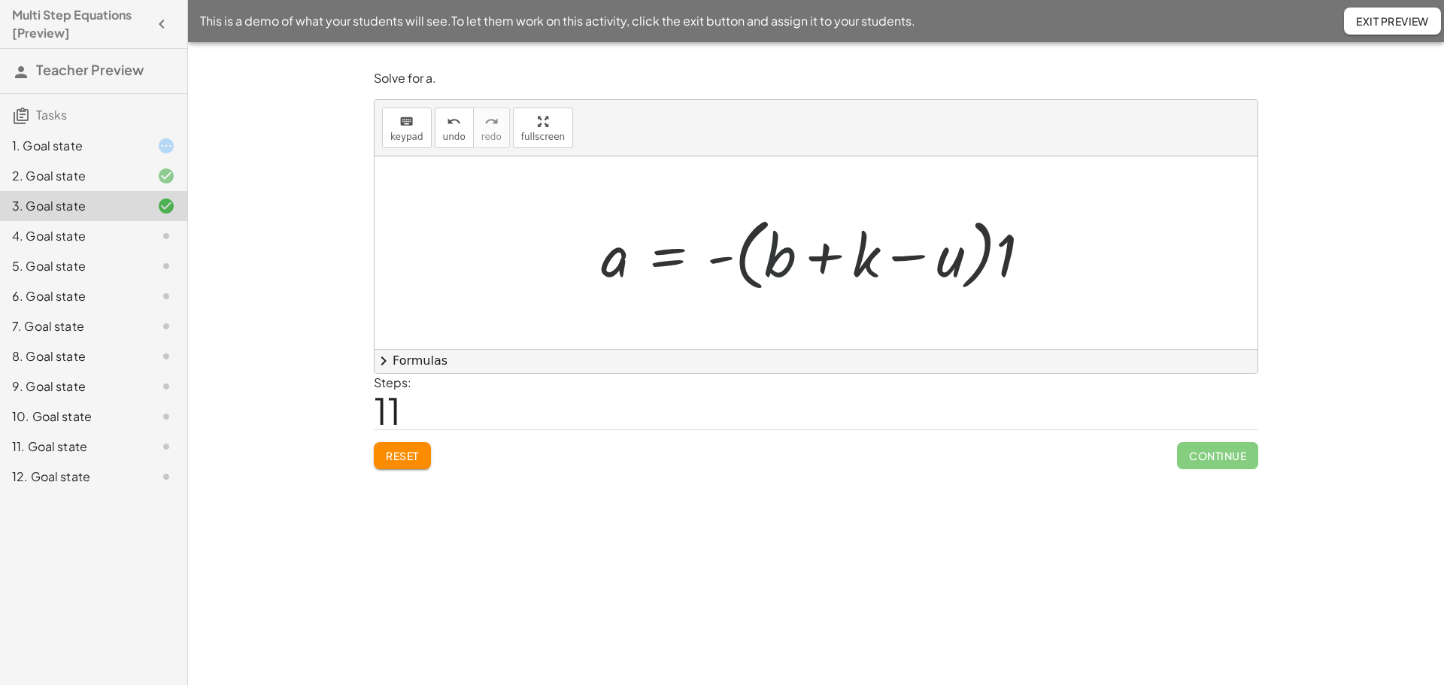
click at [784, 259] on div at bounding box center [821, 253] width 457 height 86
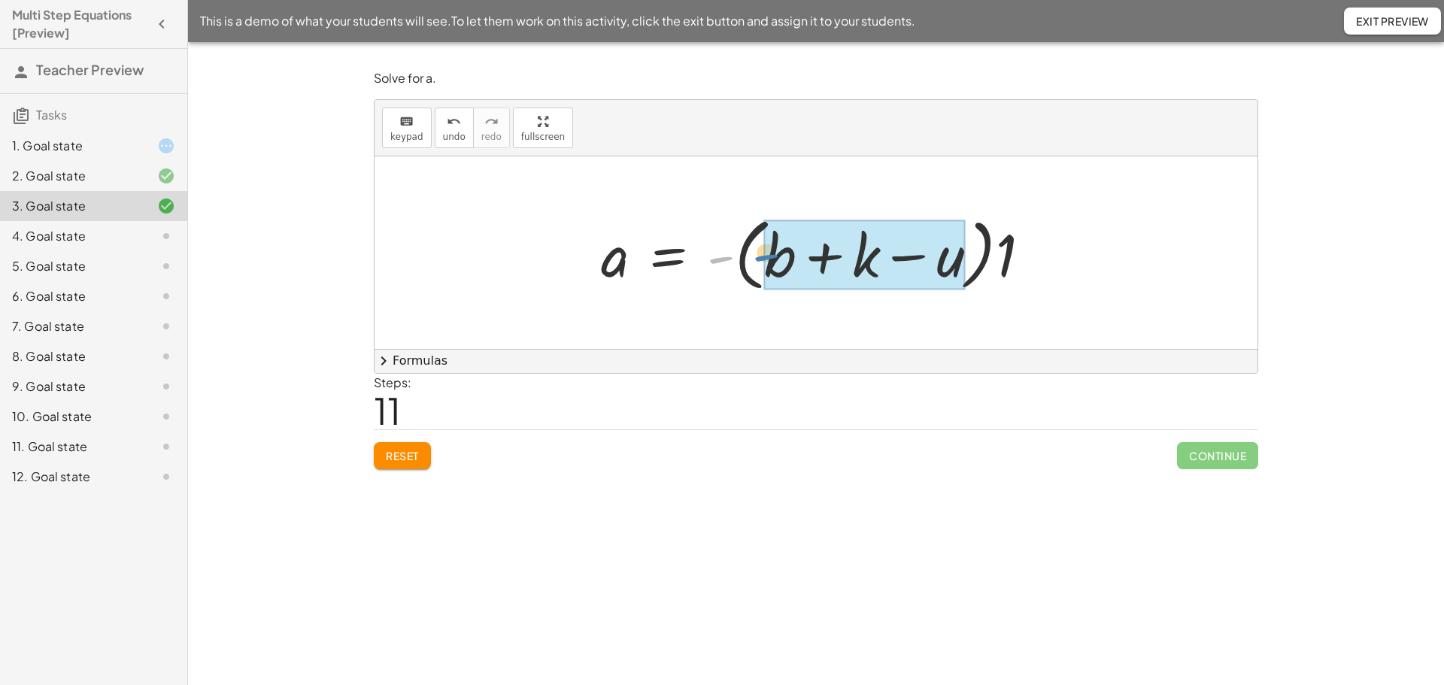
drag, startPoint x: 721, startPoint y: 261, endPoint x: 766, endPoint y: 258, distance: 45.2
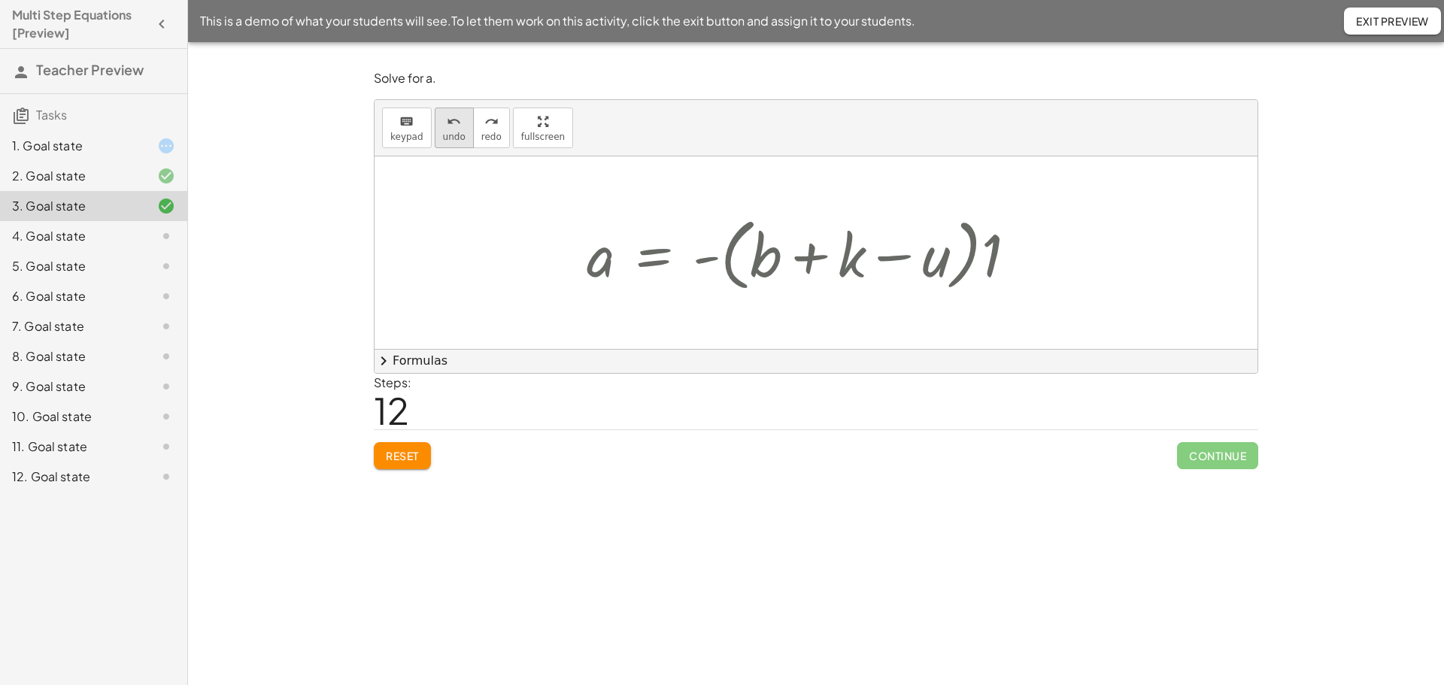
click at [447, 120] on icon "undo" at bounding box center [454, 122] width 14 height 18
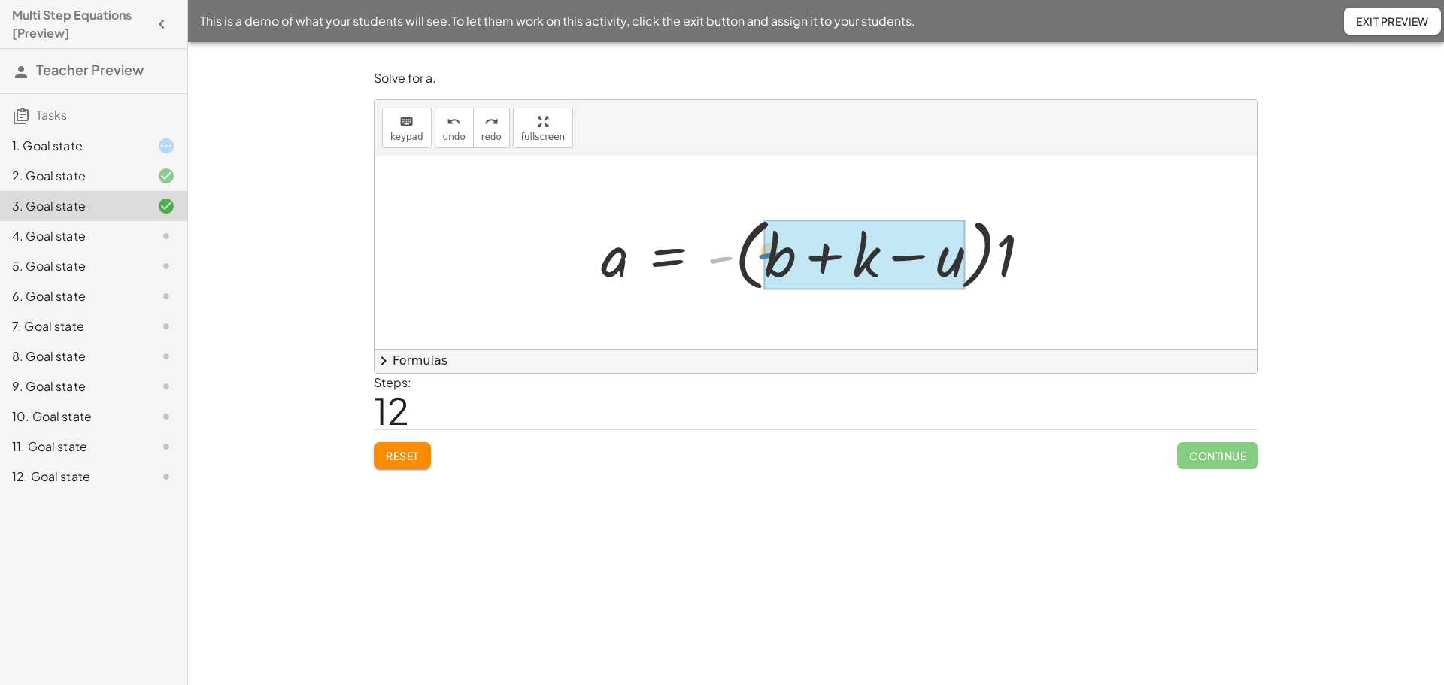
drag, startPoint x: 718, startPoint y: 260, endPoint x: 766, endPoint y: 256, distance: 49.1
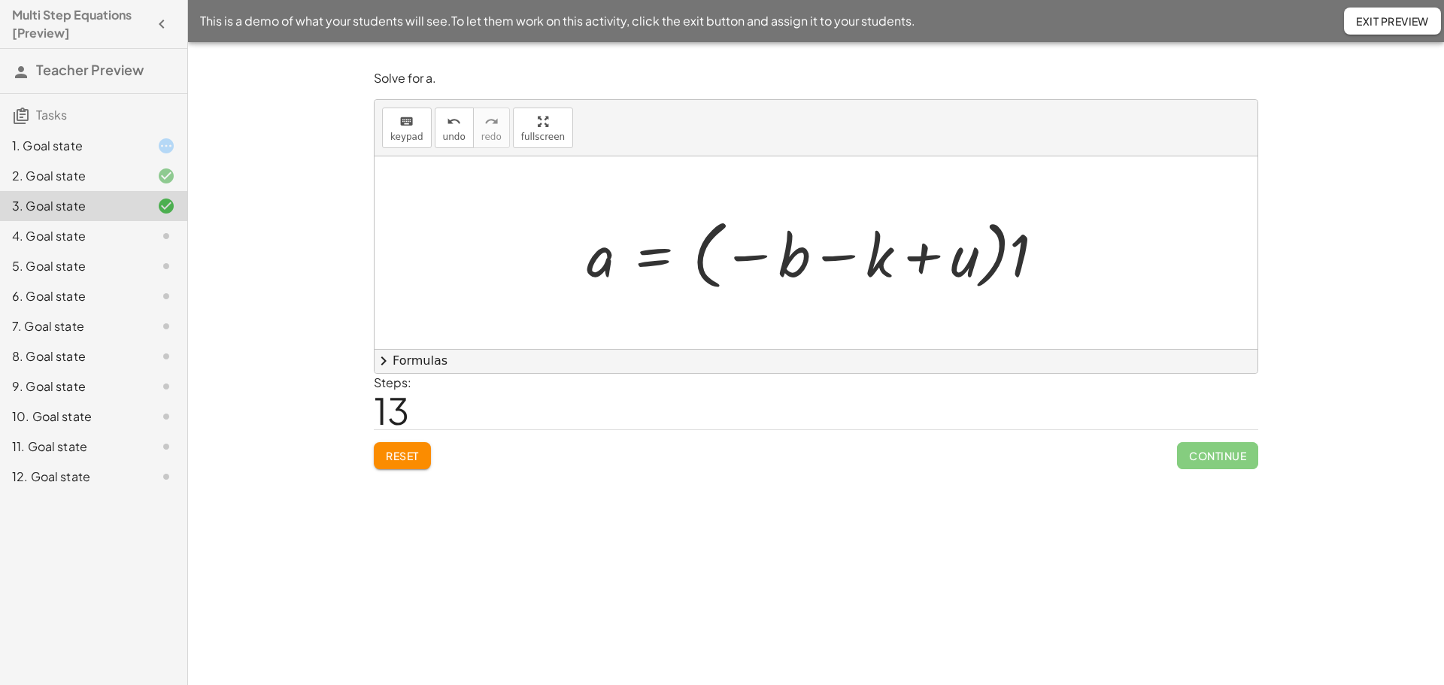
click at [1022, 262] on div at bounding box center [821, 252] width 485 height 83
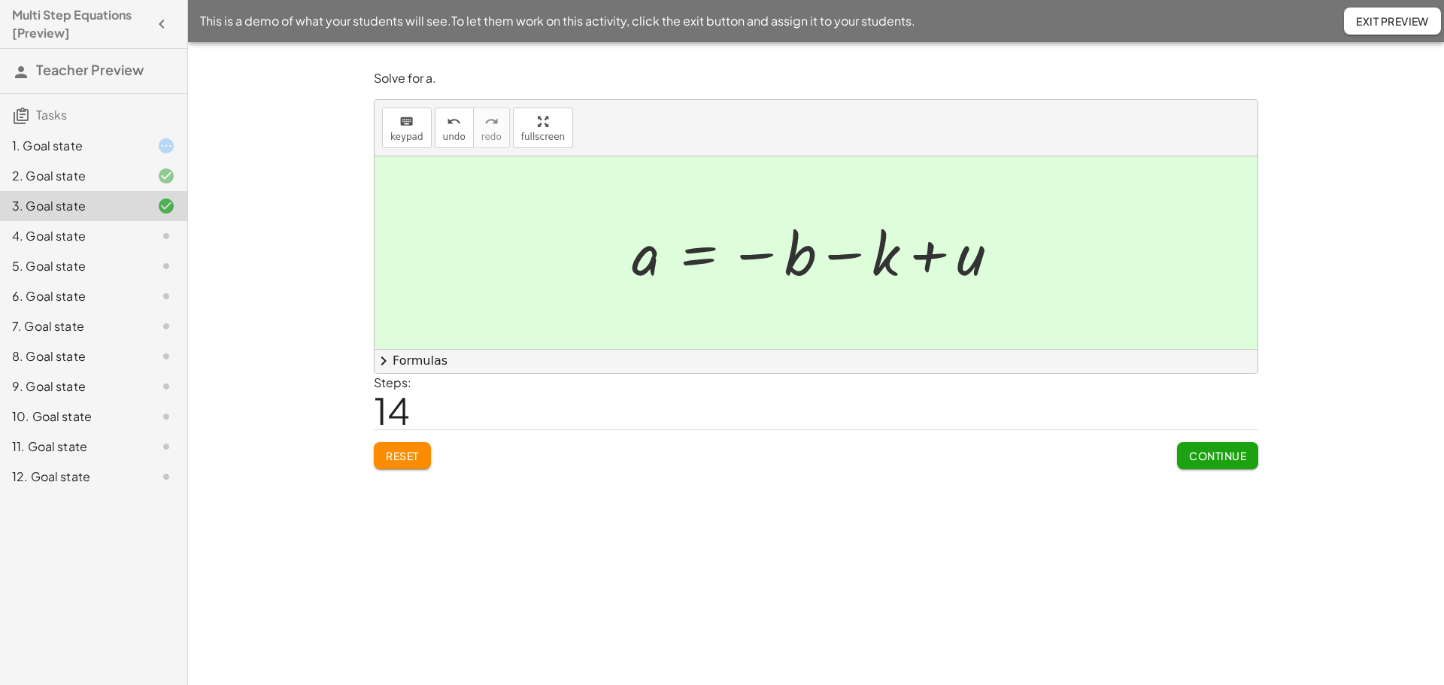
click at [410, 448] on button "Reset" at bounding box center [402, 455] width 57 height 27
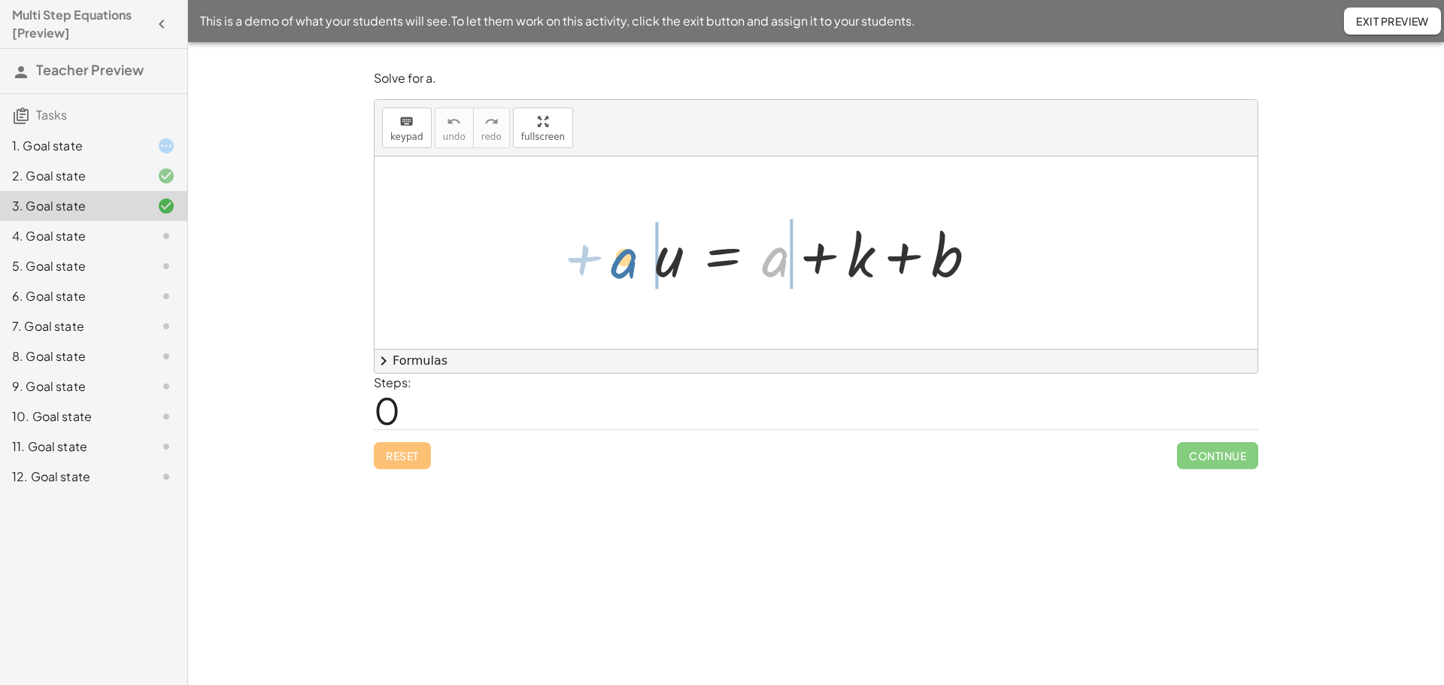
drag, startPoint x: 772, startPoint y: 265, endPoint x: 620, endPoint y: 262, distance: 152.7
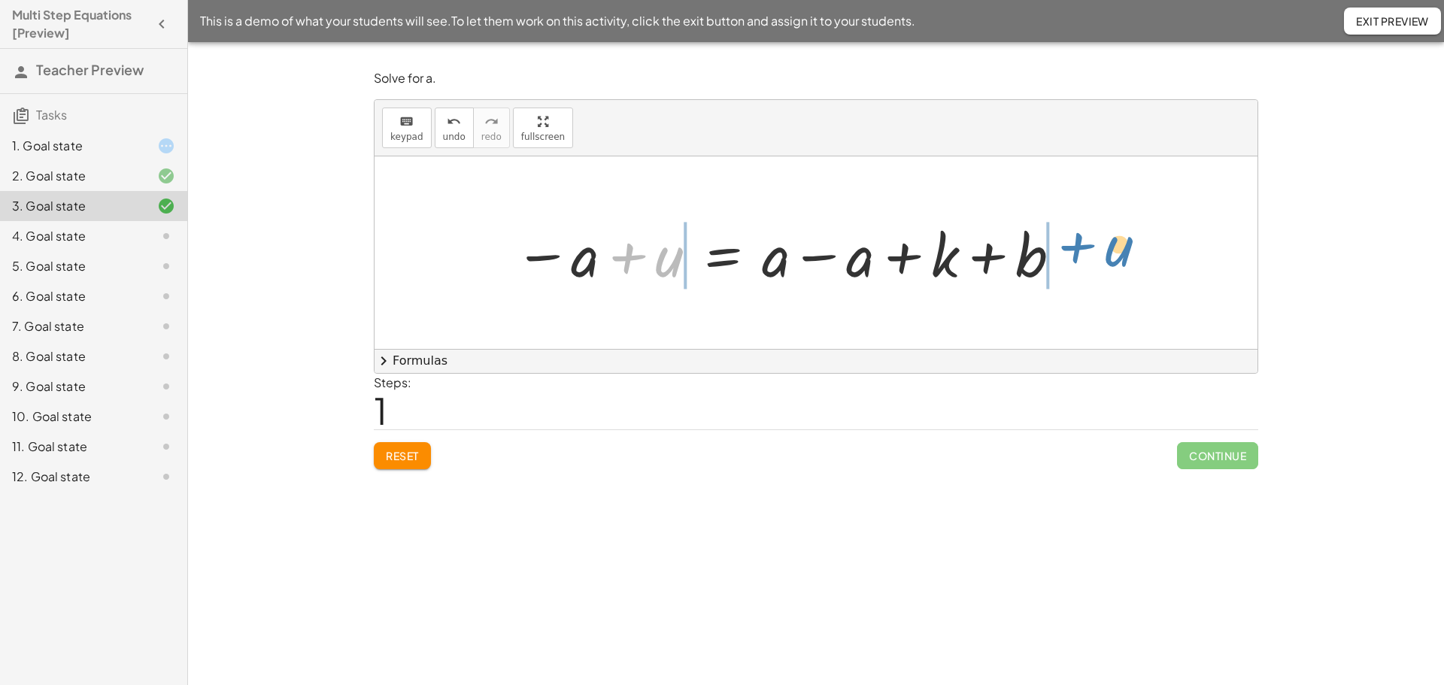
drag, startPoint x: 671, startPoint y: 263, endPoint x: 1124, endPoint y: 252, distance: 452.9
drag, startPoint x: 668, startPoint y: 268, endPoint x: 577, endPoint y: 269, distance: 91.0
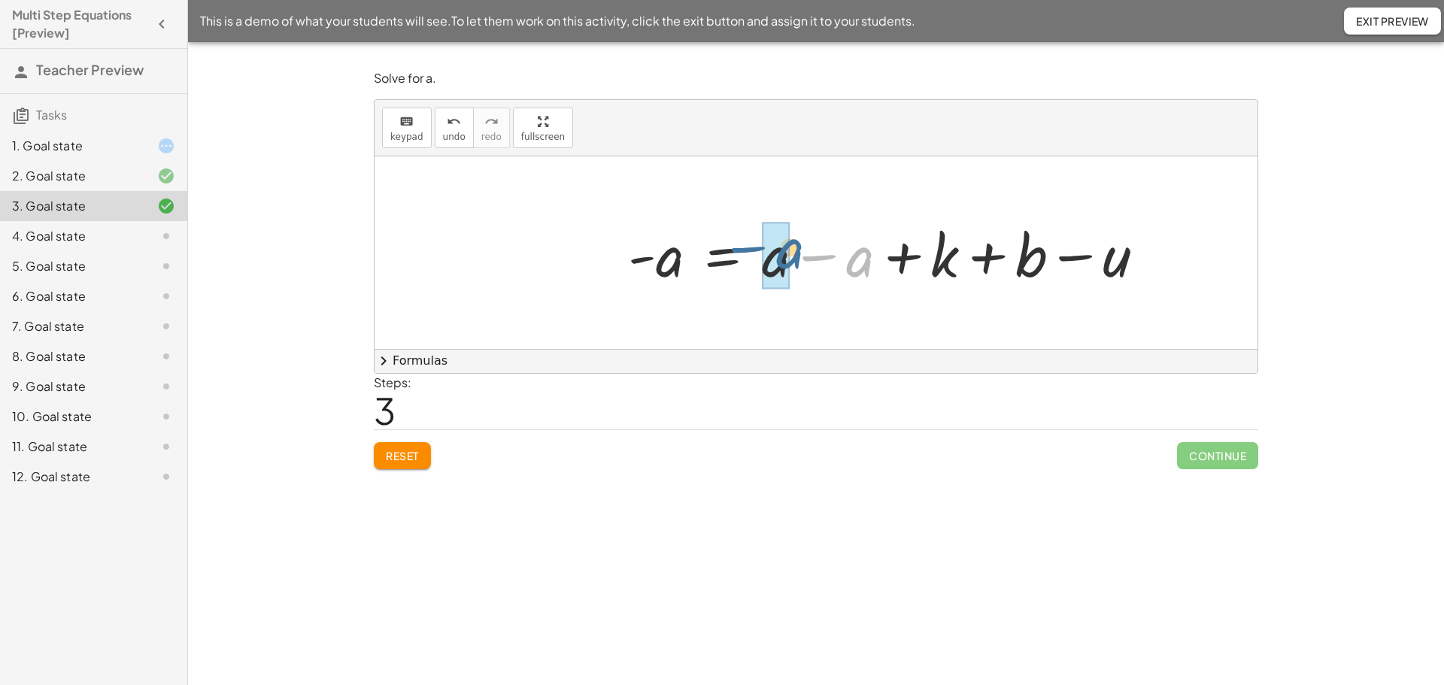
drag, startPoint x: 857, startPoint y: 269, endPoint x: 786, endPoint y: 261, distance: 71.2
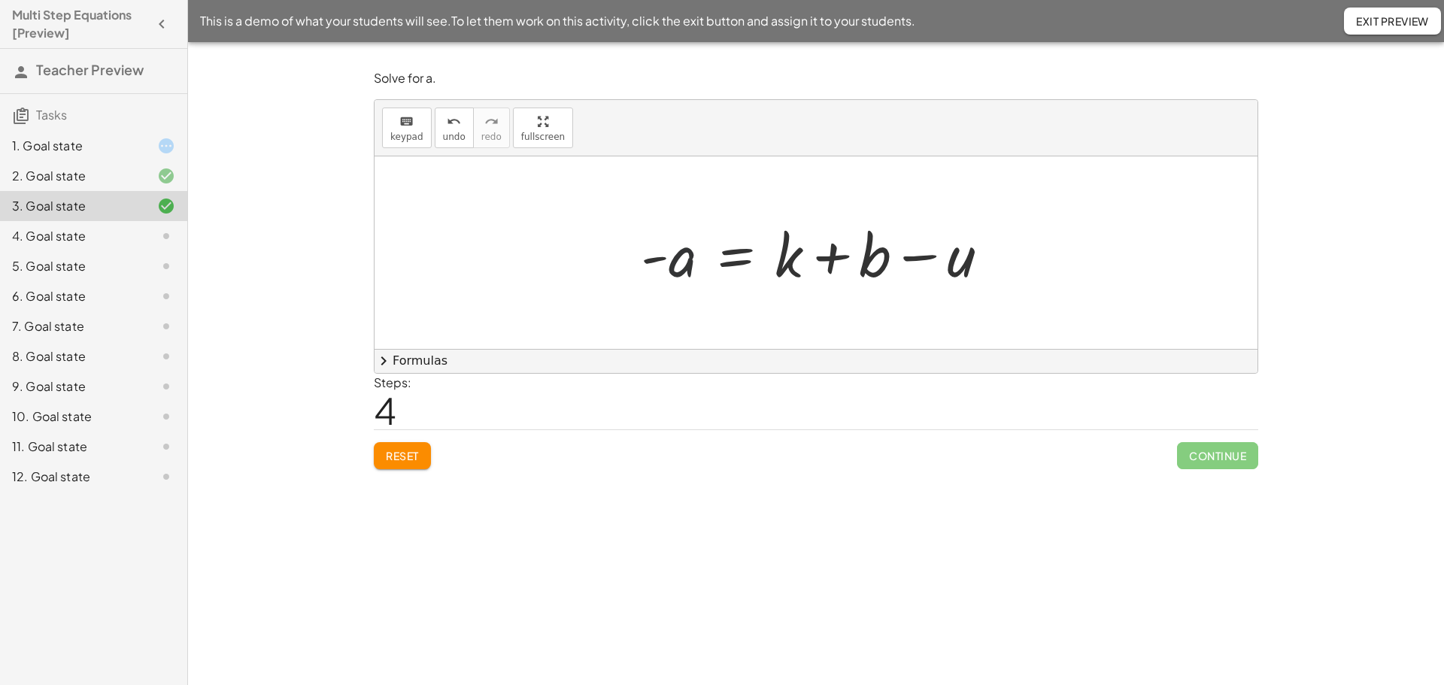
click at [690, 261] on div at bounding box center [821, 252] width 376 height 77
click at [690, 260] on div at bounding box center [821, 252] width 376 height 77
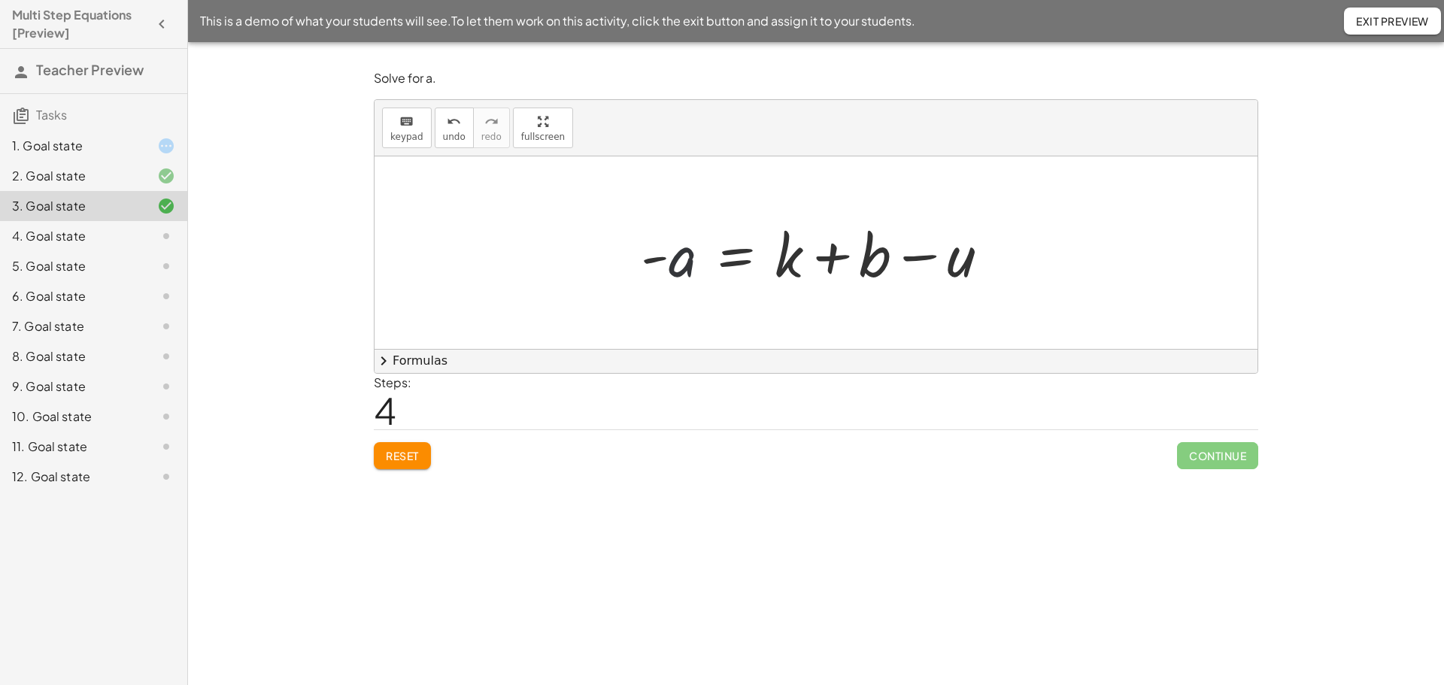
click at [690, 260] on div at bounding box center [821, 252] width 376 height 77
click at [737, 257] on div at bounding box center [821, 252] width 376 height 77
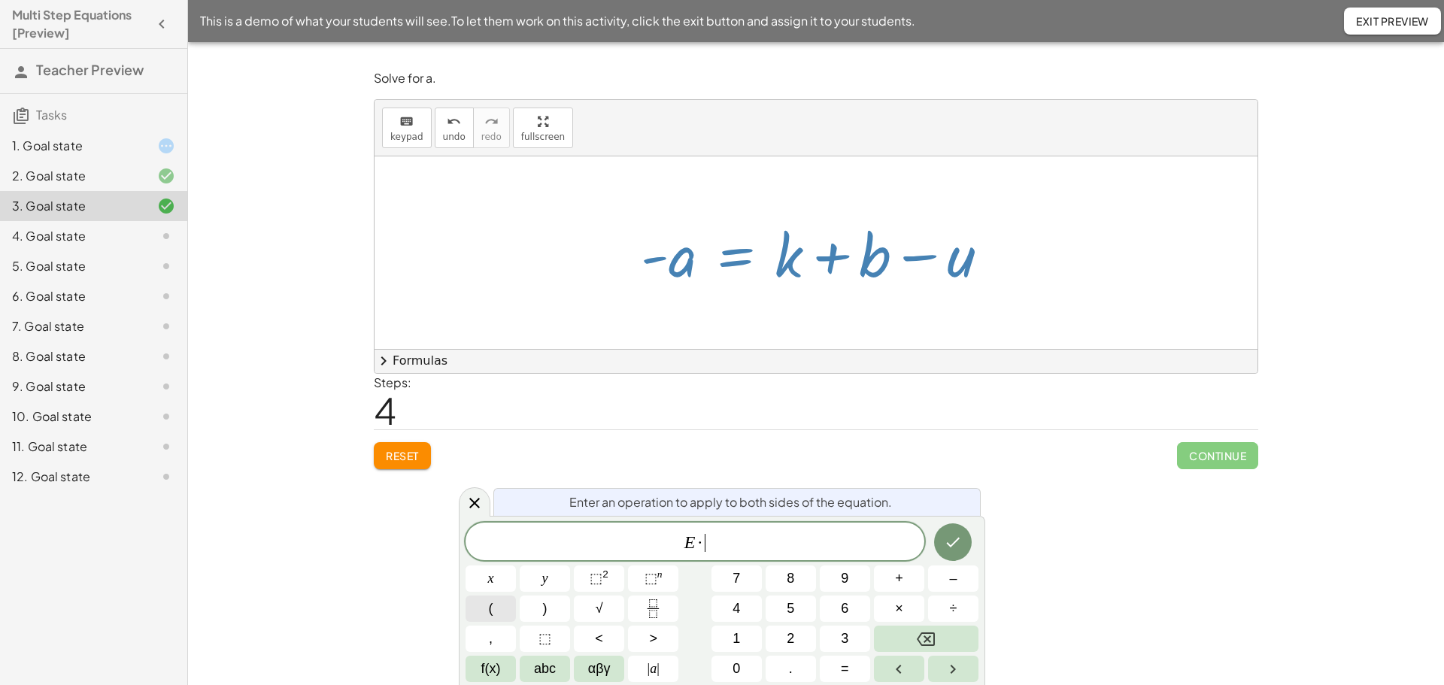
click at [496, 608] on button "(" at bounding box center [491, 609] width 50 height 26
click at [739, 636] on span "1" at bounding box center [737, 639] width 8 height 20
click at [547, 601] on span ")" at bounding box center [545, 609] width 5 height 20
click at [699, 542] on span "( ​ 1 )" at bounding box center [705, 541] width 29 height 22
click at [958, 539] on icon "Done" at bounding box center [953, 541] width 18 height 18
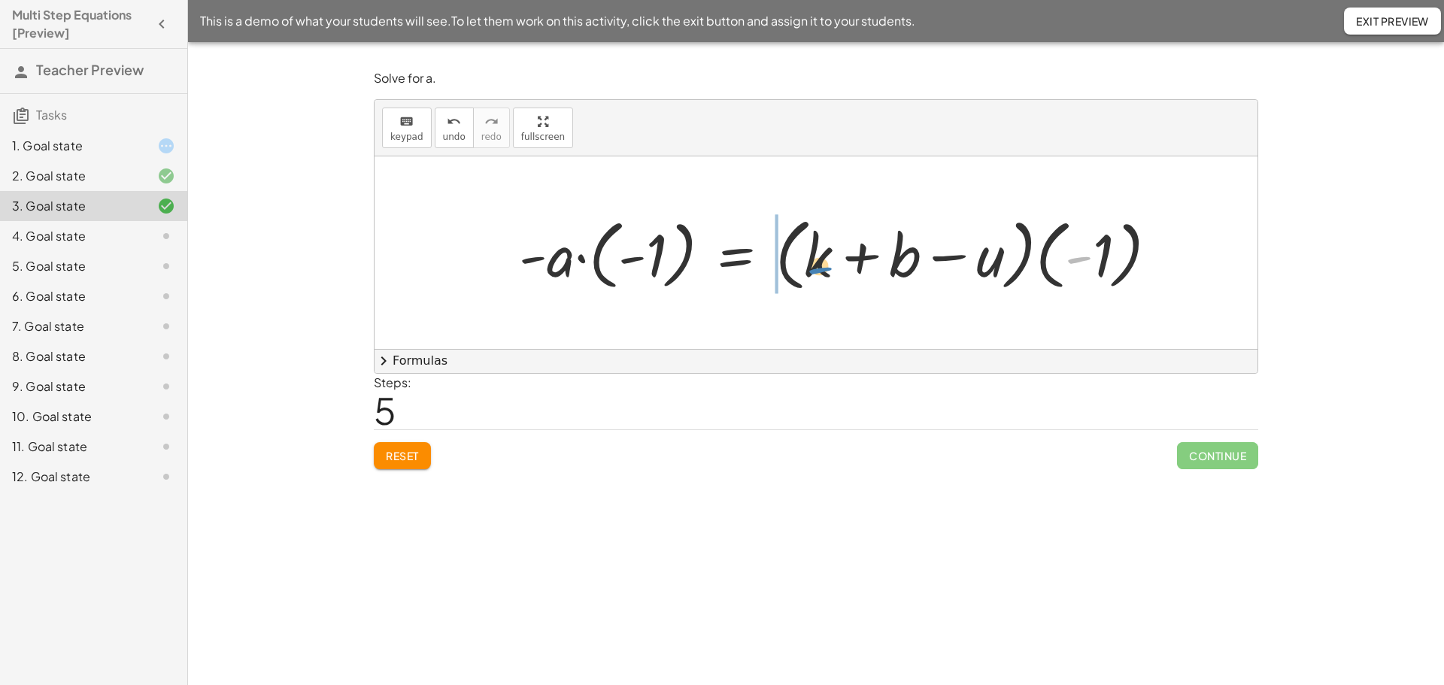
drag, startPoint x: 1083, startPoint y: 259, endPoint x: 824, endPoint y: 269, distance: 258.9
click at [824, 269] on div at bounding box center [844, 253] width 666 height 86
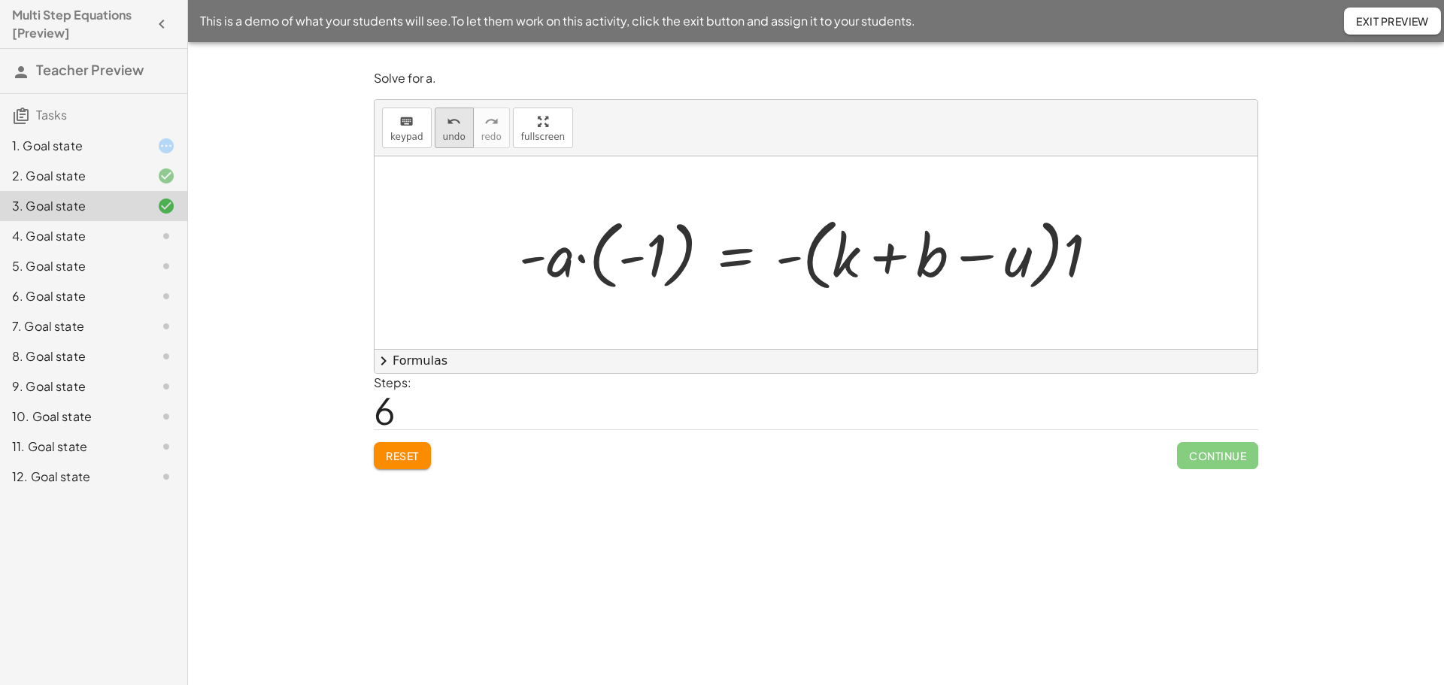
click at [455, 129] on button "undo undo" at bounding box center [454, 128] width 39 height 41
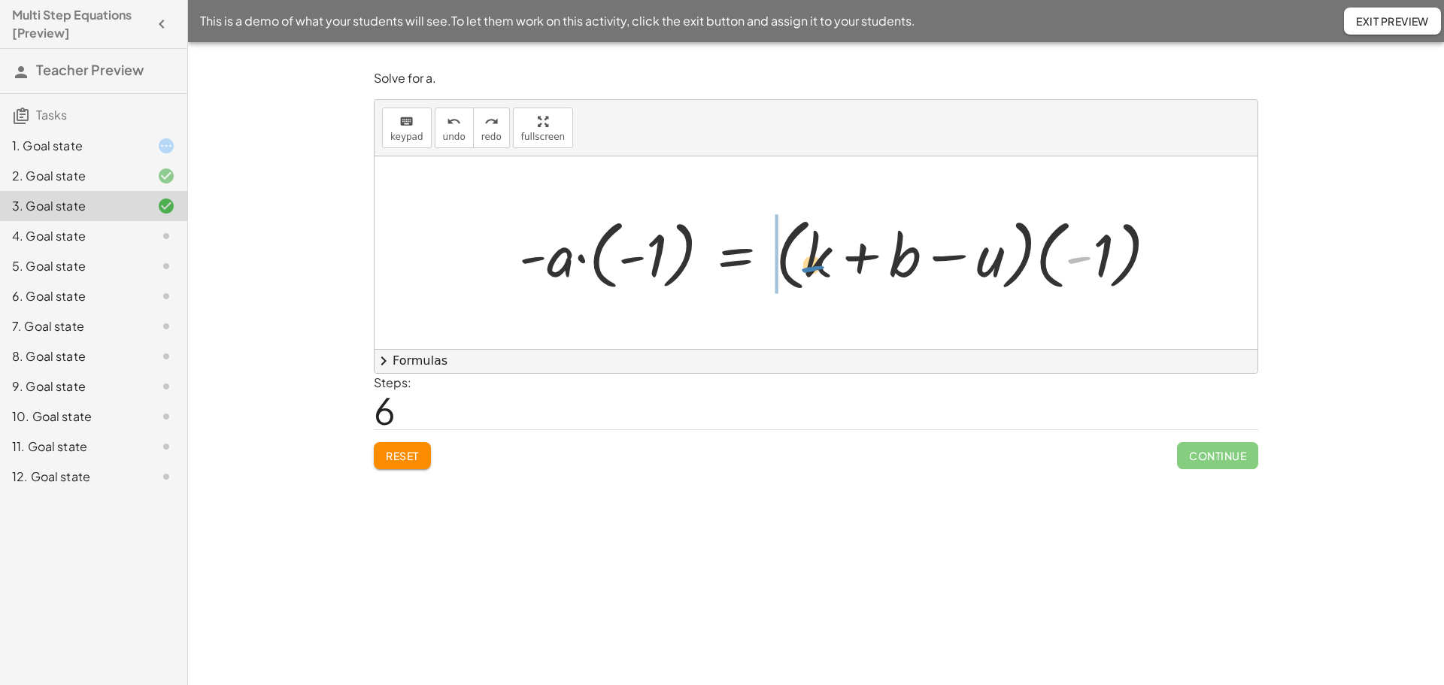
drag, startPoint x: 1092, startPoint y: 255, endPoint x: 826, endPoint y: 261, distance: 266.3
click at [826, 263] on div at bounding box center [844, 253] width 666 height 86
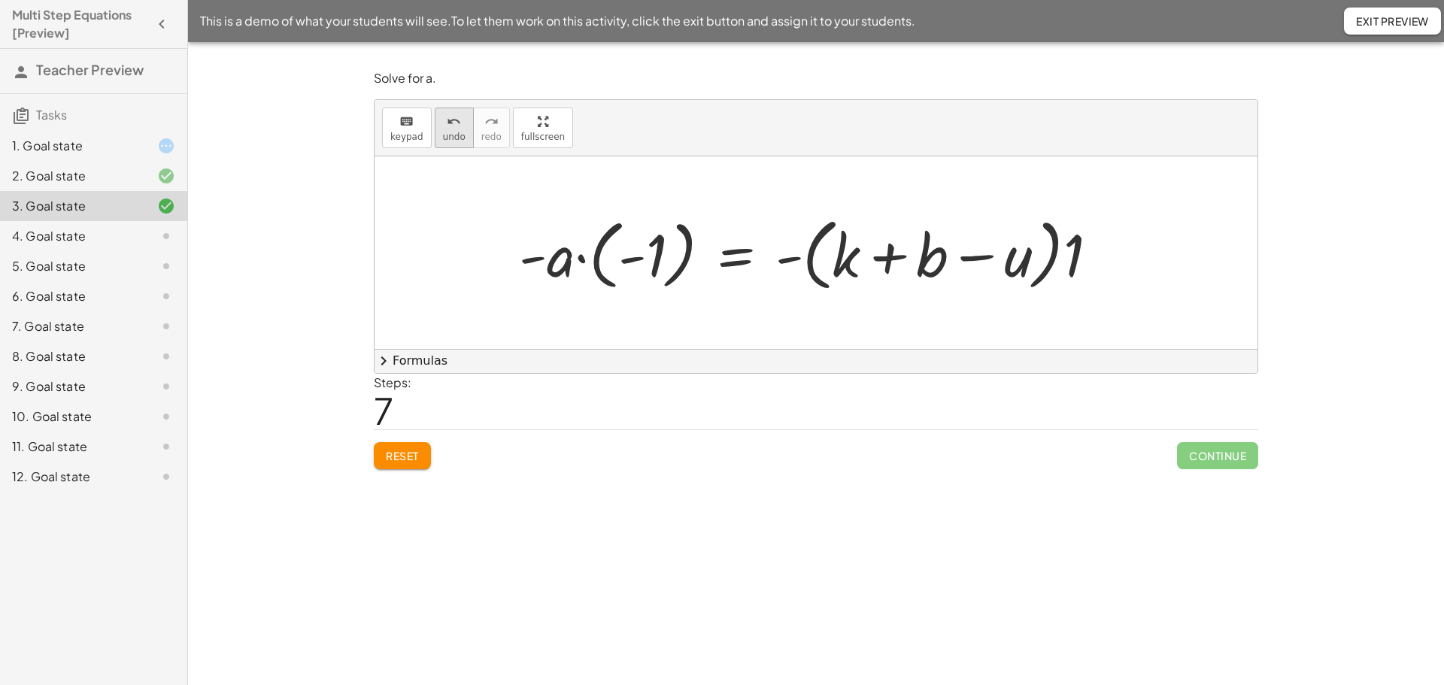
click at [447, 127] on icon "undo" at bounding box center [454, 122] width 14 height 18
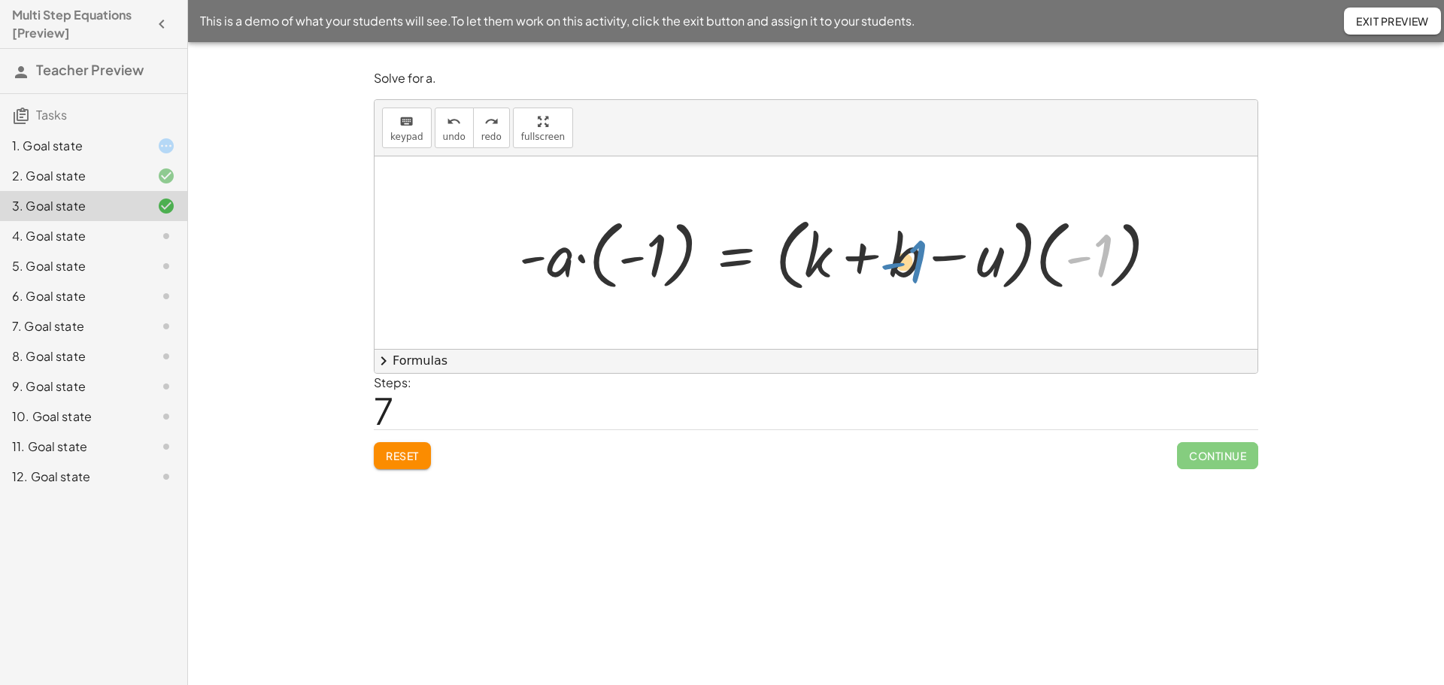
drag, startPoint x: 1103, startPoint y: 255, endPoint x: 917, endPoint y: 261, distance: 185.9
click at [917, 261] on div at bounding box center [844, 253] width 666 height 86
drag, startPoint x: 1104, startPoint y: 255, endPoint x: 983, endPoint y: 266, distance: 121.5
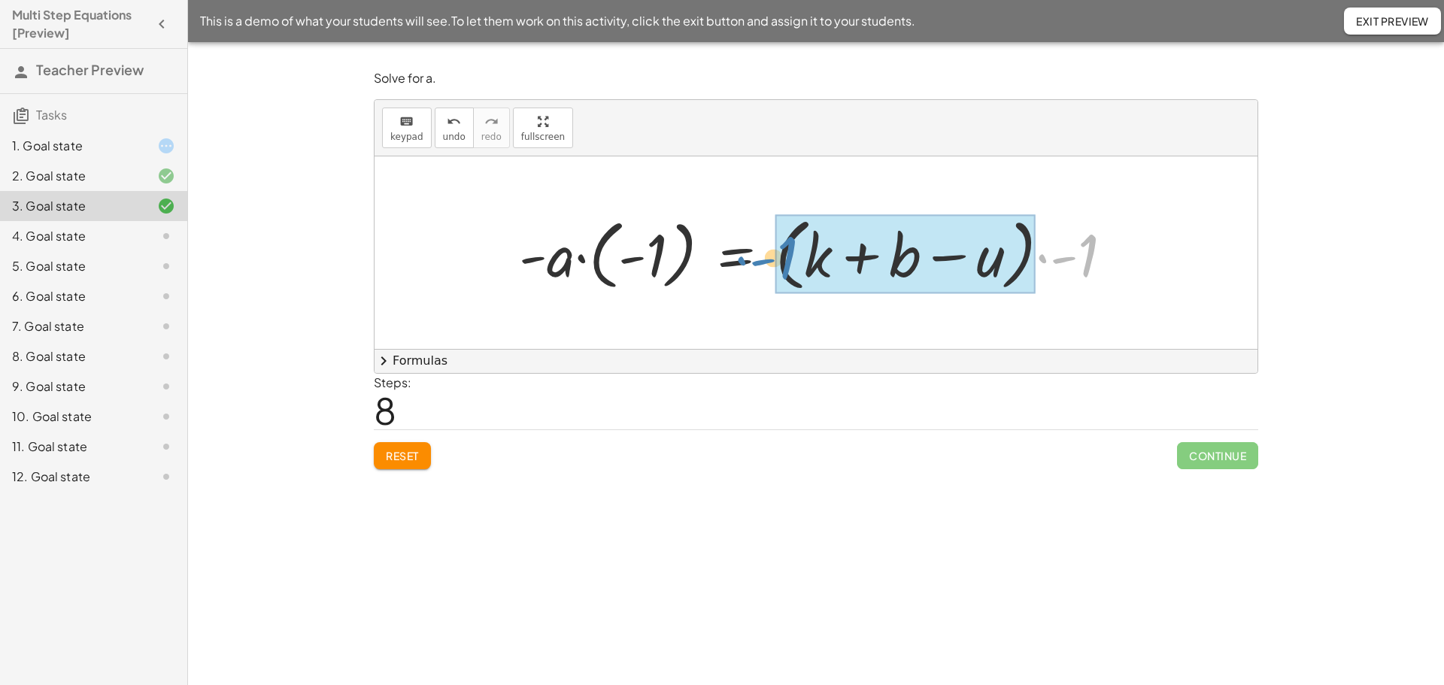
drag, startPoint x: 1091, startPoint y: 258, endPoint x: 790, endPoint y: 260, distance: 300.9
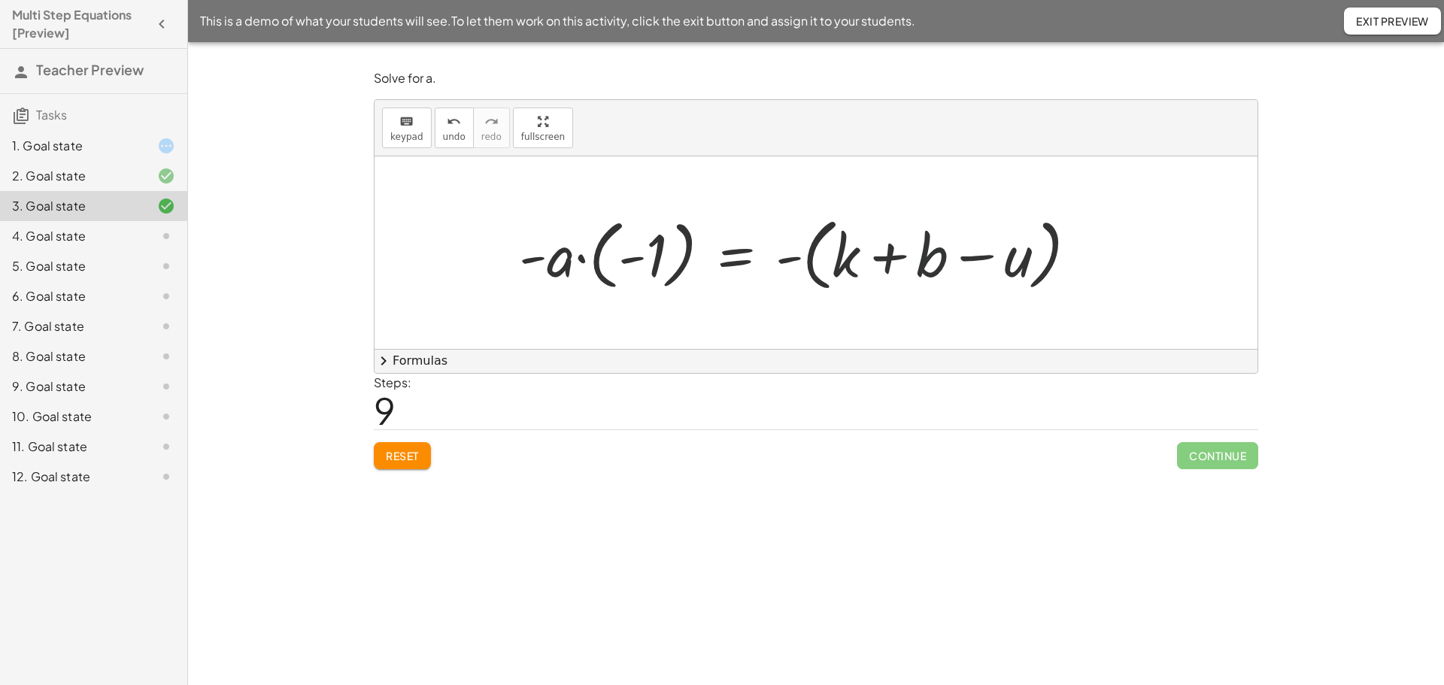
click at [923, 264] on div at bounding box center [804, 253] width 586 height 86
click at [890, 258] on div at bounding box center [804, 253] width 586 height 86
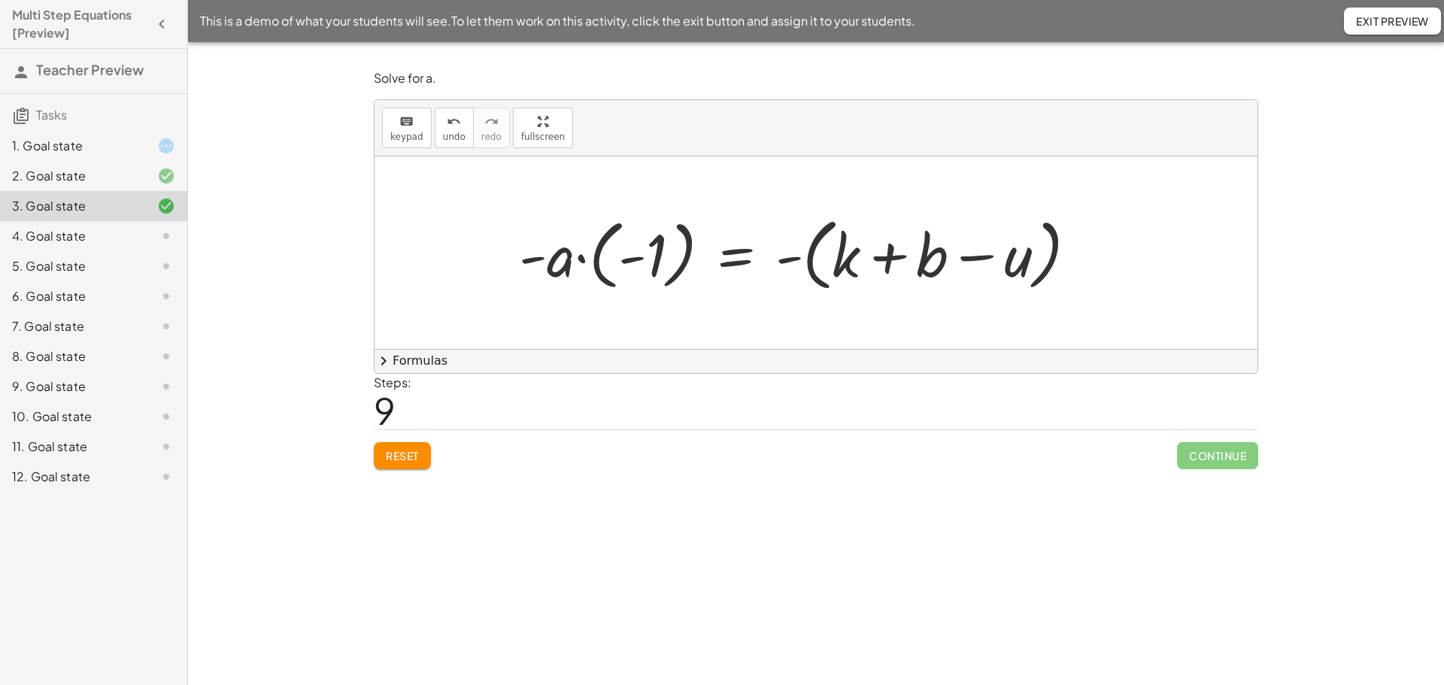
click at [890, 258] on div at bounding box center [804, 253] width 586 height 86
click at [982, 261] on div at bounding box center [804, 253] width 586 height 86
click at [1009, 263] on div at bounding box center [804, 253] width 586 height 86
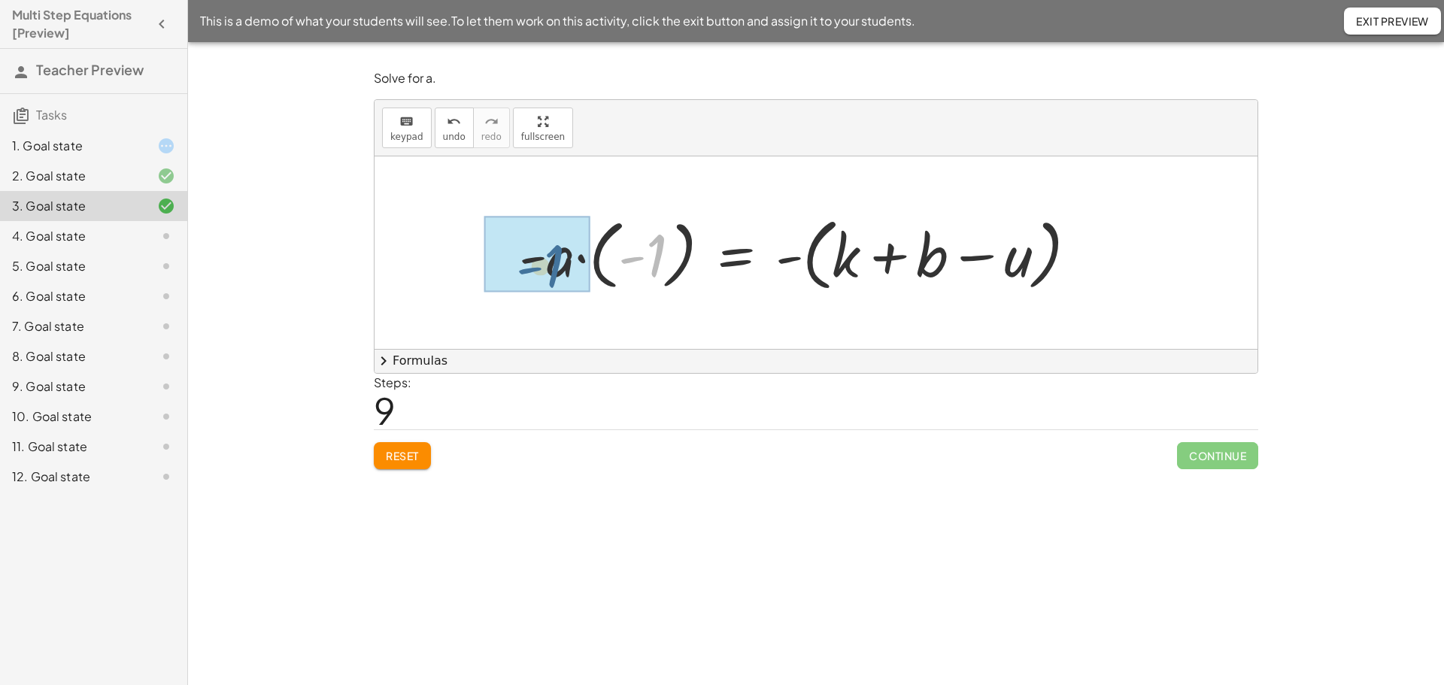
drag, startPoint x: 653, startPoint y: 253, endPoint x: 544, endPoint y: 266, distance: 109.8
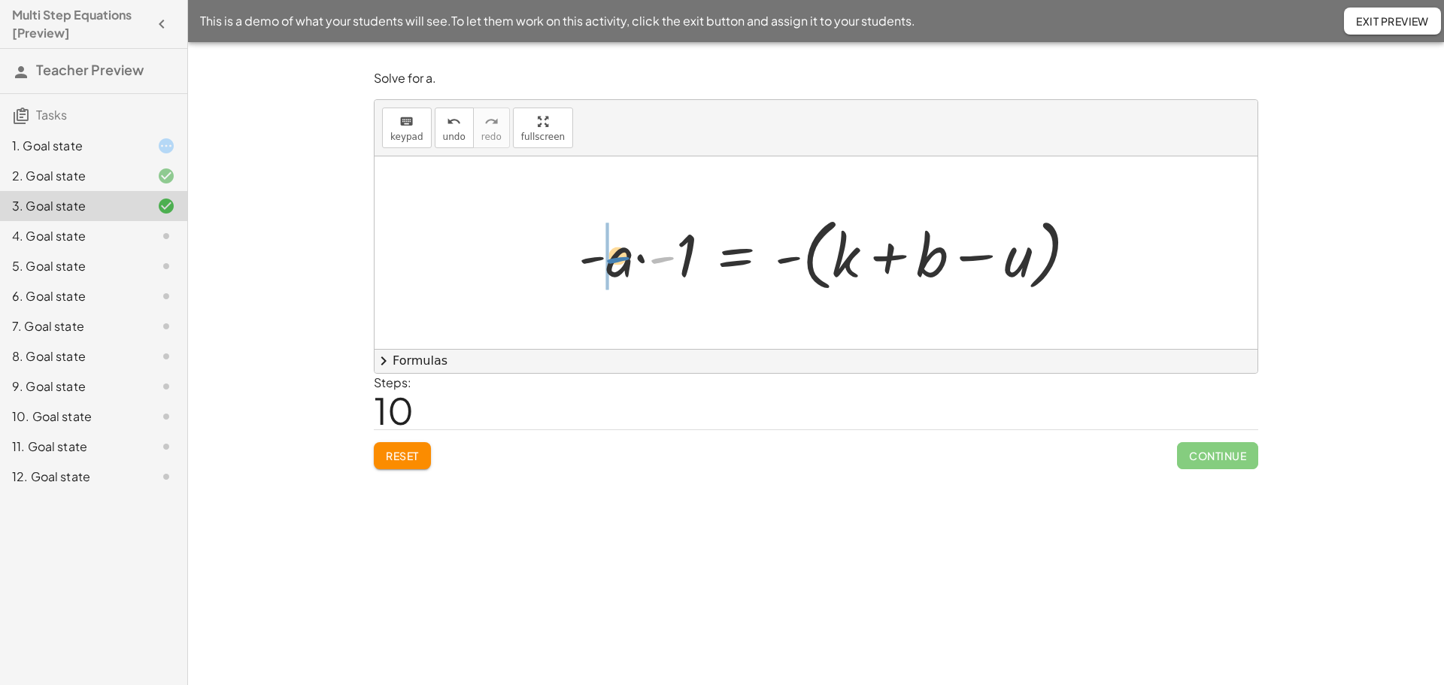
drag, startPoint x: 671, startPoint y: 263, endPoint x: 627, endPoint y: 263, distance: 44.4
click at [627, 263] on div at bounding box center [834, 253] width 526 height 86
drag, startPoint x: 688, startPoint y: 263, endPoint x: 654, endPoint y: 263, distance: 33.8
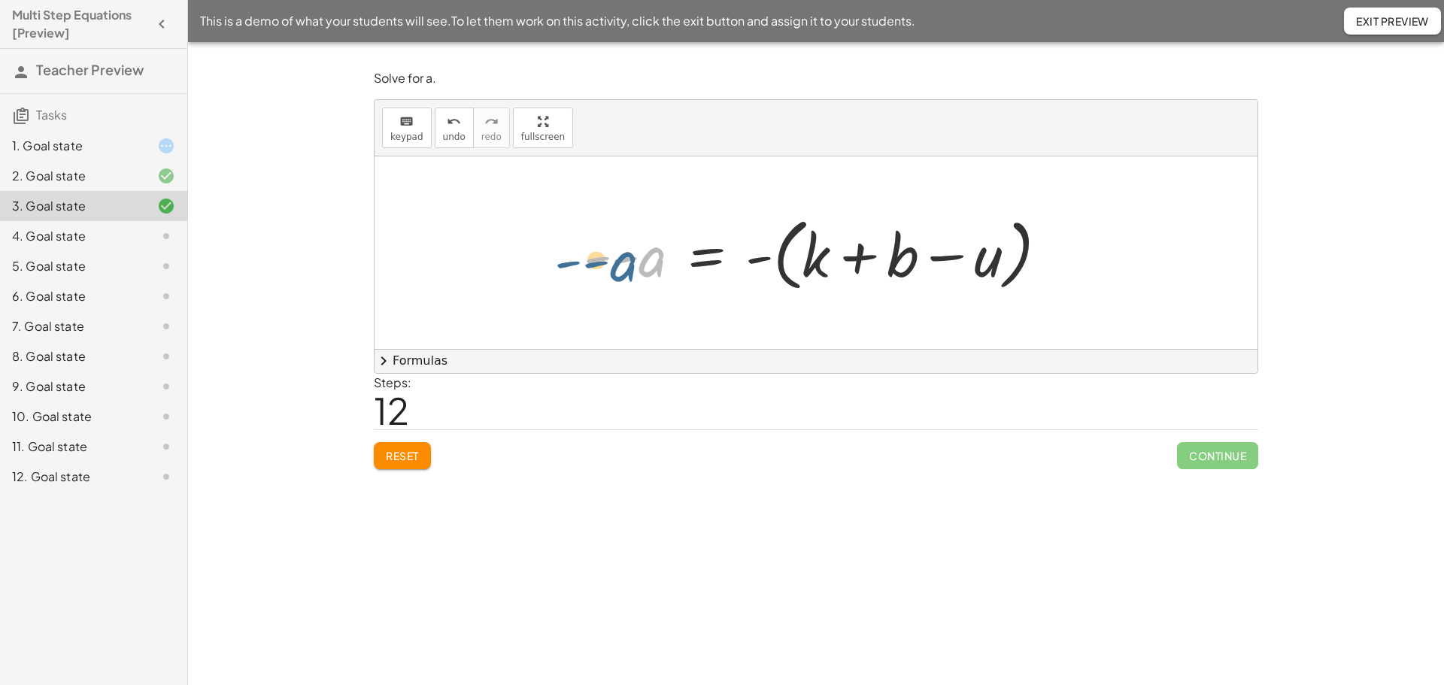
drag, startPoint x: 648, startPoint y: 265, endPoint x: 617, endPoint y: 269, distance: 30.4
click at [617, 269] on div at bounding box center [821, 253] width 491 height 86
drag, startPoint x: 656, startPoint y: 256, endPoint x: 602, endPoint y: 256, distance: 54.2
click at [602, 256] on div at bounding box center [821, 253] width 491 height 86
drag, startPoint x: 599, startPoint y: 259, endPoint x: 654, endPoint y: 256, distance: 54.2
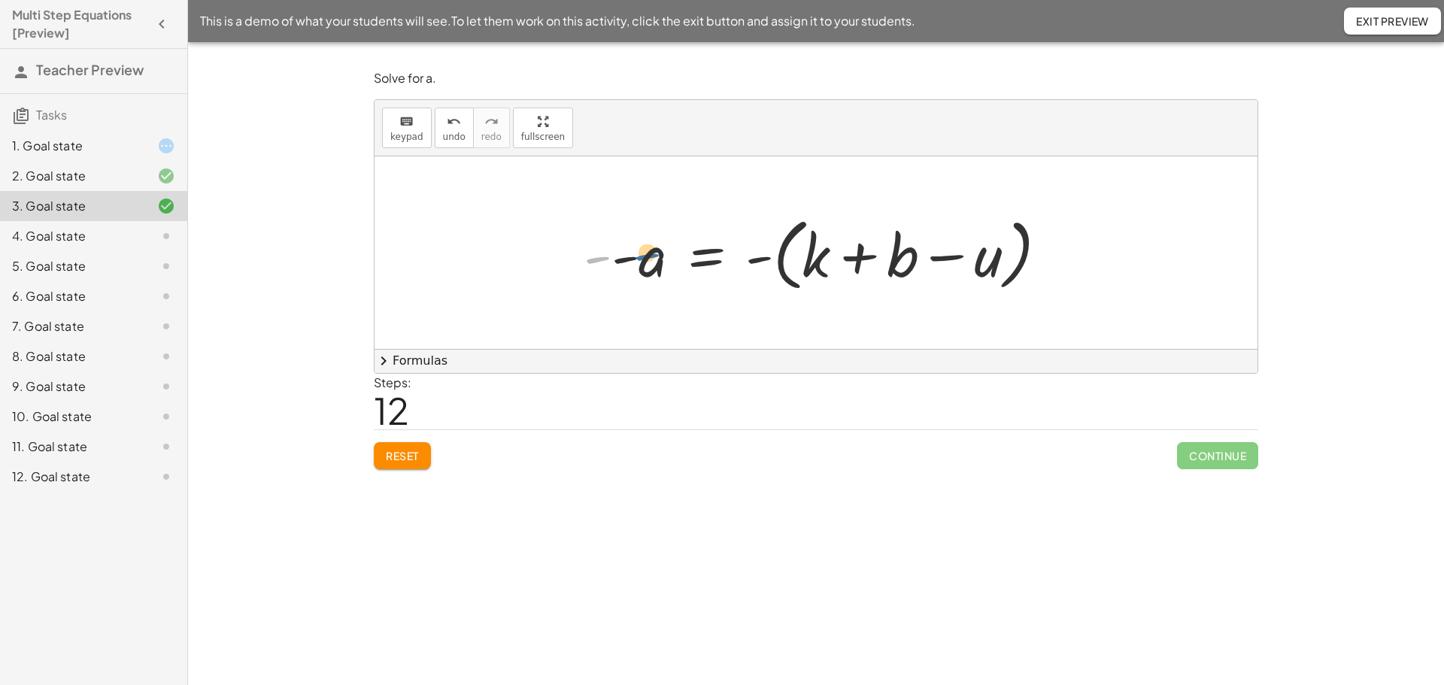
click at [654, 256] on div at bounding box center [821, 253] width 491 height 86
drag, startPoint x: 602, startPoint y: 256, endPoint x: 627, endPoint y: 259, distance: 24.4
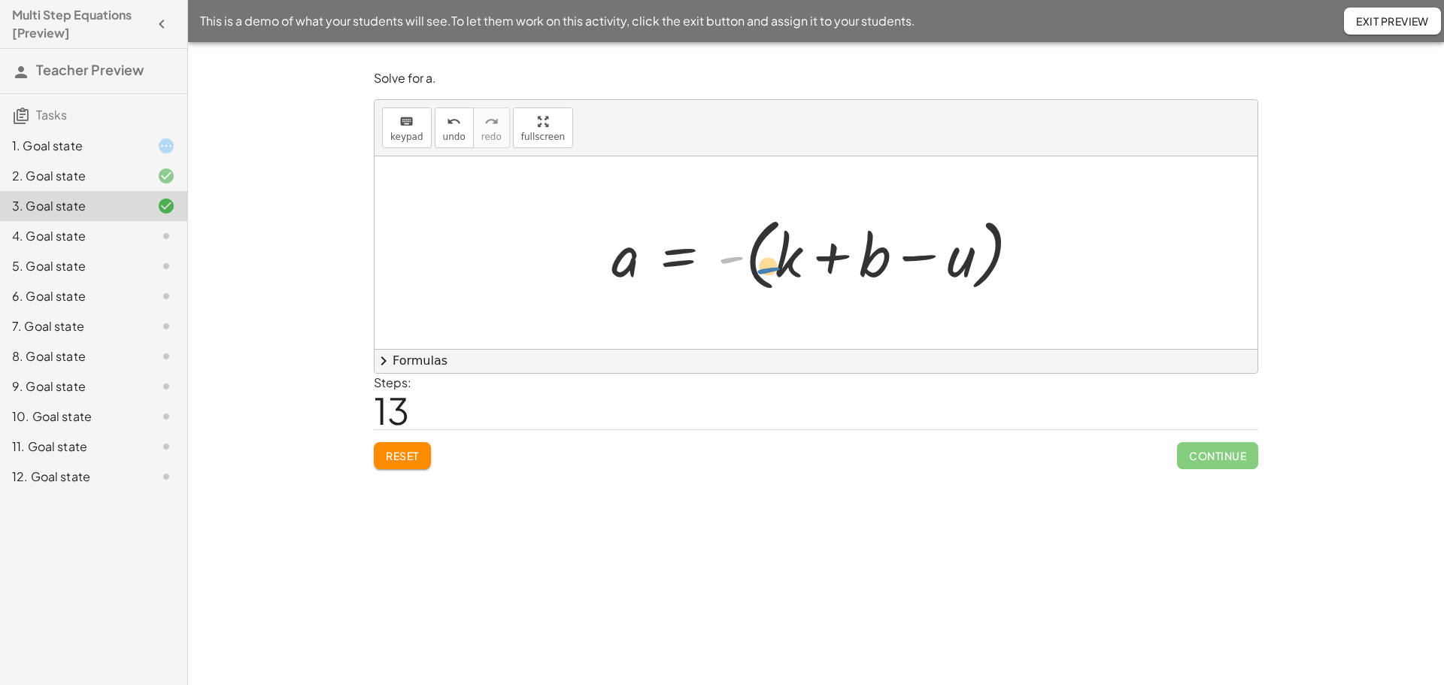
drag, startPoint x: 733, startPoint y: 263, endPoint x: 769, endPoint y: 274, distance: 37.6
click at [769, 274] on div at bounding box center [822, 253] width 436 height 86
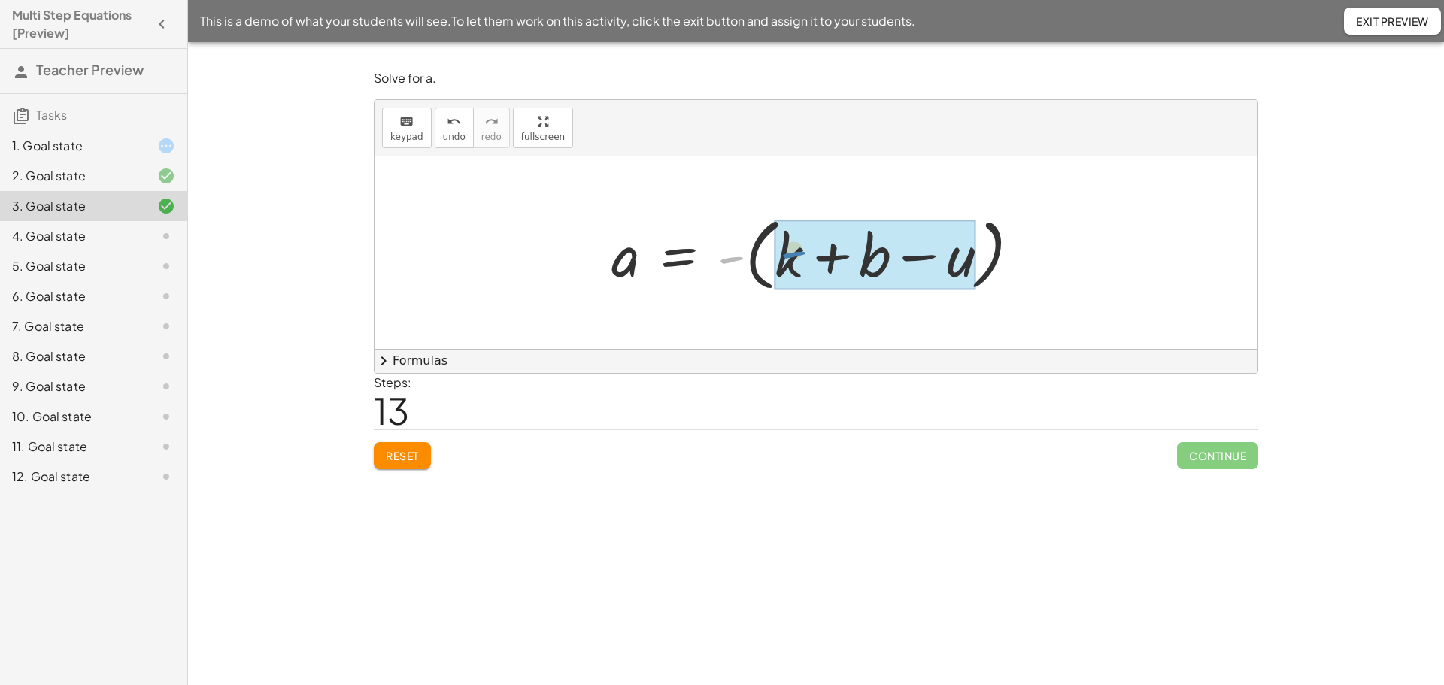
drag, startPoint x: 733, startPoint y: 258, endPoint x: 796, endPoint y: 253, distance: 63.3
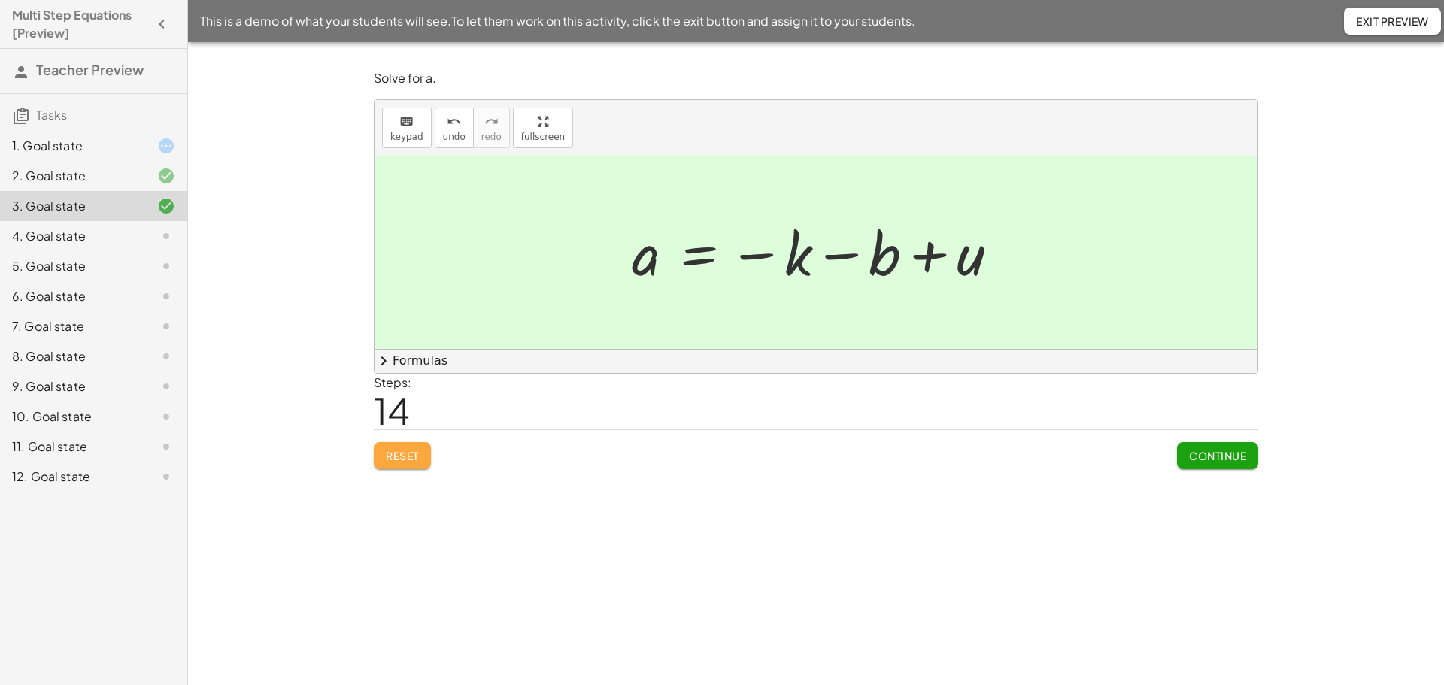
click at [398, 457] on span "Reset" at bounding box center [402, 456] width 33 height 14
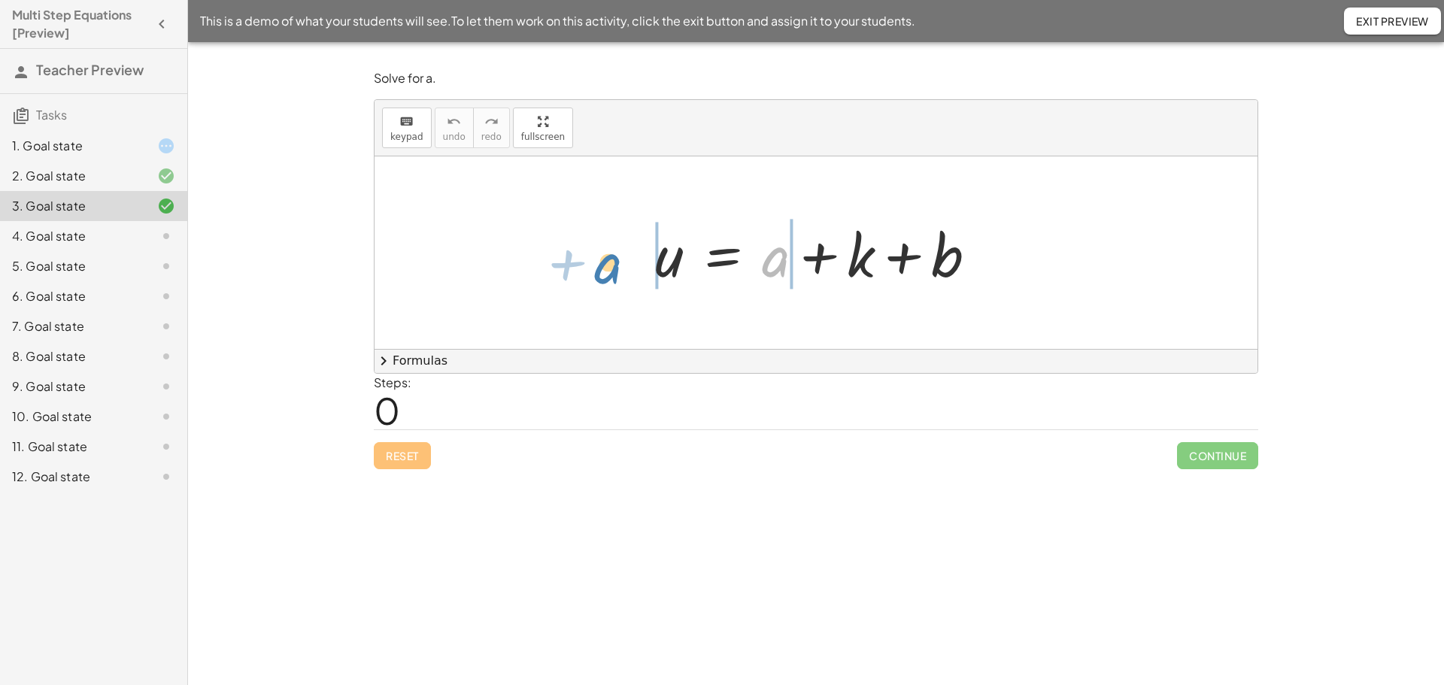
drag, startPoint x: 769, startPoint y: 272, endPoint x: 609, endPoint y: 272, distance: 159.5
click at [609, 272] on div "+ a u = + a + k + b" at bounding box center [816, 252] width 883 height 193
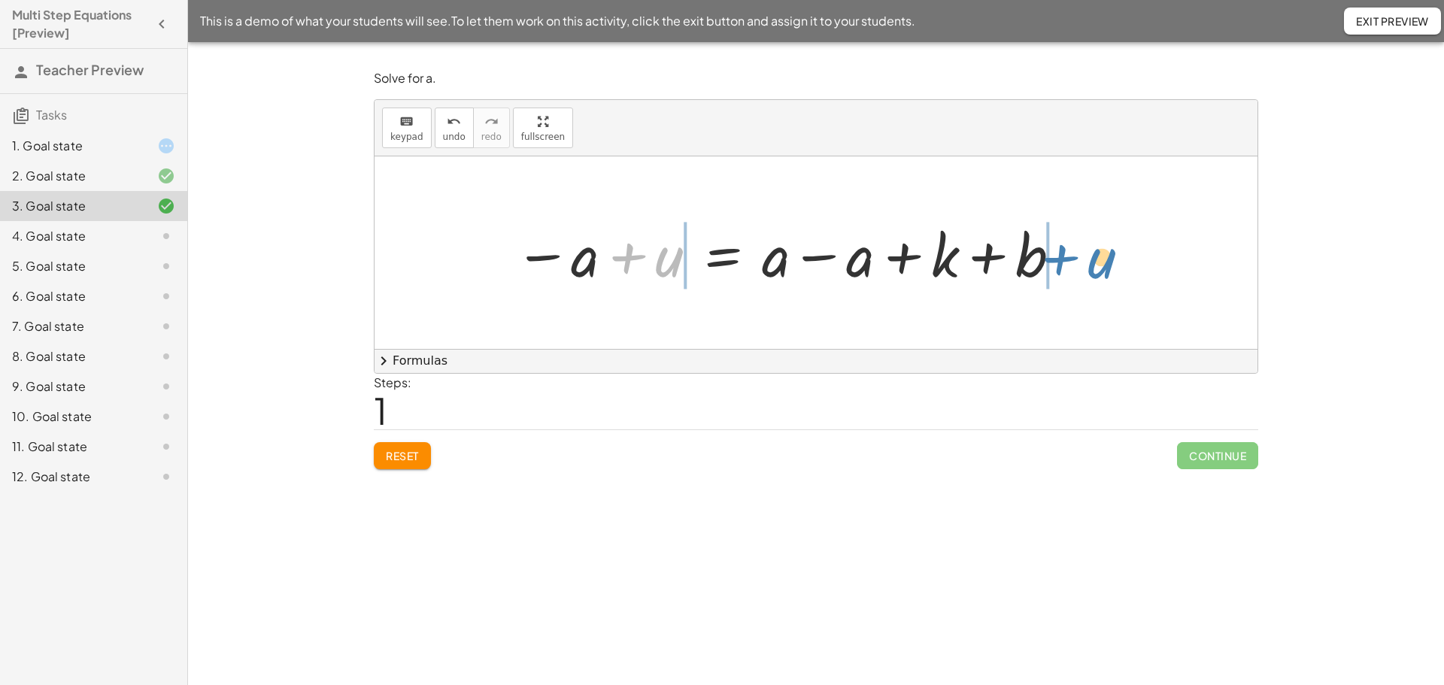
drag, startPoint x: 666, startPoint y: 267, endPoint x: 1100, endPoint y: 269, distance: 434.0
click at [1100, 269] on div "u = + a + k + b + u u = + k + b − a + + a − a" at bounding box center [816, 252] width 883 height 193
drag, startPoint x: 678, startPoint y: 262, endPoint x: 601, endPoint y: 273, distance: 78.2
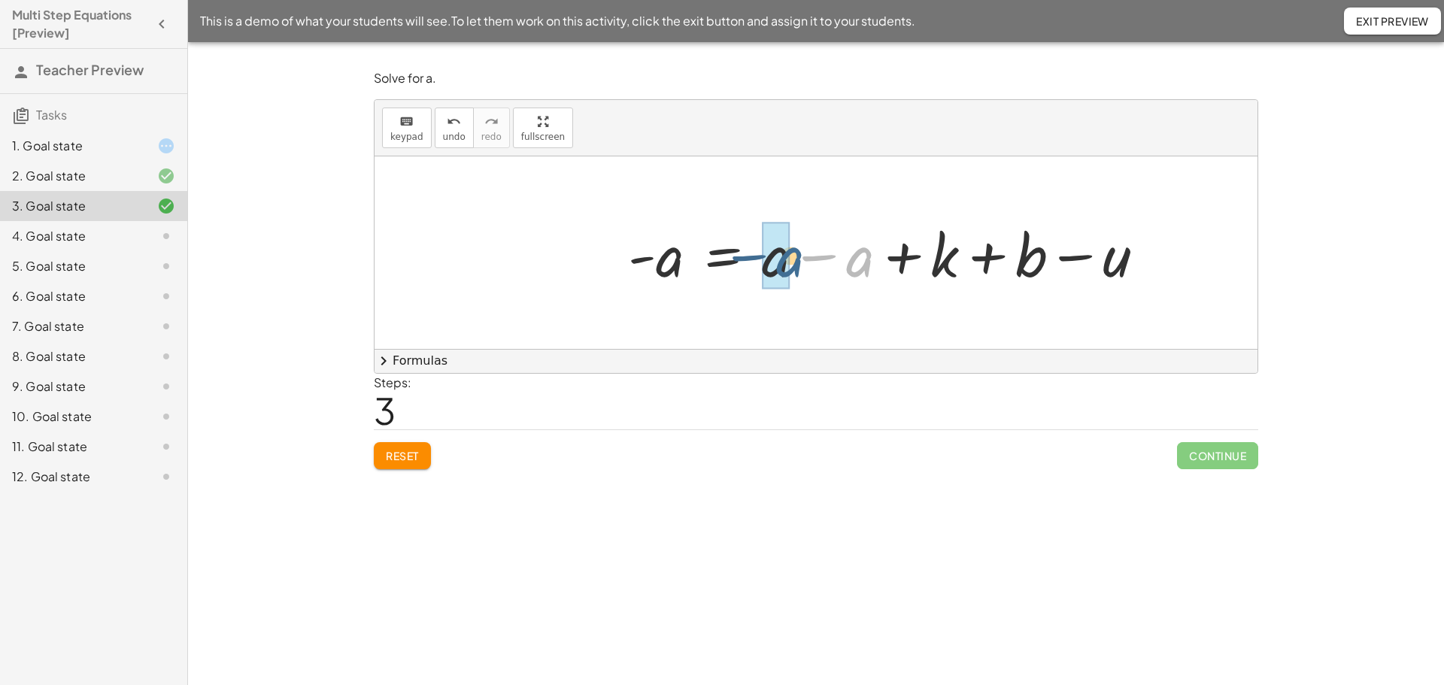
drag, startPoint x: 860, startPoint y: 260, endPoint x: 784, endPoint y: 259, distance: 76.7
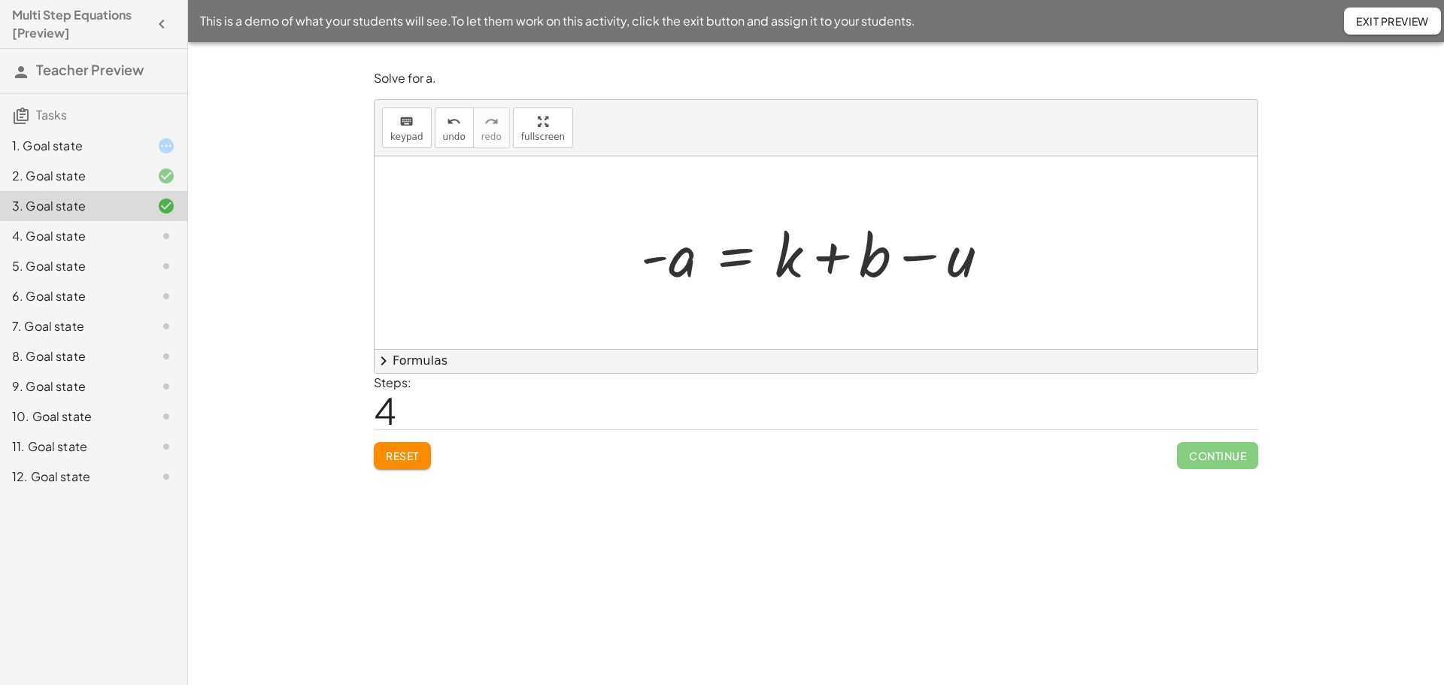
click at [743, 256] on div at bounding box center [821, 252] width 376 height 77
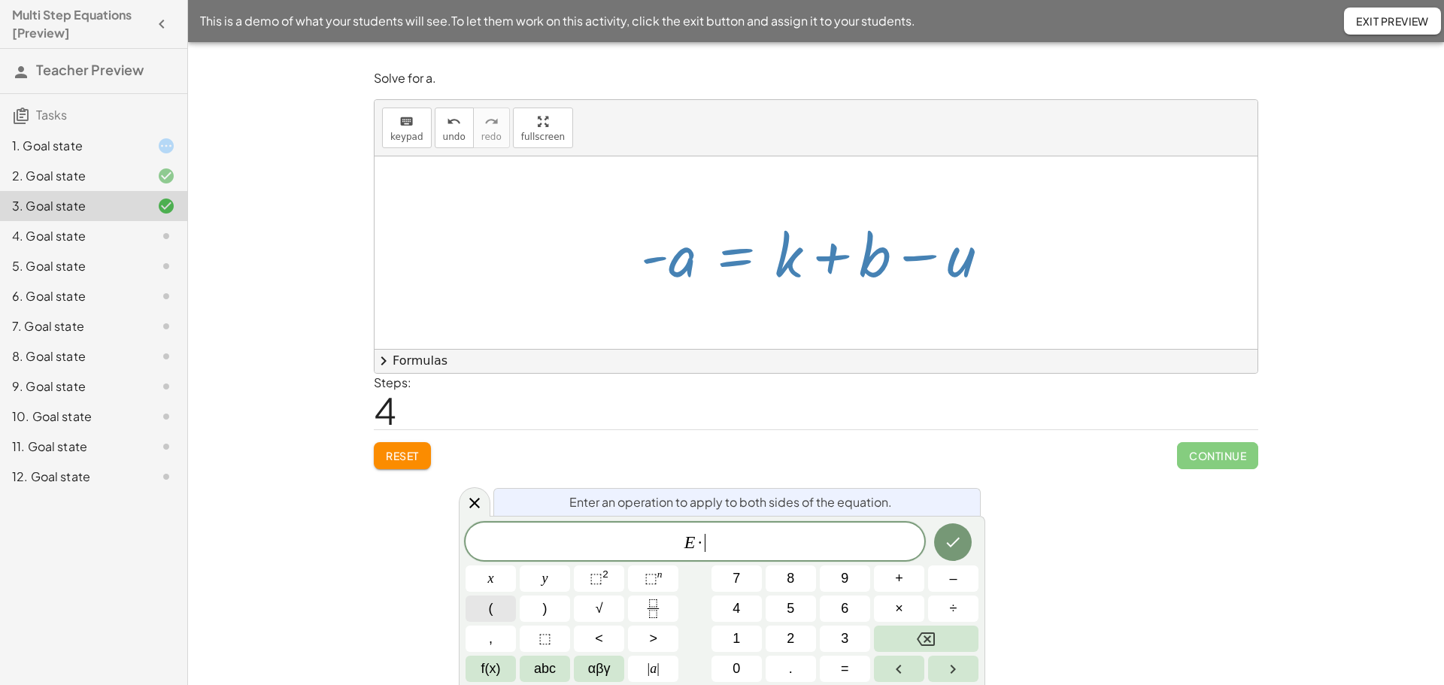
click at [489, 600] on span "(" at bounding box center [491, 609] width 5 height 20
click at [952, 578] on span "–" at bounding box center [953, 579] width 8 height 20
click at [741, 639] on button "1" at bounding box center [737, 639] width 50 height 26
click at [545, 607] on span ")" at bounding box center [545, 609] width 5 height 20
click at [950, 539] on icon "Done" at bounding box center [953, 541] width 18 height 18
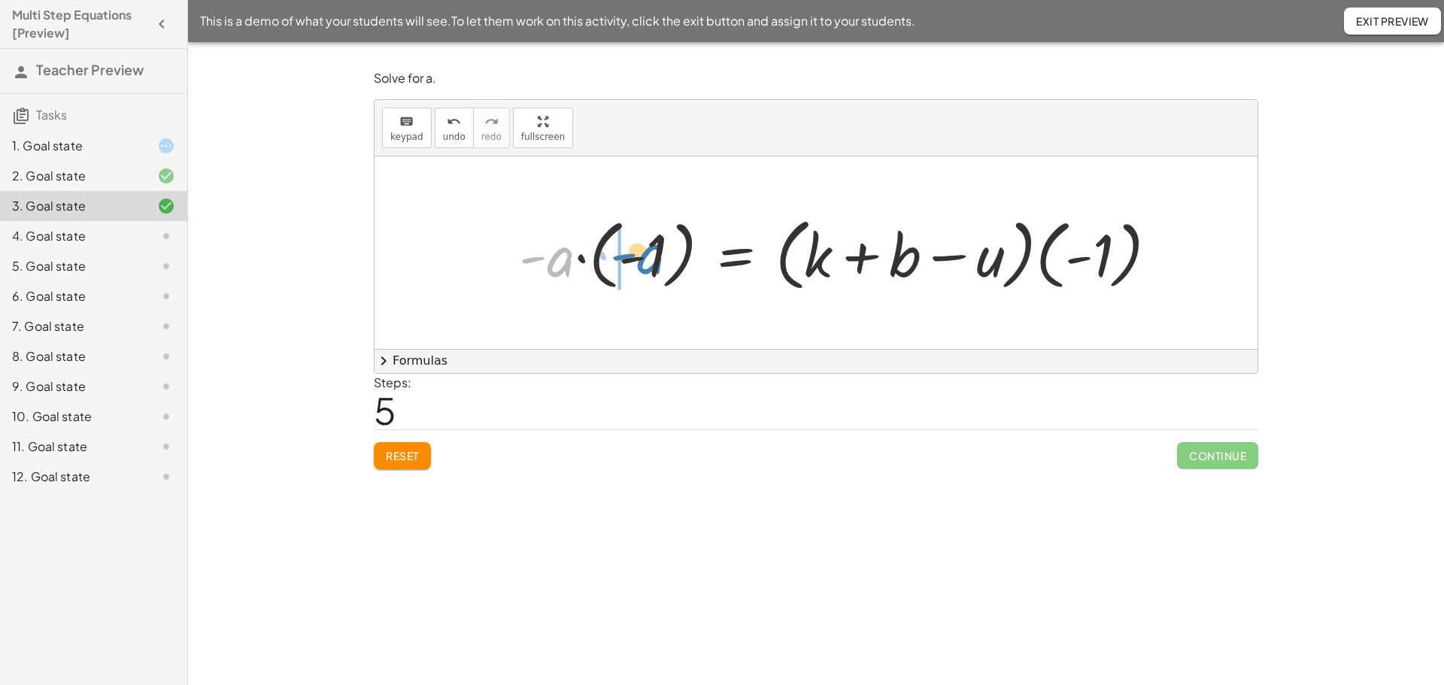
drag, startPoint x: 555, startPoint y: 266, endPoint x: 646, endPoint y: 262, distance: 91.1
click at [646, 262] on div at bounding box center [844, 253] width 666 height 86
drag, startPoint x: 594, startPoint y: 260, endPoint x: 679, endPoint y: 259, distance: 85.0
click at [679, 259] on div at bounding box center [874, 253] width 606 height 86
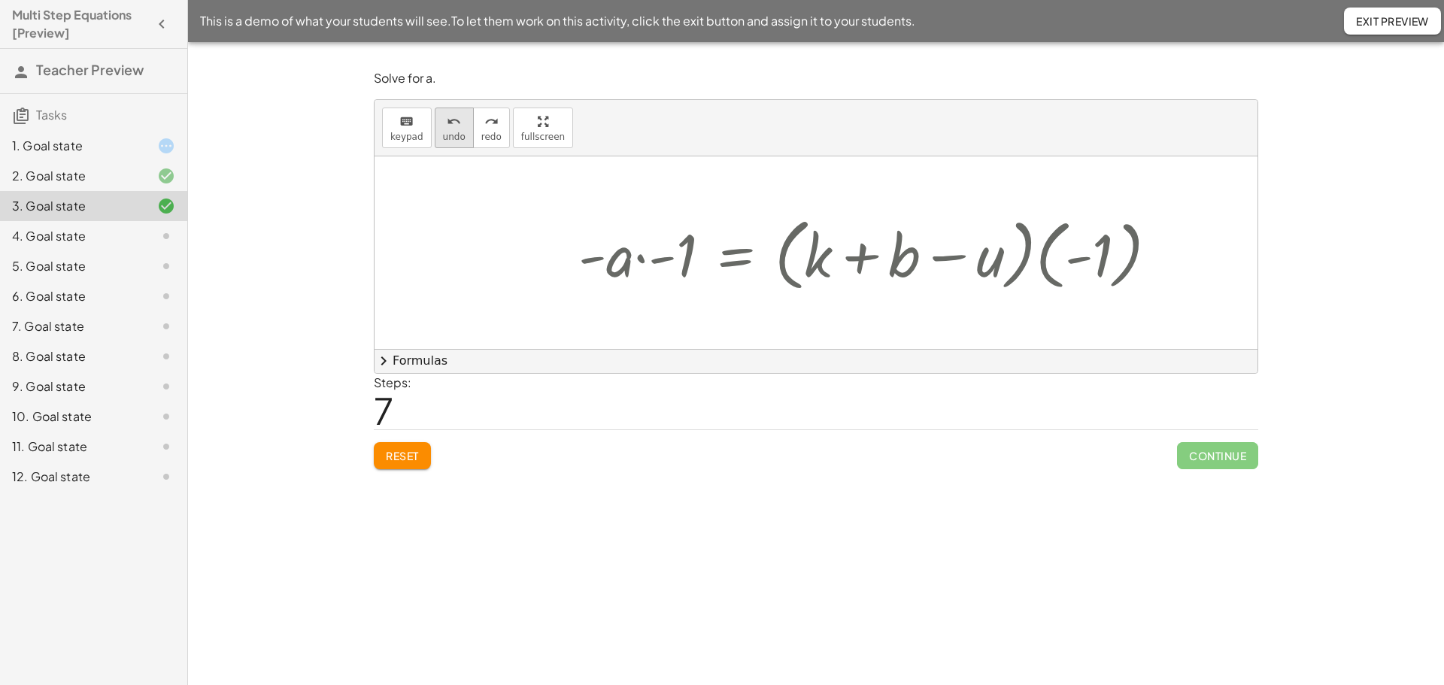
click at [443, 134] on span "undo" at bounding box center [454, 137] width 23 height 11
click at [586, 260] on div at bounding box center [874, 253] width 606 height 86
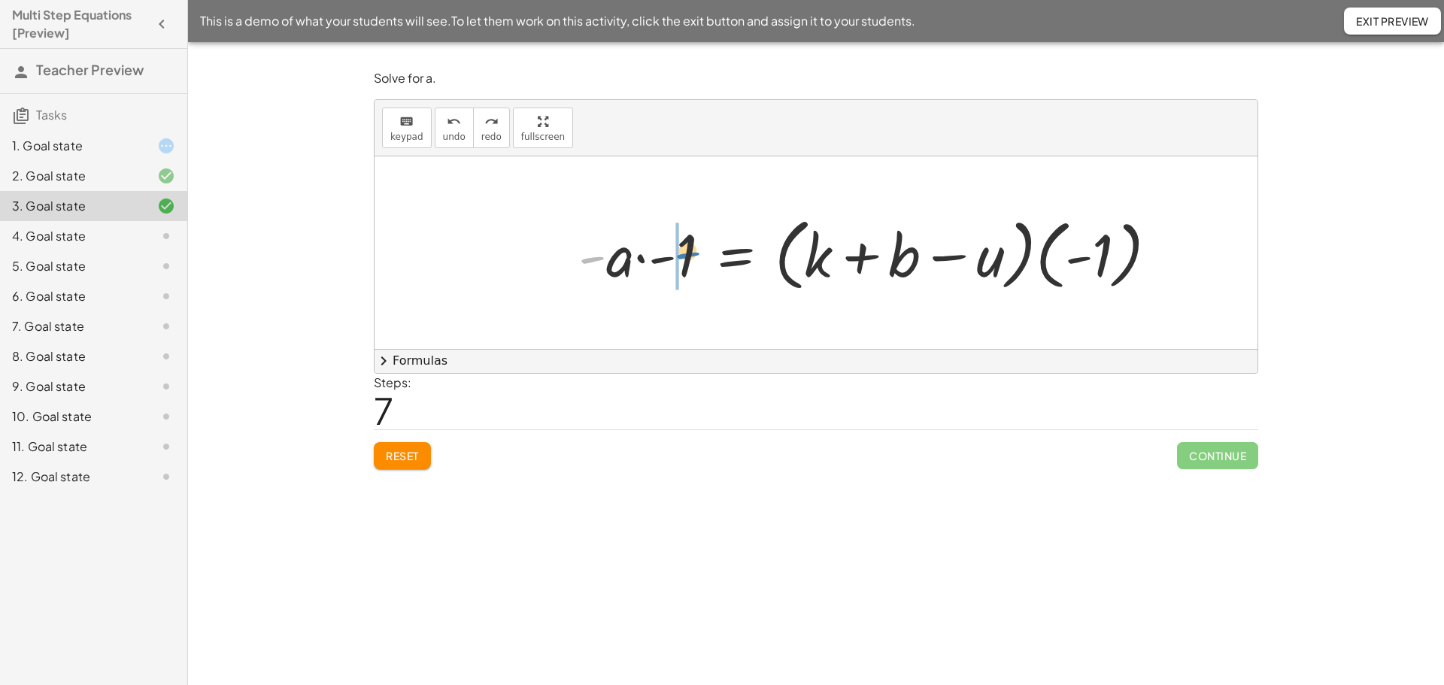
drag, startPoint x: 605, startPoint y: 267, endPoint x: 701, endPoint y: 262, distance: 95.6
click at [701, 262] on div at bounding box center [874, 253] width 606 height 86
drag, startPoint x: 594, startPoint y: 269, endPoint x: 686, endPoint y: 269, distance: 91.8
click at [686, 269] on div at bounding box center [874, 253] width 606 height 86
drag, startPoint x: 685, startPoint y: 270, endPoint x: 628, endPoint y: 267, distance: 57.2
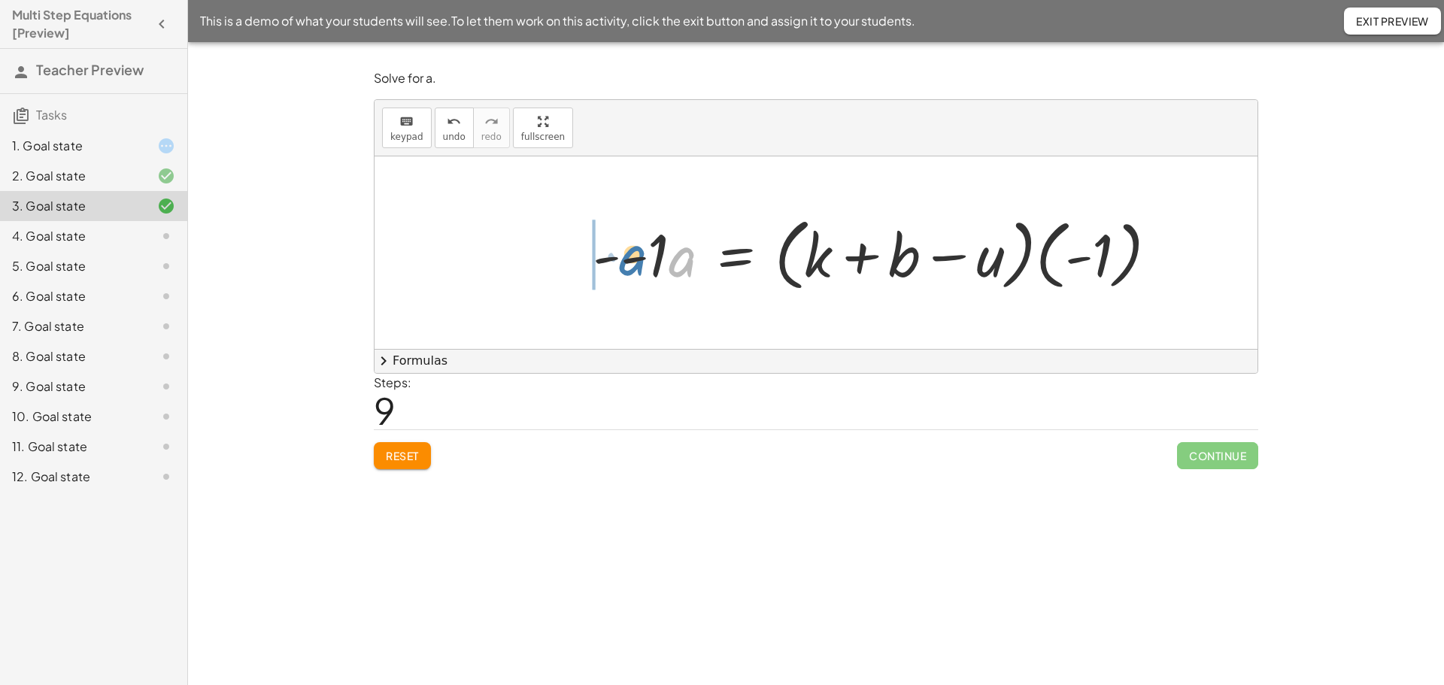
click at [628, 267] on div at bounding box center [881, 253] width 592 height 86
drag, startPoint x: 593, startPoint y: 257, endPoint x: 638, endPoint y: 258, distance: 44.4
click at [638, 258] on div at bounding box center [874, 253] width 606 height 86
drag, startPoint x: 593, startPoint y: 258, endPoint x: 691, endPoint y: 254, distance: 98.6
click at [691, 254] on div at bounding box center [874, 253] width 606 height 86
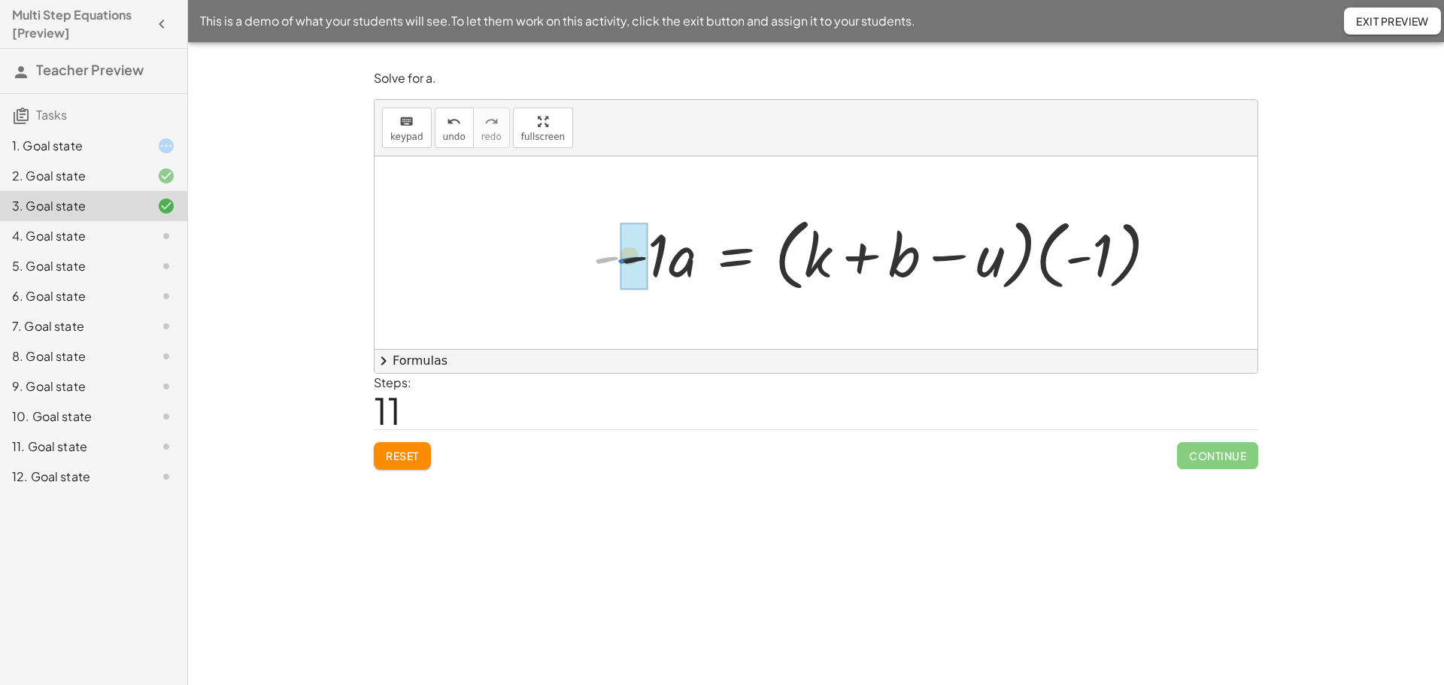
drag, startPoint x: 602, startPoint y: 262, endPoint x: 625, endPoint y: 262, distance: 22.6
drag, startPoint x: 660, startPoint y: 266, endPoint x: 669, endPoint y: 266, distance: 9.0
click at [402, 456] on span "Reset" at bounding box center [402, 456] width 33 height 14
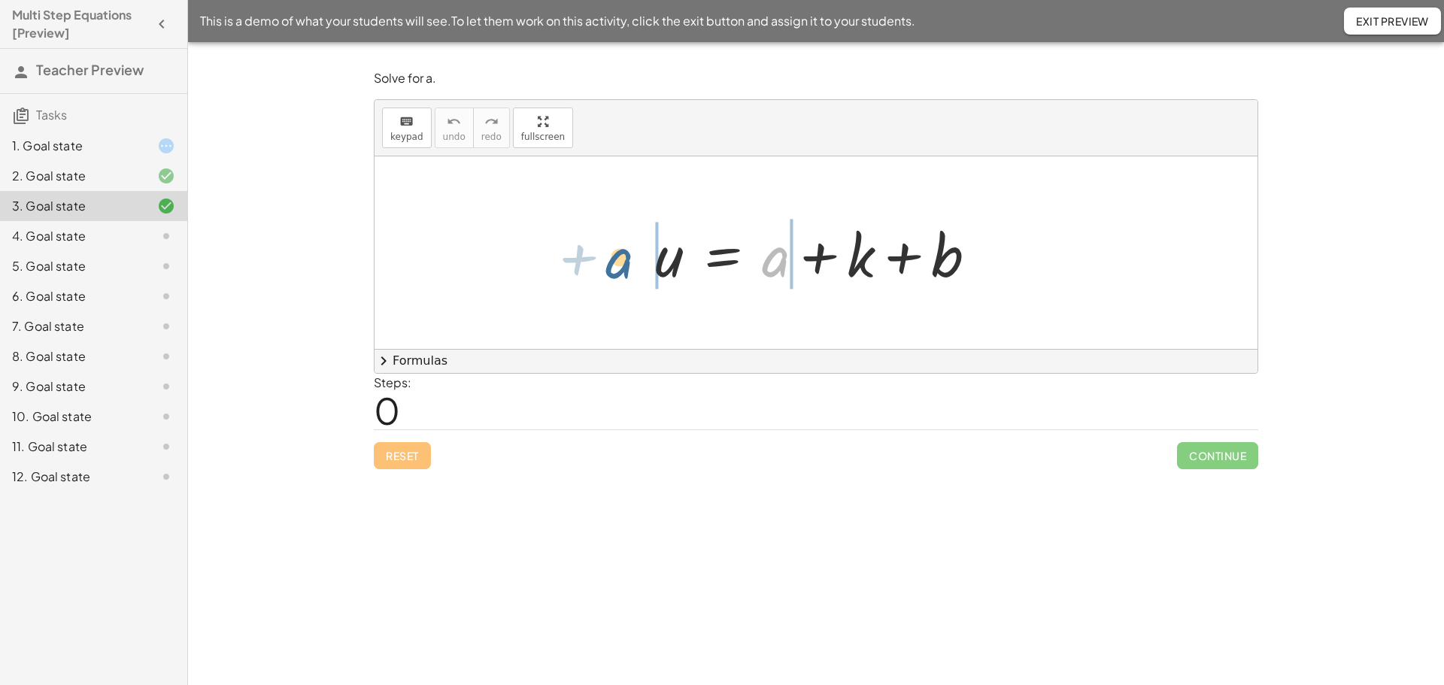
drag, startPoint x: 772, startPoint y: 265, endPoint x: 620, endPoint y: 262, distance: 152.0
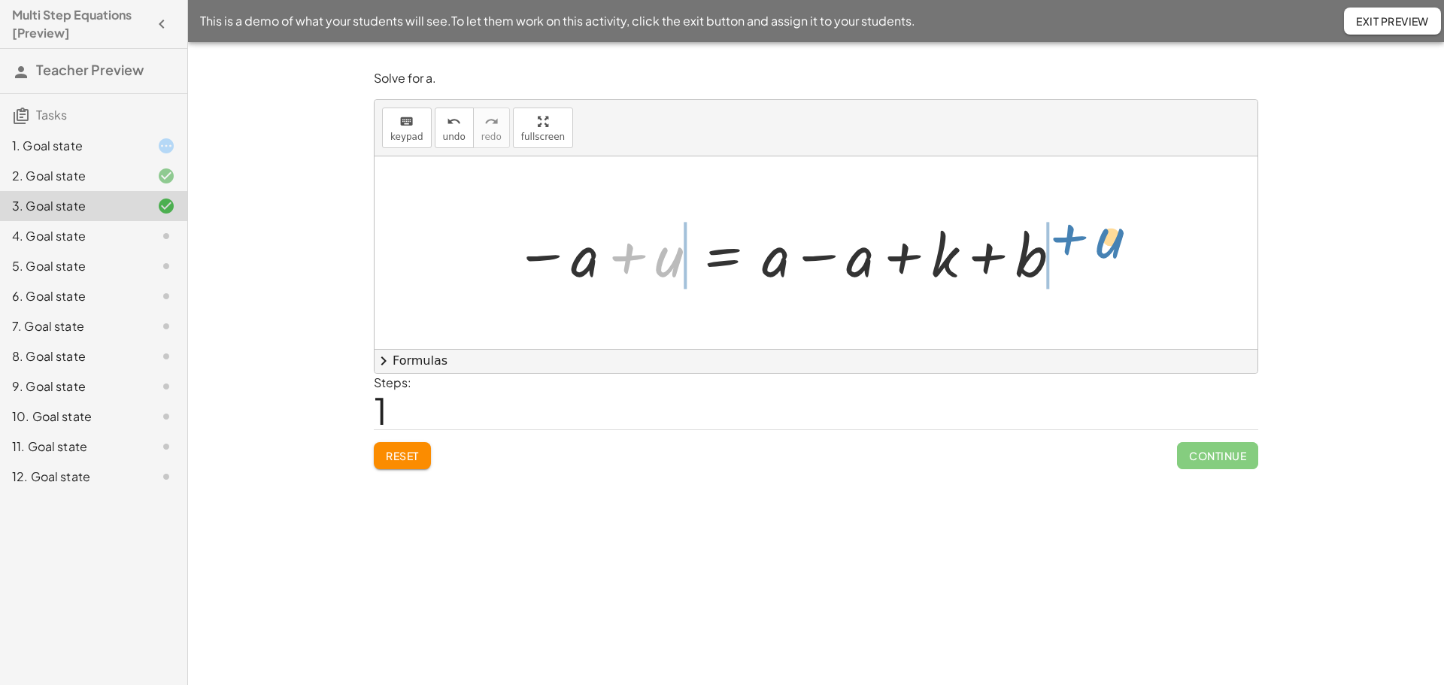
drag, startPoint x: 666, startPoint y: 261, endPoint x: 1113, endPoint y: 242, distance: 447.2
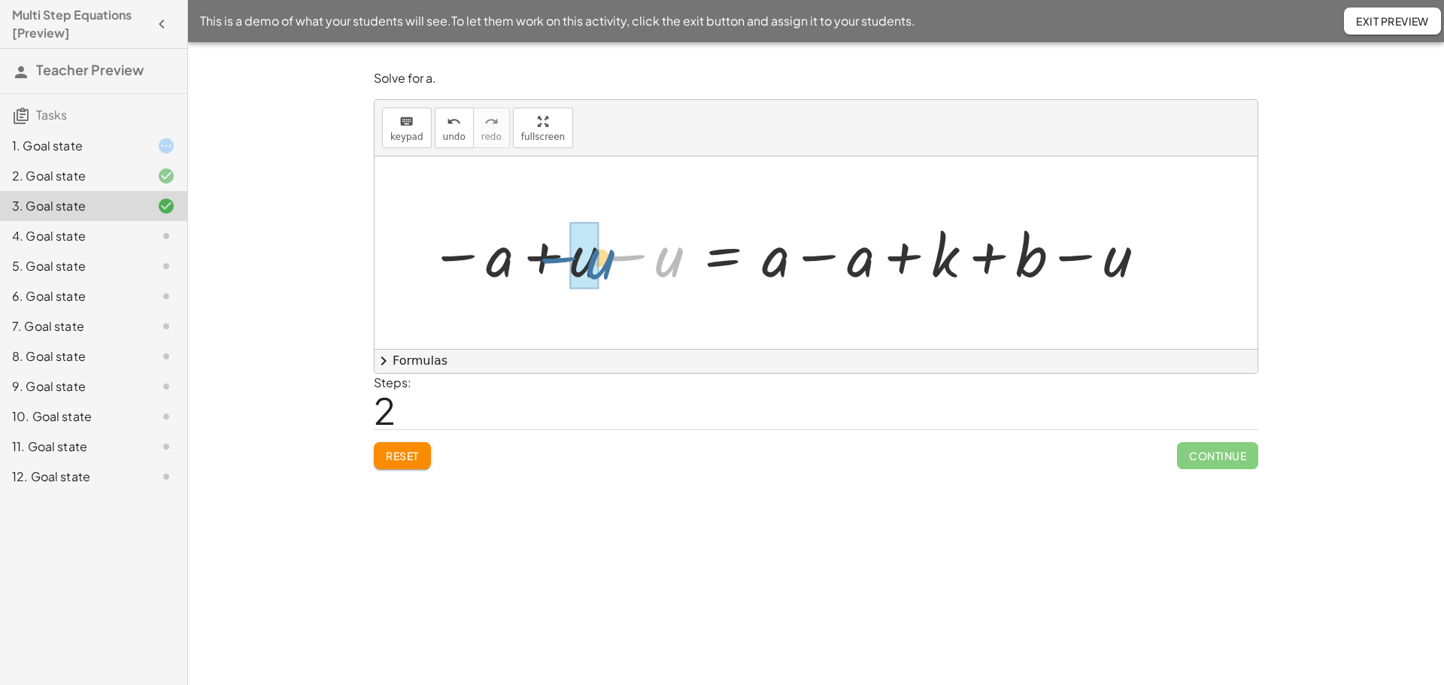
drag, startPoint x: 665, startPoint y: 267, endPoint x: 590, endPoint y: 262, distance: 75.3
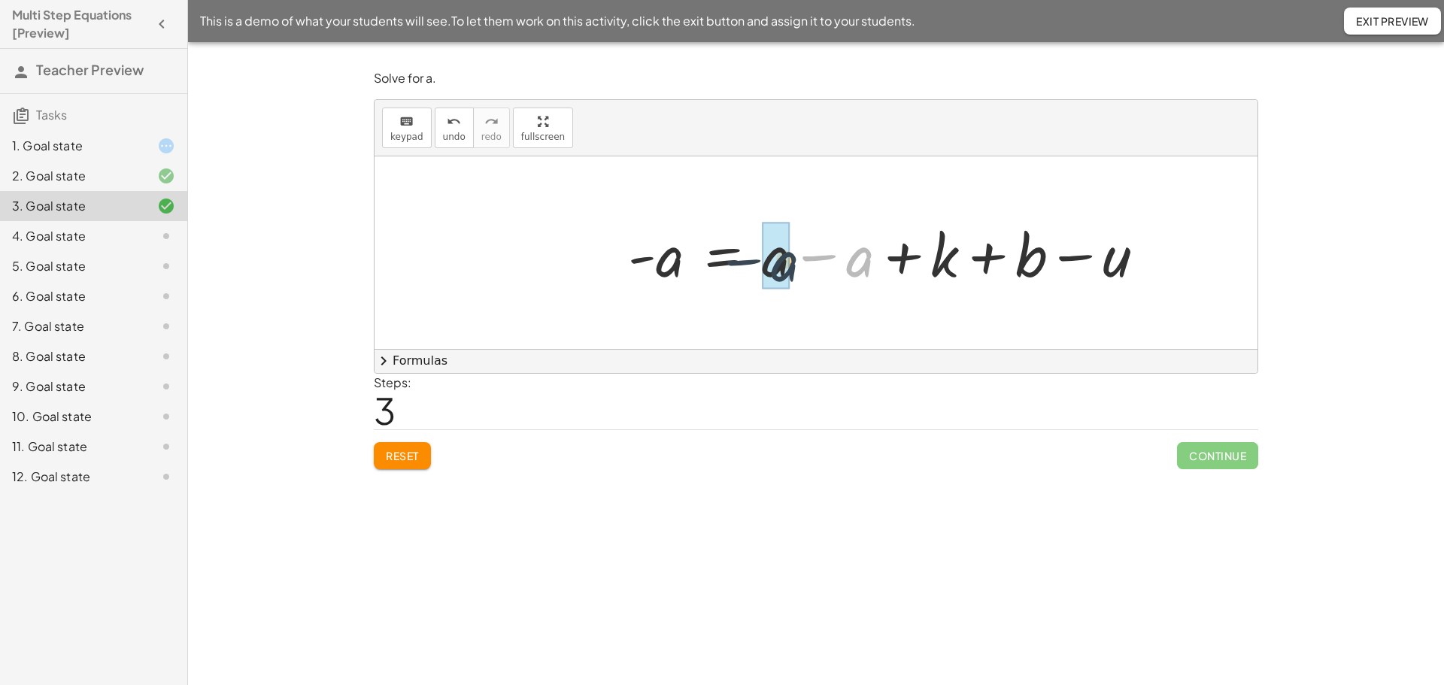
drag, startPoint x: 850, startPoint y: 265, endPoint x: 767, endPoint y: 269, distance: 82.9
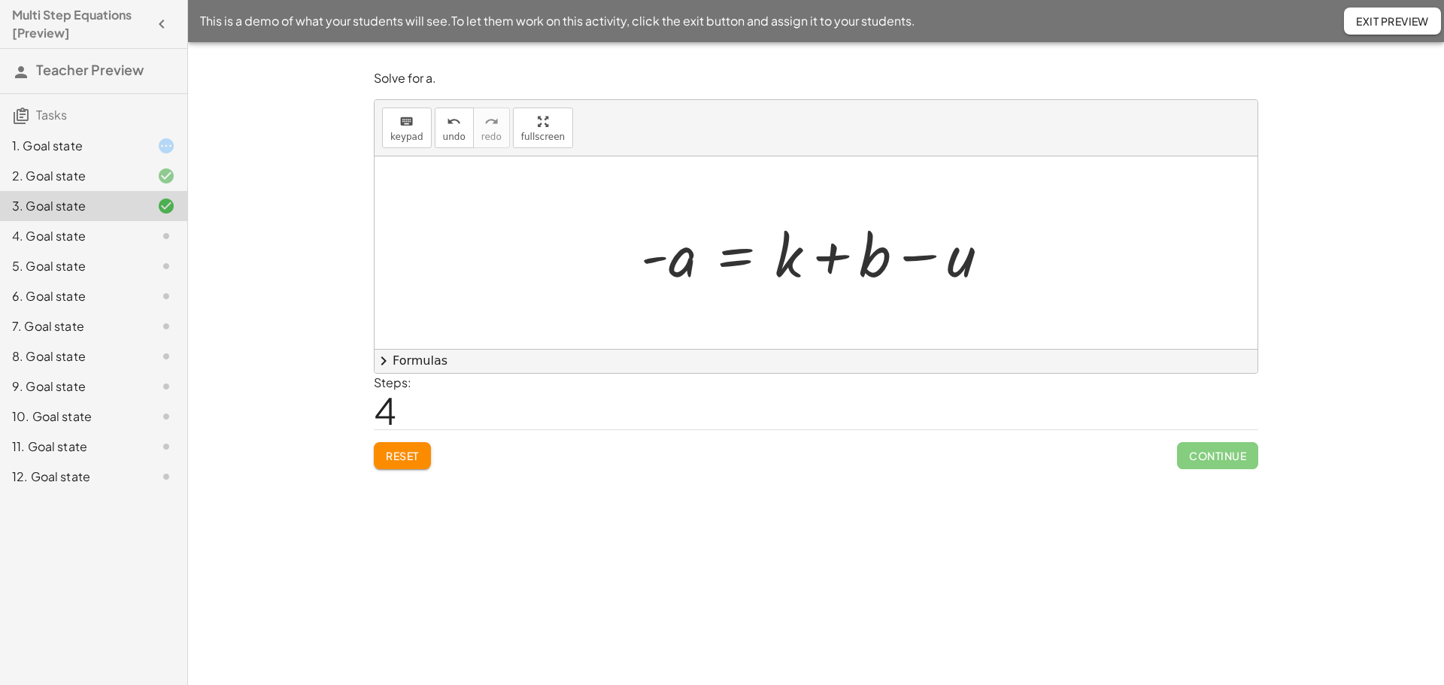
click at [746, 259] on div at bounding box center [821, 252] width 376 height 77
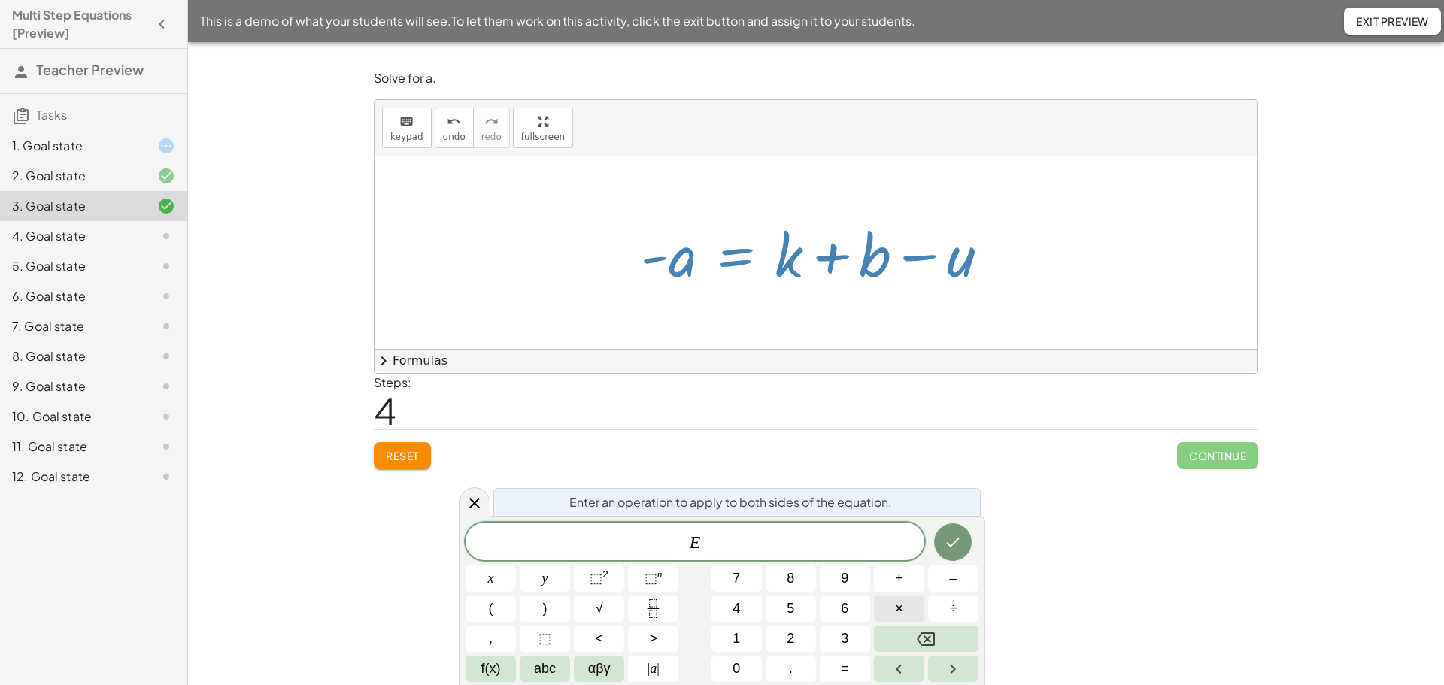
click at [902, 602] on span "×" at bounding box center [899, 609] width 8 height 20
click at [499, 613] on button "(" at bounding box center [491, 609] width 50 height 26
click at [946, 578] on button "–" at bounding box center [953, 579] width 50 height 26
click at [743, 635] on button "1" at bounding box center [737, 639] width 50 height 26
click at [543, 607] on span ")" at bounding box center [545, 609] width 5 height 20
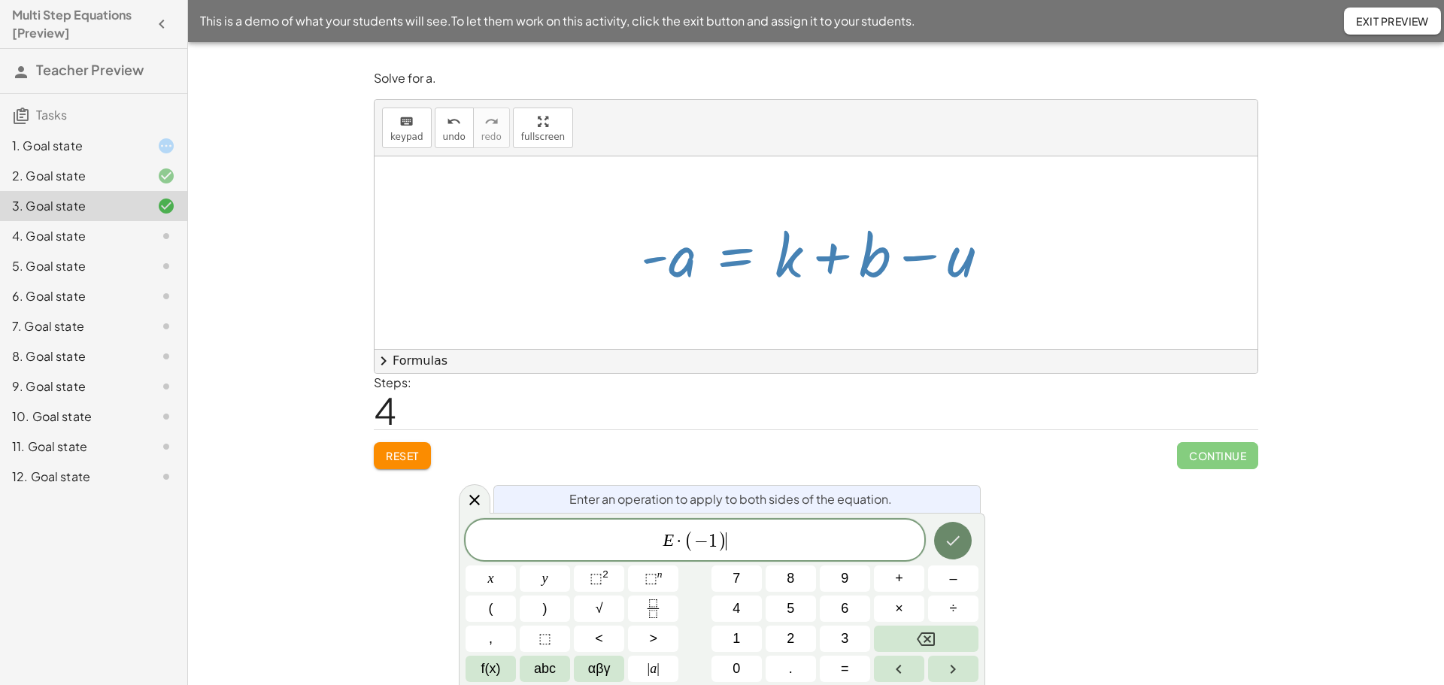
click at [957, 544] on icon "Done" at bounding box center [953, 541] width 18 height 18
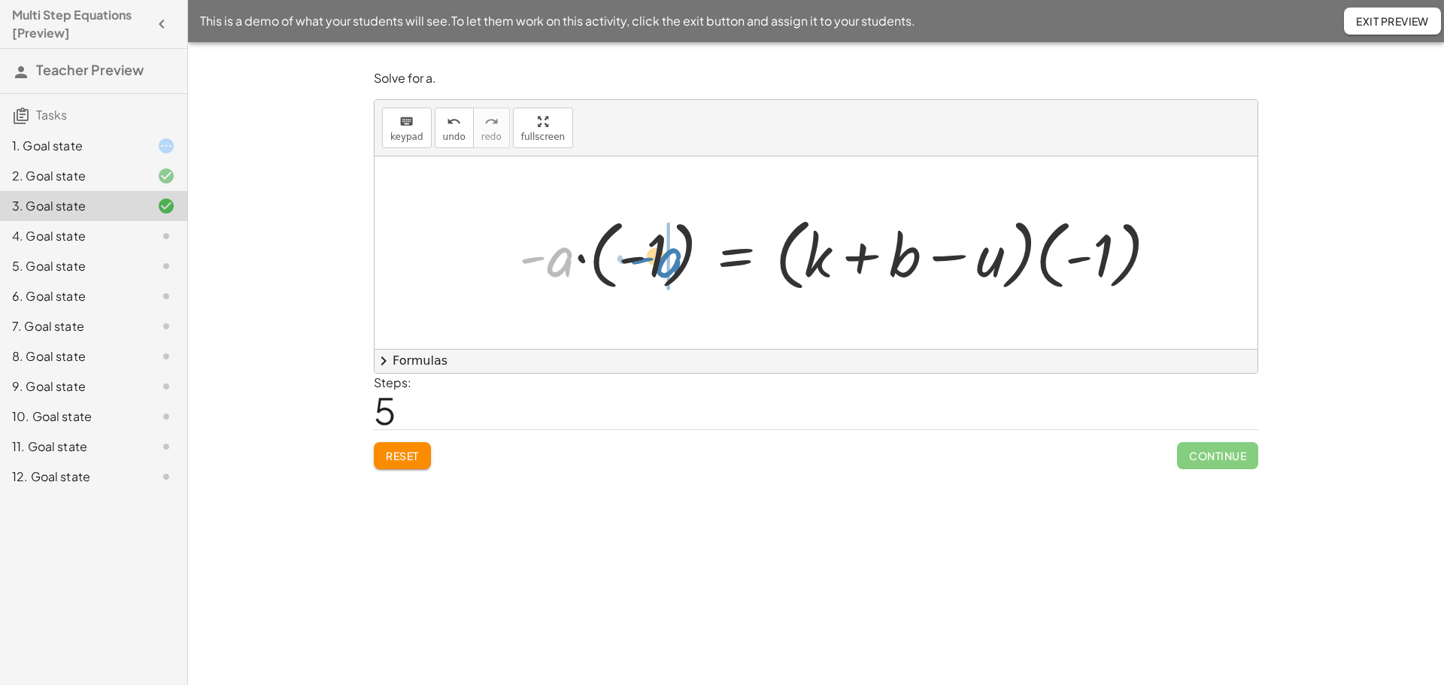
drag, startPoint x: 554, startPoint y: 267, endPoint x: 663, endPoint y: 268, distance: 109.1
click at [663, 268] on div at bounding box center [844, 253] width 666 height 86
drag, startPoint x: 613, startPoint y: 271, endPoint x: 662, endPoint y: 277, distance: 49.3
click at [447, 126] on icon "undo" at bounding box center [454, 122] width 14 height 18
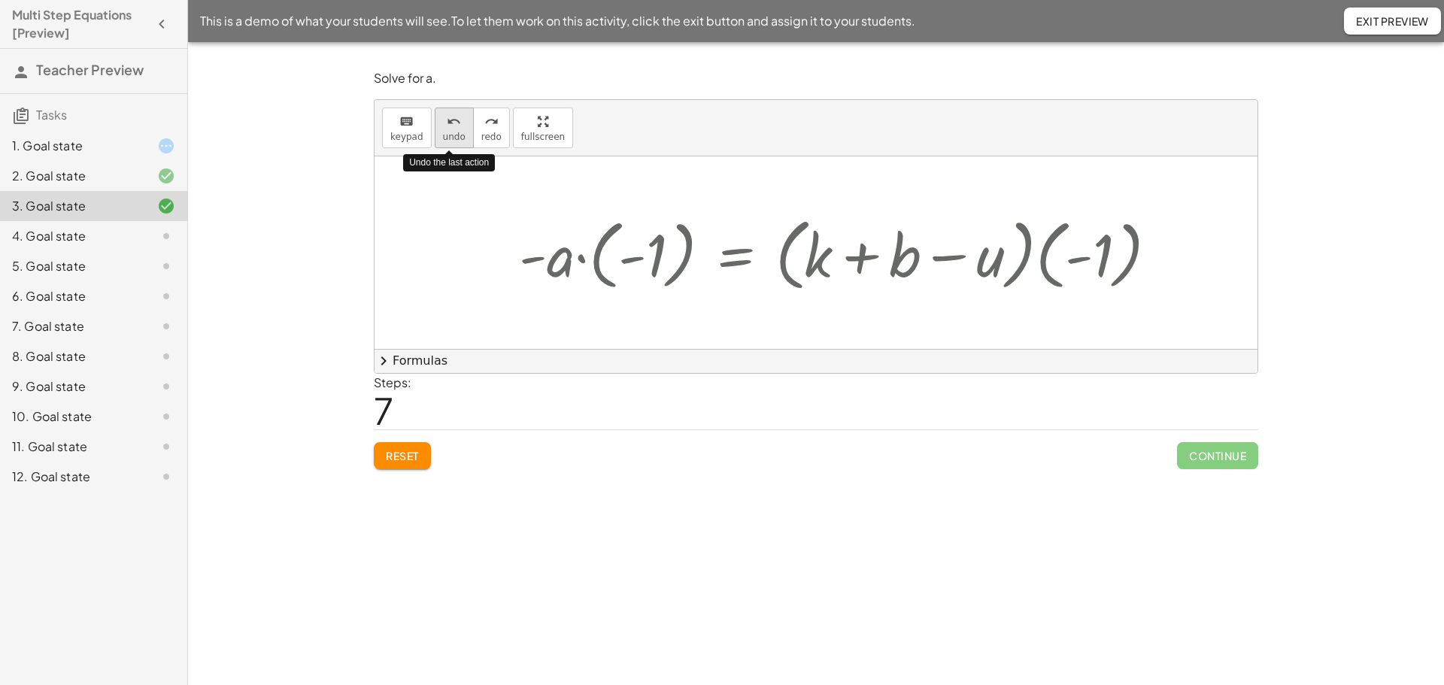
click at [447, 126] on icon "undo" at bounding box center [454, 122] width 14 height 18
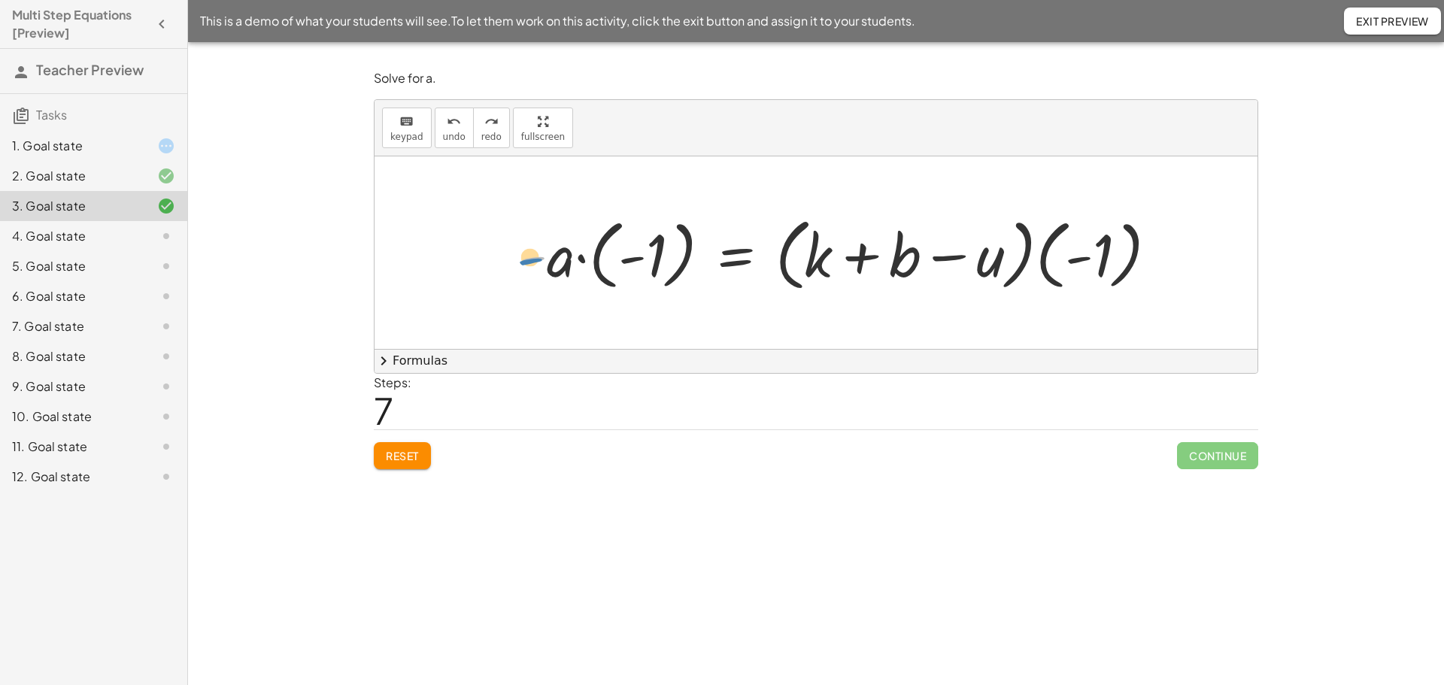
click at [542, 271] on div at bounding box center [844, 253] width 666 height 86
drag, startPoint x: 637, startPoint y: 260, endPoint x: 612, endPoint y: 262, distance: 24.9
click at [612, 262] on div at bounding box center [844, 253] width 666 height 86
drag, startPoint x: 621, startPoint y: 263, endPoint x: 670, endPoint y: 256, distance: 50.2
click at [1078, 262] on div at bounding box center [919, 253] width 516 height 86
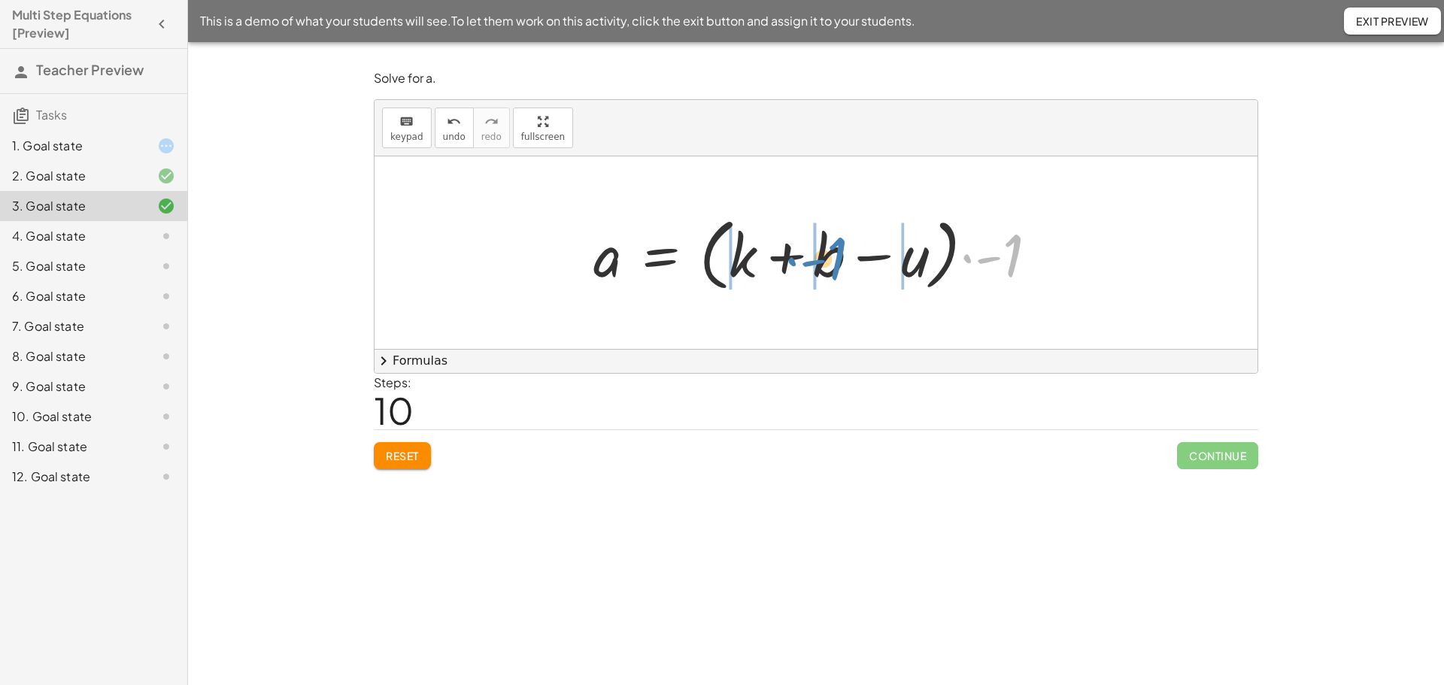
drag, startPoint x: 1015, startPoint y: 259, endPoint x: 839, endPoint y: 262, distance: 176.0
click at [839, 262] on div at bounding box center [821, 253] width 471 height 86
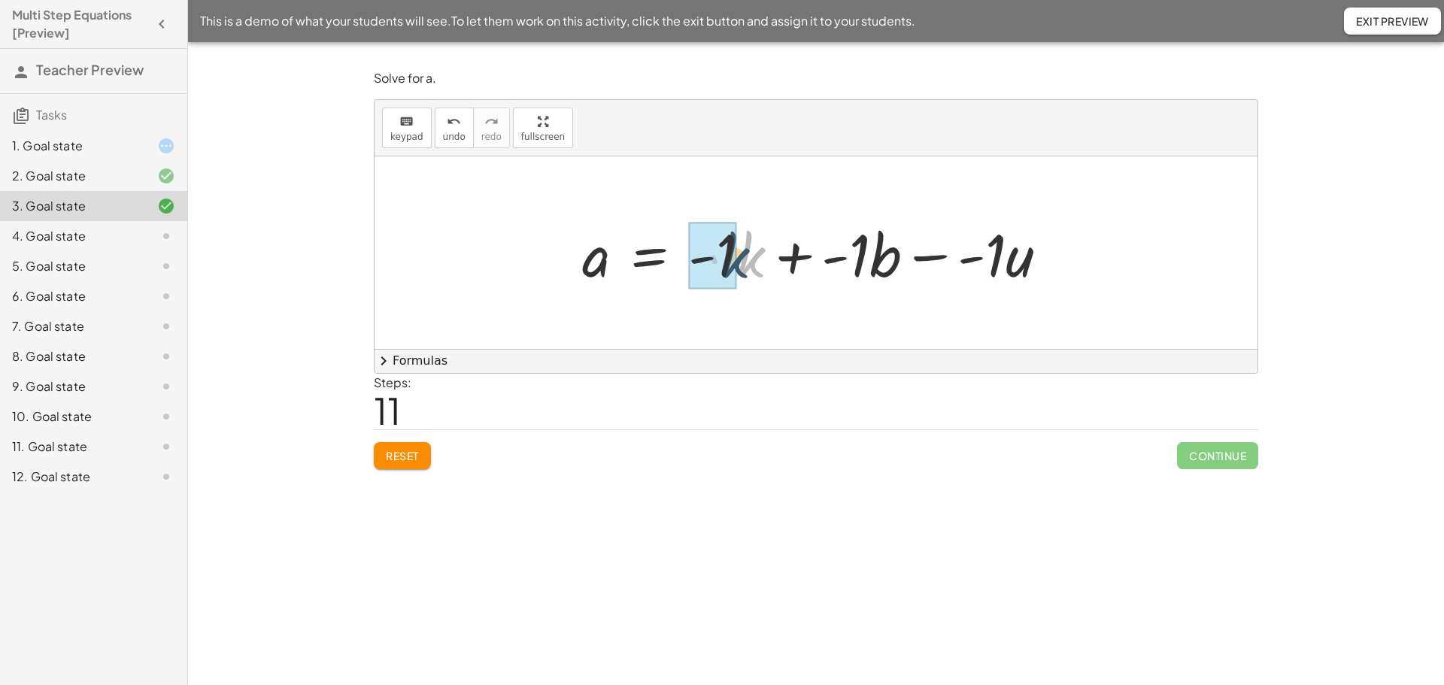
drag, startPoint x: 753, startPoint y: 269, endPoint x: 737, endPoint y: 270, distance: 15.8
click at [737, 270] on div at bounding box center [822, 252] width 494 height 77
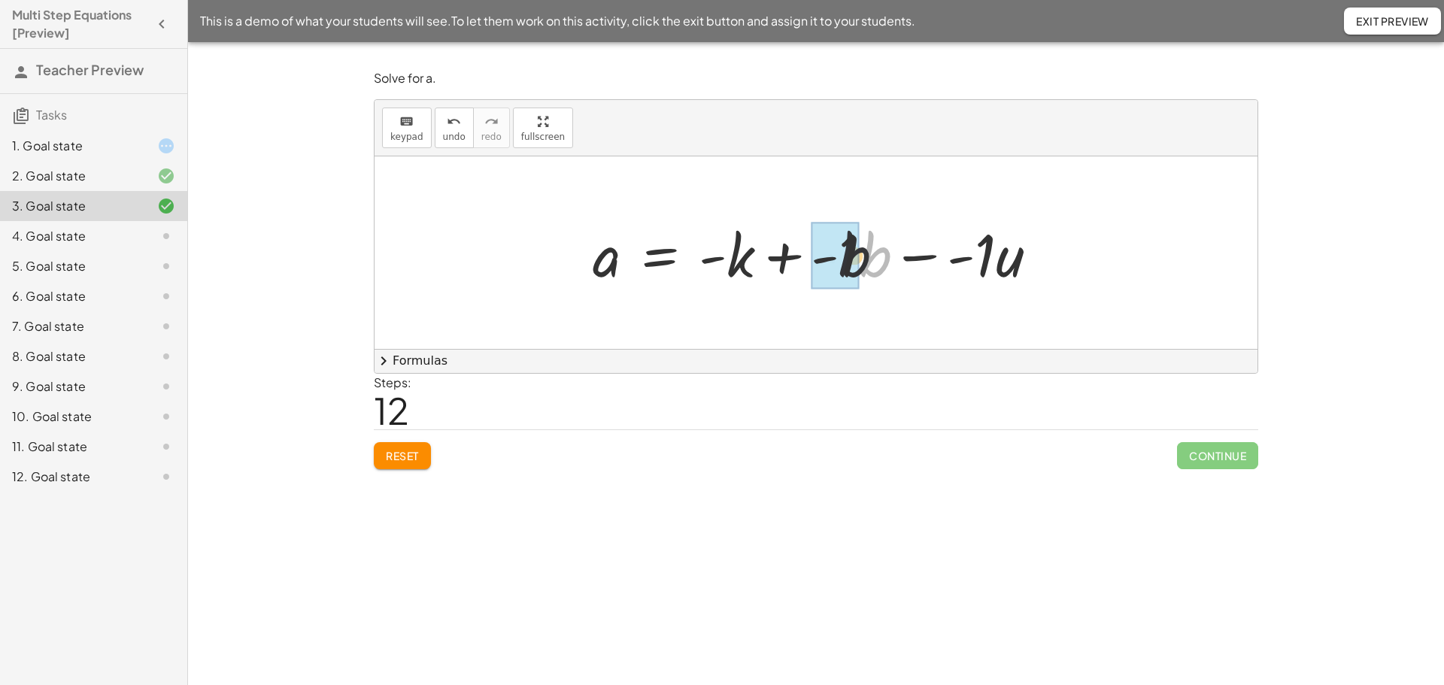
drag, startPoint x: 872, startPoint y: 262, endPoint x: 848, endPoint y: 262, distance: 24.8
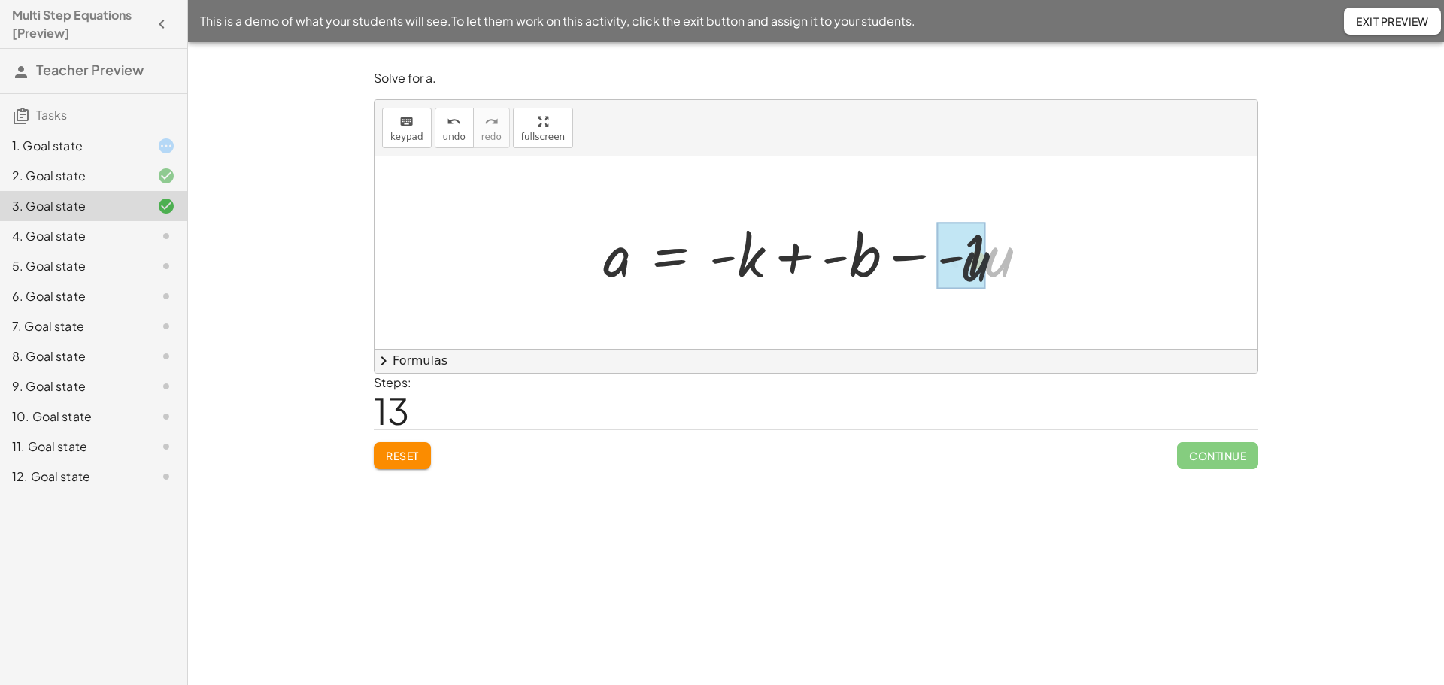
drag, startPoint x: 990, startPoint y: 253, endPoint x: 980, endPoint y: 256, distance: 10.2
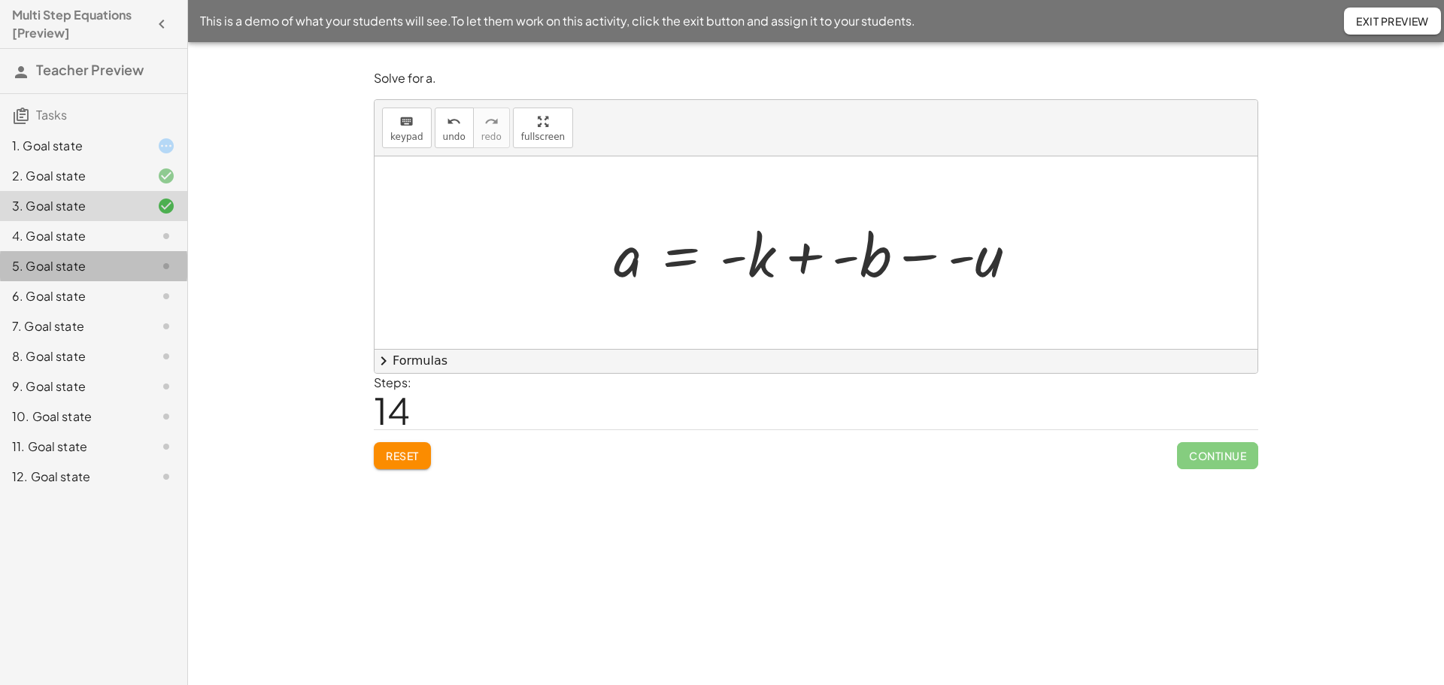
click at [67, 266] on div "5. Goal state" at bounding box center [72, 266] width 121 height 18
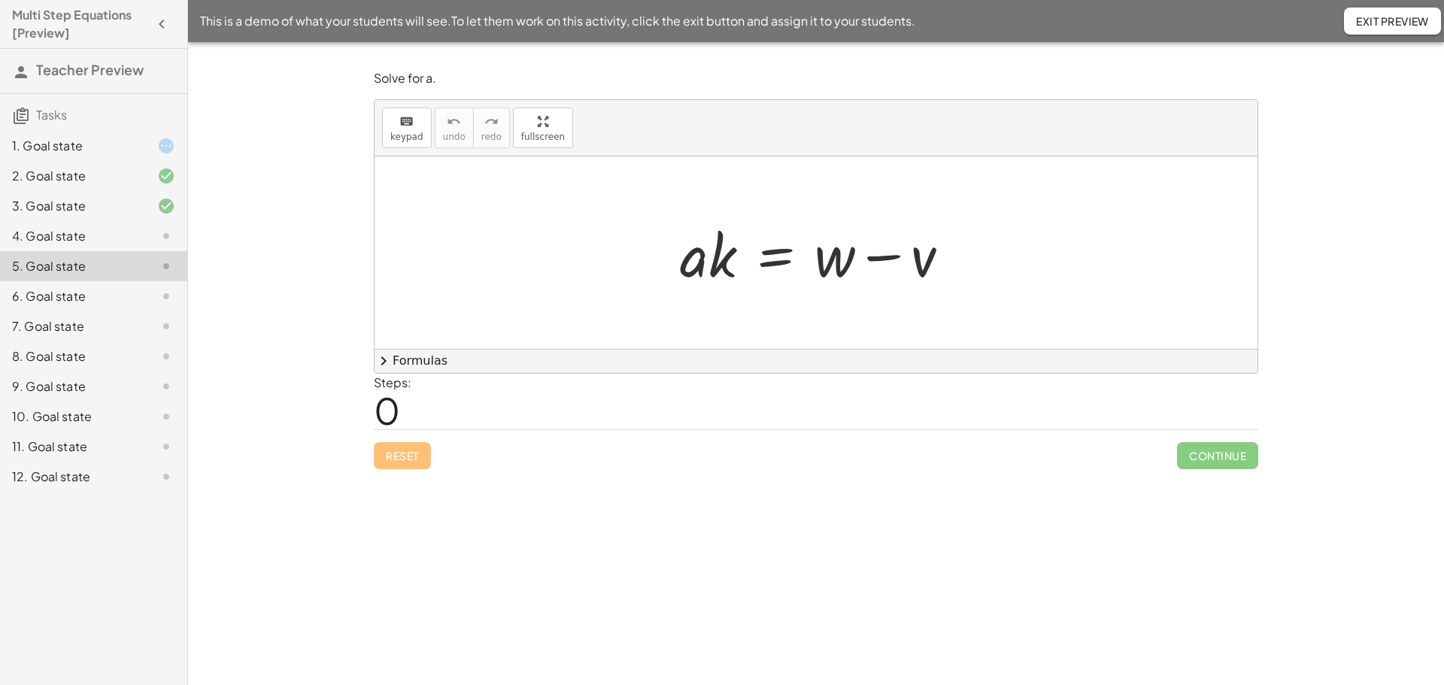
click at [1388, 23] on span "Exit Preview" at bounding box center [1392, 21] width 73 height 14
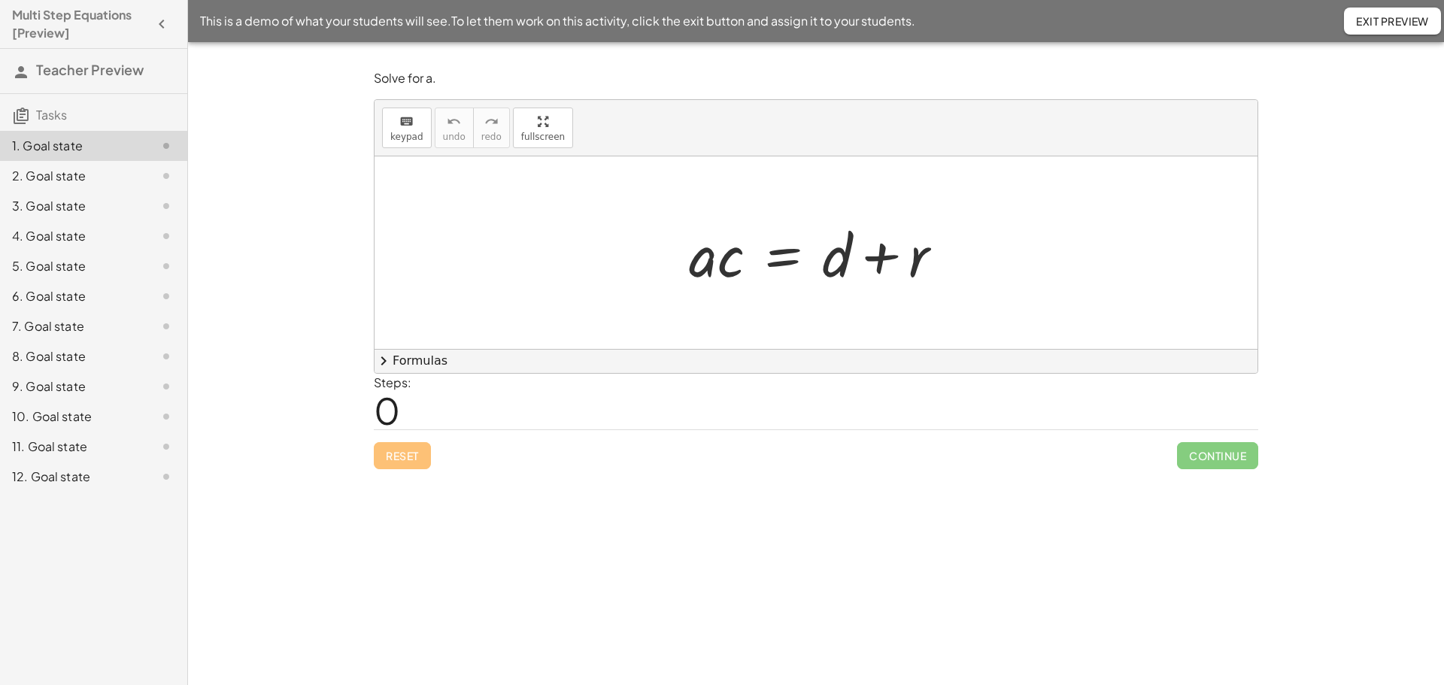
click at [165, 20] on icon "button" at bounding box center [162, 24] width 18 height 18
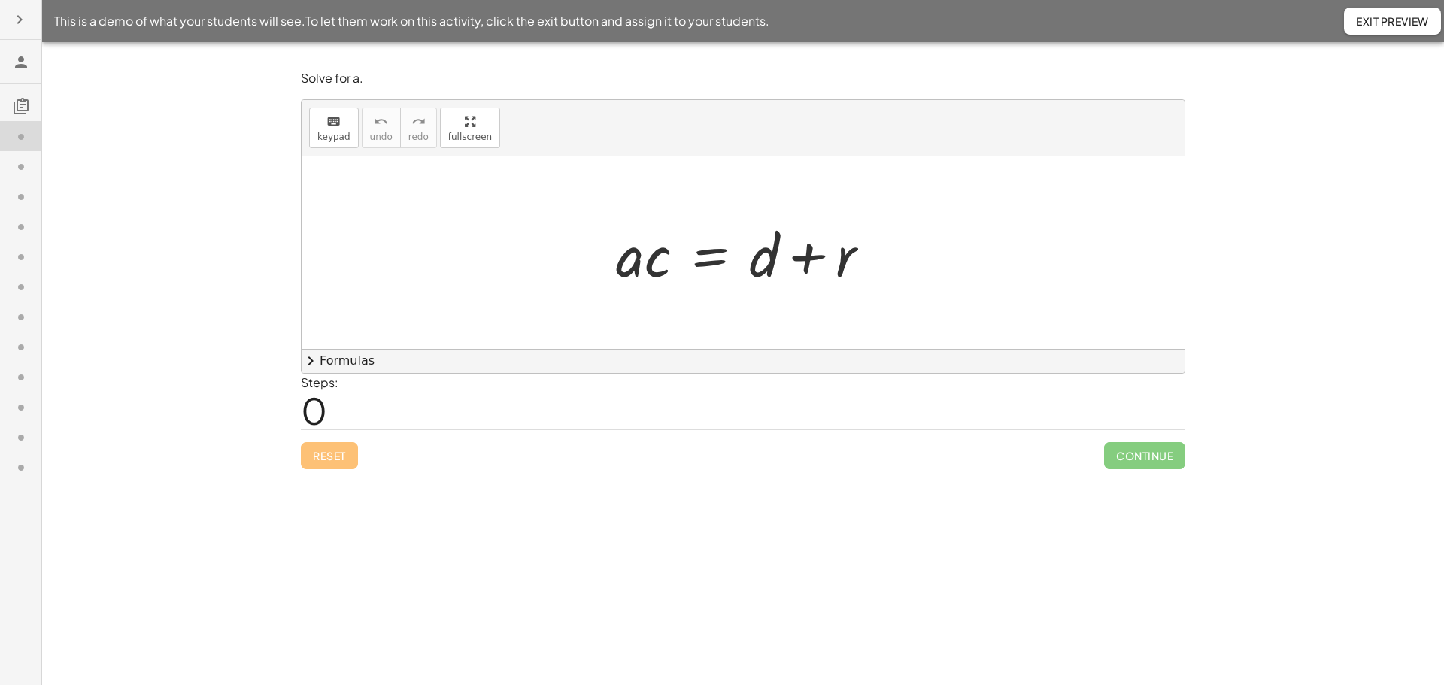
click at [1376, 14] on span "Exit Preview" at bounding box center [1392, 21] width 73 height 14
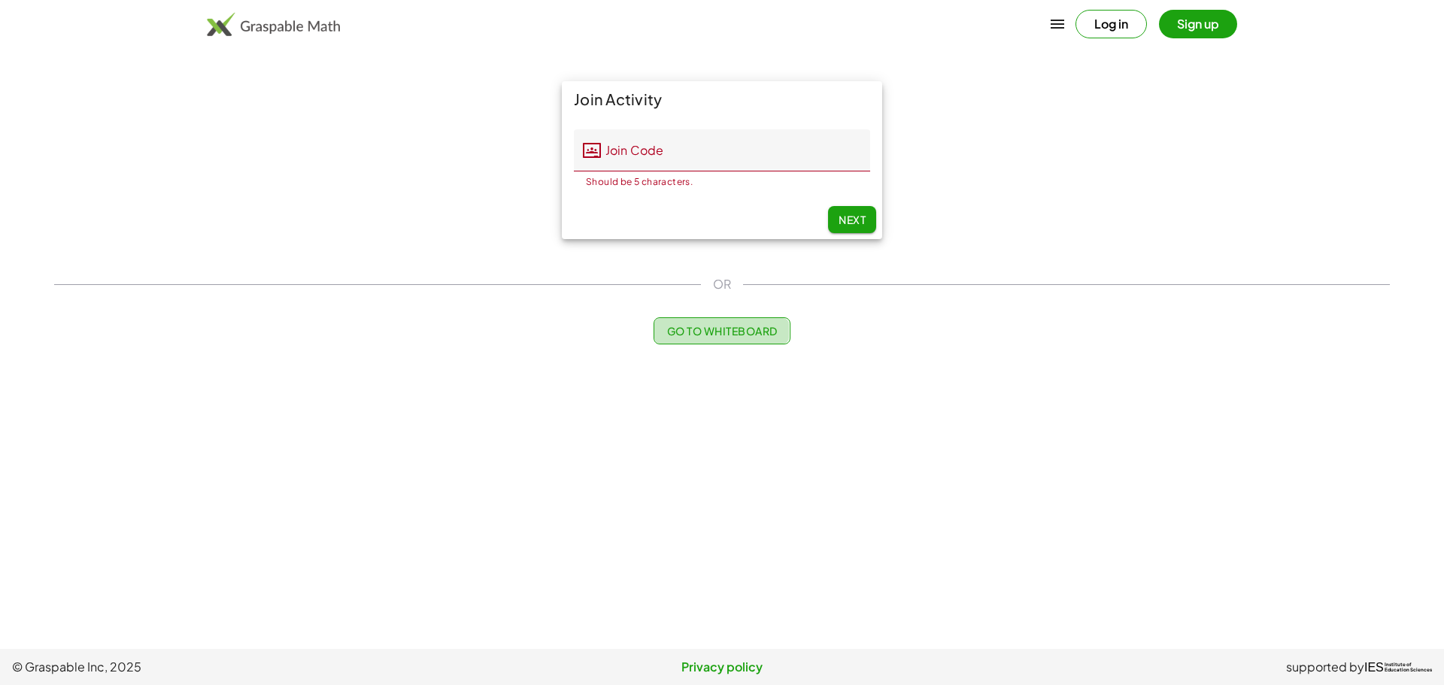
click at [712, 326] on span "Go to Whiteboard" at bounding box center [721, 331] width 111 height 14
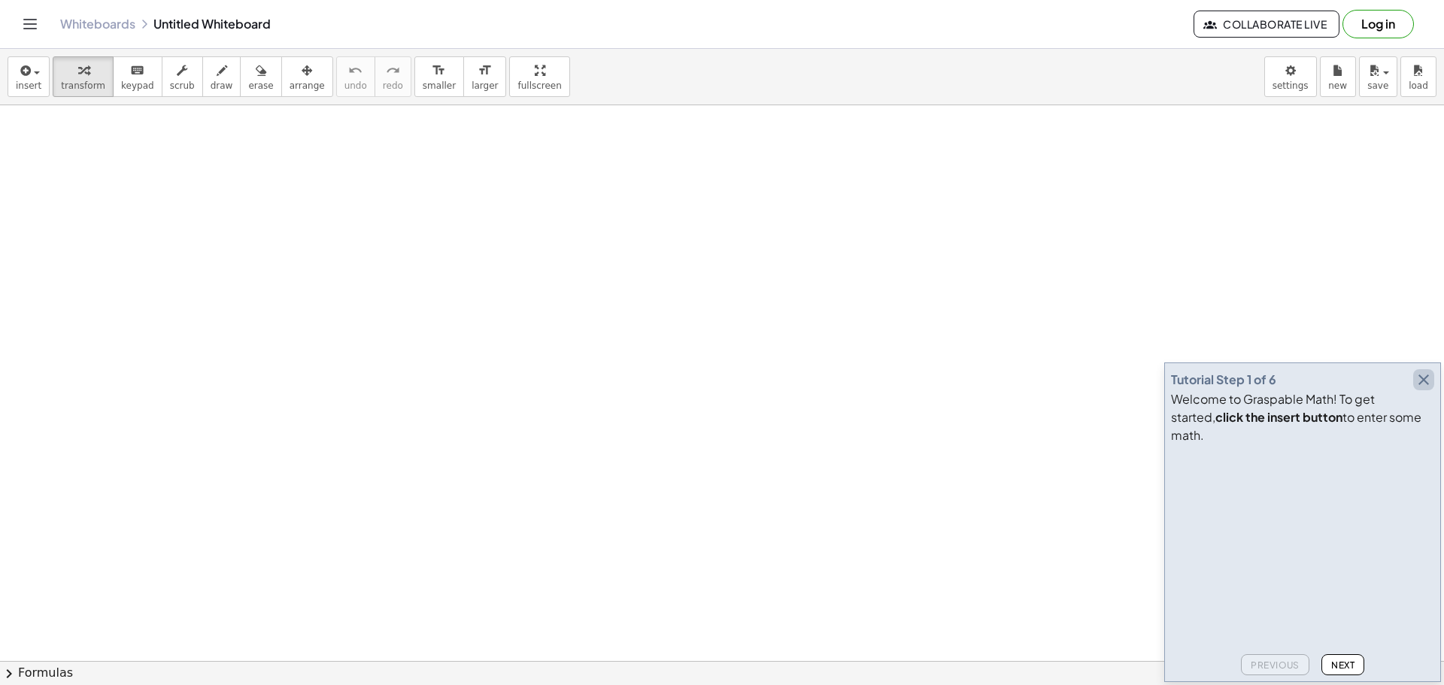
click at [1423, 389] on icon "button" at bounding box center [1424, 380] width 18 height 18
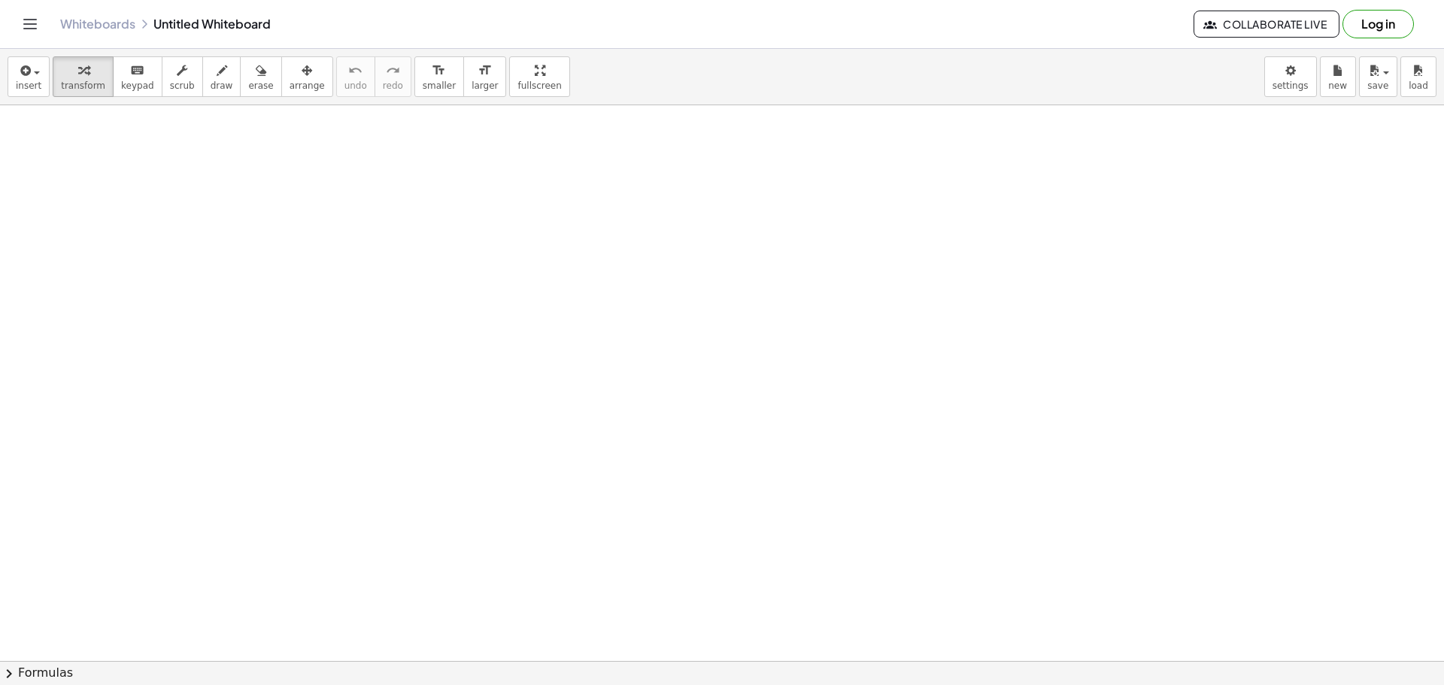
click at [1267, 23] on span "Collaborate Live" at bounding box center [1266, 24] width 120 height 14
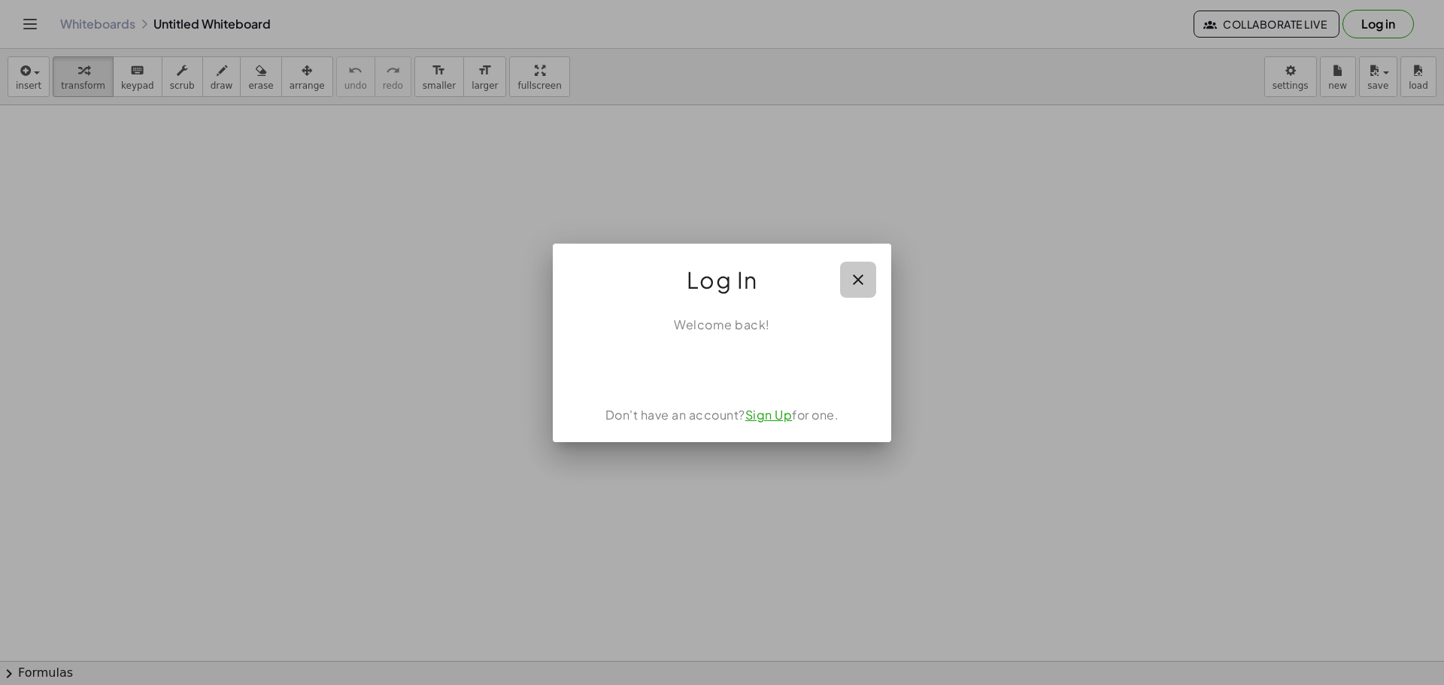
click at [860, 273] on icon "button" at bounding box center [858, 280] width 18 height 18
